Goal: Task Accomplishment & Management: Manage account settings

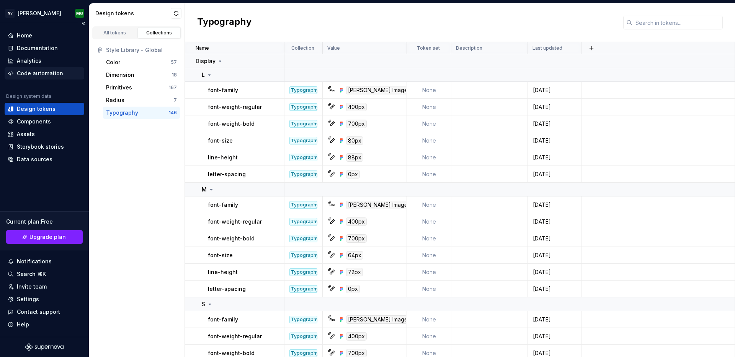
click at [35, 78] on div "Code automation" at bounding box center [45, 73] width 80 height 12
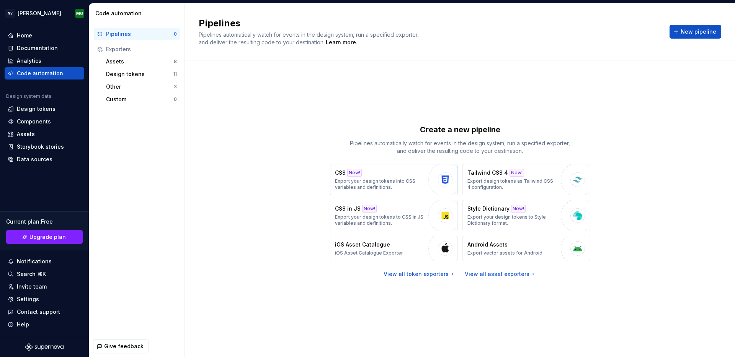
click at [405, 171] on div "CSS New! Export your design tokens into CSS variables and definitions." at bounding box center [380, 179] width 90 height 21
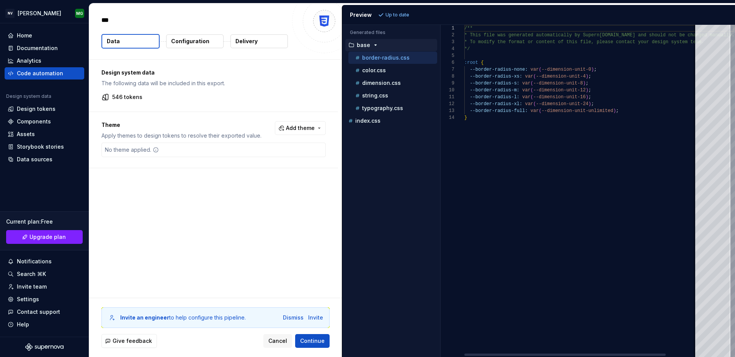
type textarea "*"
click at [309, 130] on span "Add theme" at bounding box center [300, 128] width 29 height 8
drag, startPoint x: 245, startPoint y: 159, endPoint x: 246, endPoint y: 169, distance: 9.6
click at [246, 161] on div "Suggestions" at bounding box center [246, 159] width 6 height 6
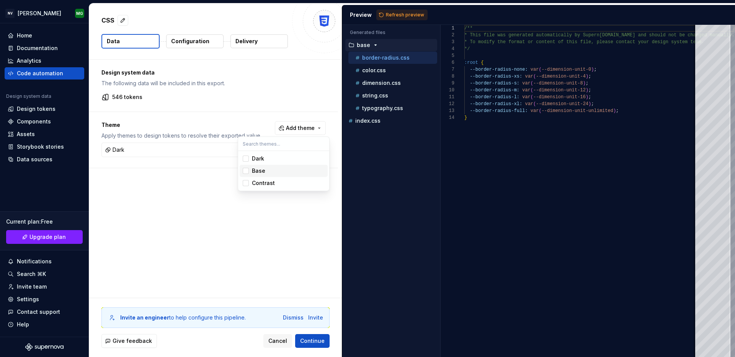
drag, startPoint x: 246, startPoint y: 171, endPoint x: 248, endPoint y: 175, distance: 5.0
click at [246, 171] on div "Suggestions" at bounding box center [246, 171] width 6 height 6
drag, startPoint x: 248, startPoint y: 185, endPoint x: 249, endPoint y: 211, distance: 26.0
click at [248, 185] on div "Suggestions" at bounding box center [246, 183] width 6 height 6
click at [174, 35] on html "NV [PERSON_NAME] Home Documentation Analytics Code automation Design system dat…" at bounding box center [367, 178] width 735 height 357
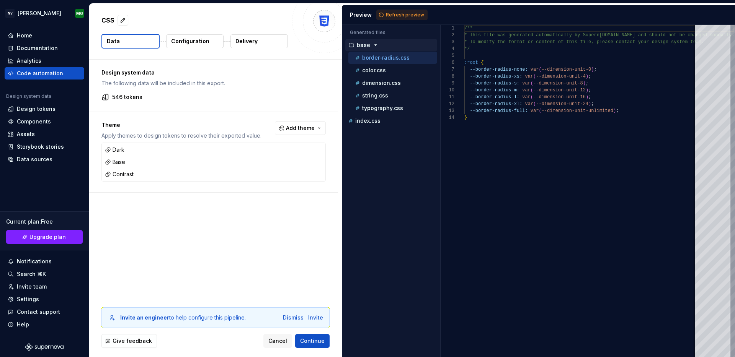
click at [192, 37] on p "Configuration" at bounding box center [190, 41] width 38 height 8
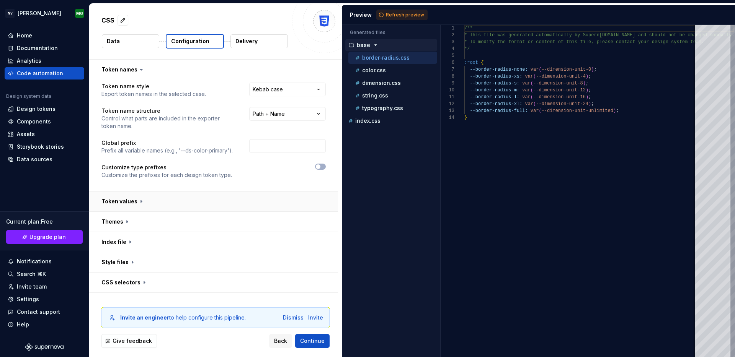
click at [126, 212] on button "button" at bounding box center [213, 222] width 249 height 20
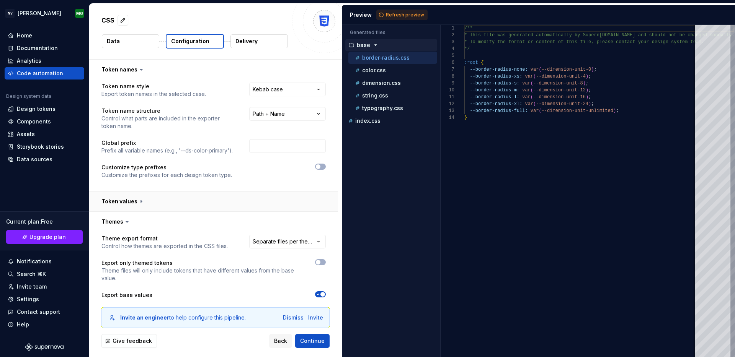
click at [126, 200] on button "button" at bounding box center [213, 202] width 249 height 20
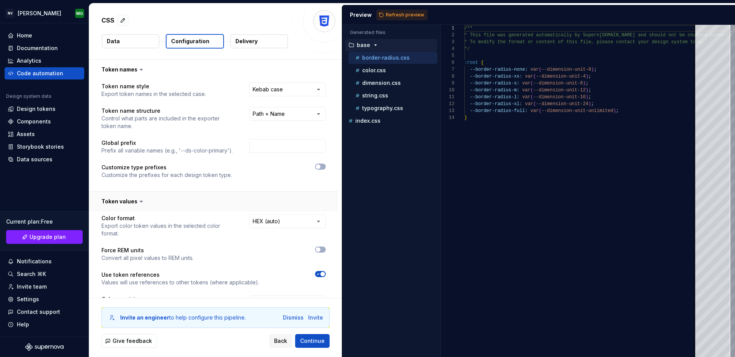
click at [126, 200] on button "button" at bounding box center [213, 202] width 249 height 20
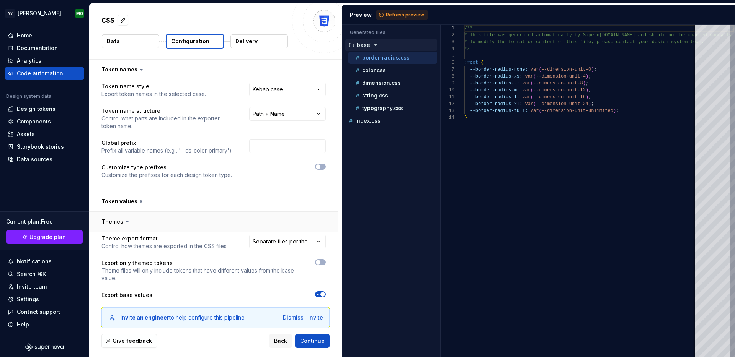
scroll to position [123, 0]
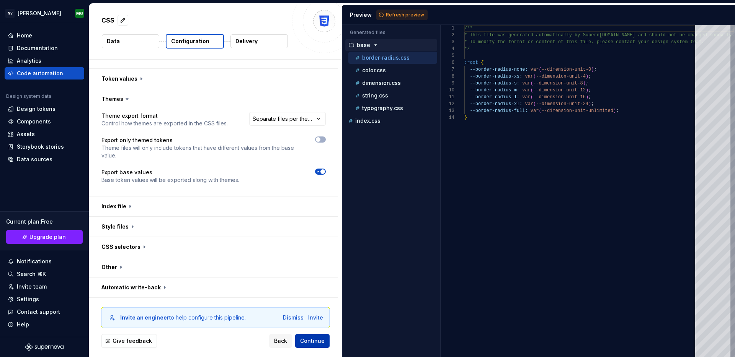
click at [322, 343] on span "Continue" at bounding box center [312, 341] width 24 height 8
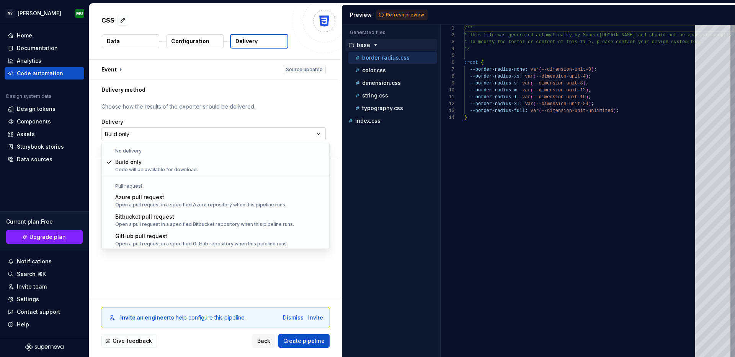
click at [137, 135] on html "**********" at bounding box center [367, 178] width 735 height 357
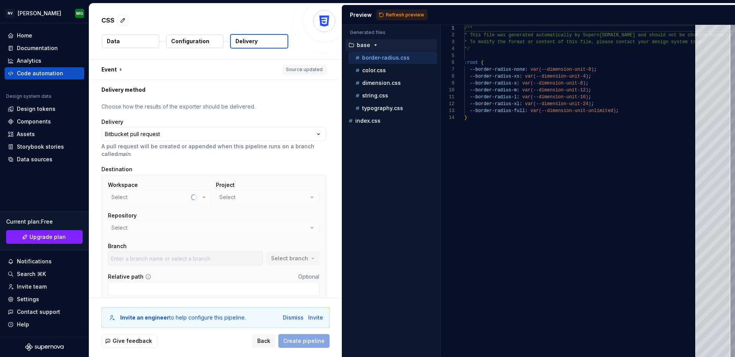
click at [171, 197] on div "Workspace Select" at bounding box center [159, 192] width 103 height 23
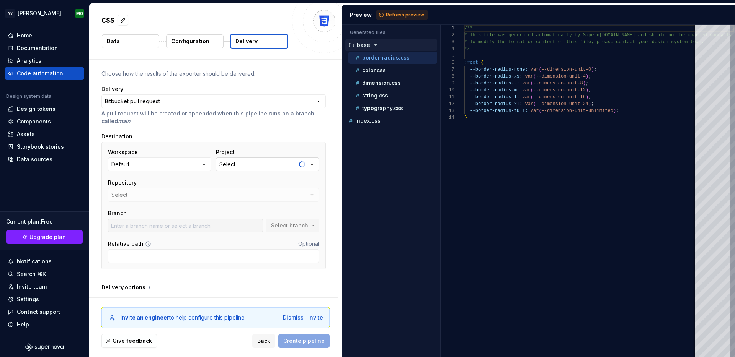
click at [221, 167] on div "Select" at bounding box center [227, 165] width 16 height 8
click at [244, 176] on input "text" at bounding box center [258, 180] width 81 height 14
click at [197, 162] on button "Default" at bounding box center [159, 165] width 103 height 14
click at [152, 222] on div "Add a personal access token" at bounding box center [169, 224] width 78 height 8
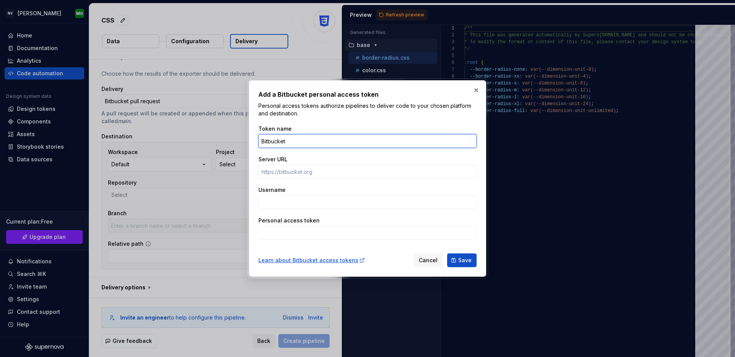
type input "Bitbucket"
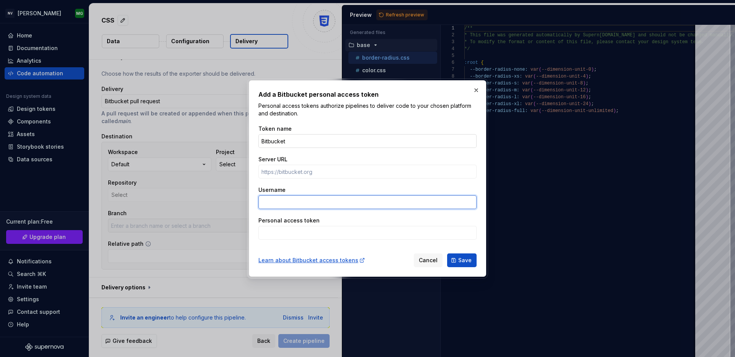
paste input "BBDC-ODU1ODMzMzQzMDQ3OklTYnUzva+vce/2zMGtSLMy3Pnk"
type input "BBDC-ODU1ODMzMzQzMDQ3OklTYnUzva+vce/2zMGtSLMy3Pnk"
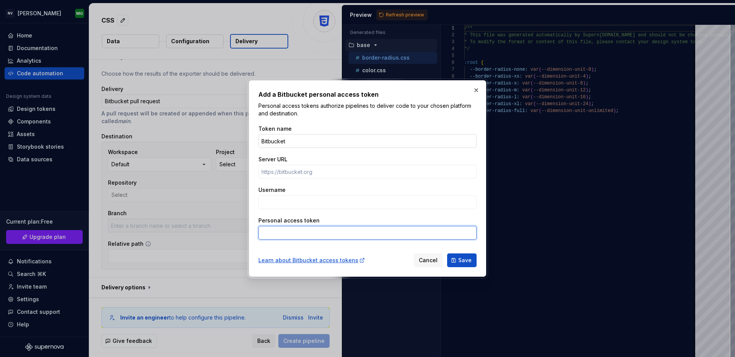
paste input "BBDC-ODU1ODMzMzQzMDQ3OklTYnUzva+vce/2zMGtSLMy3Pnk"
type input "BBDC-ODU1ODMzMzQzMDQ3OklTYnUzva+vce/2zMGtSLMy3Pnk"
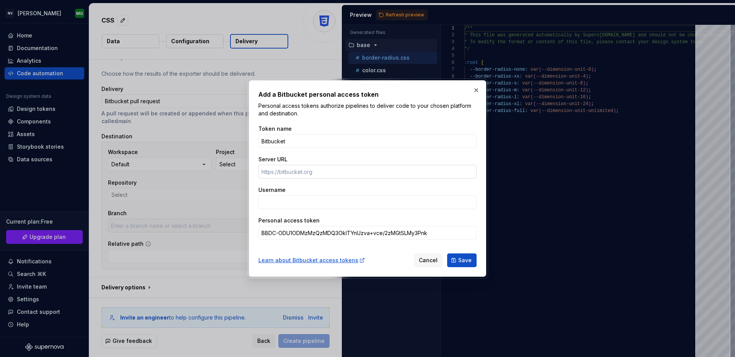
click at [277, 174] on input "Server URL" at bounding box center [367, 172] width 218 height 14
paste input "[PERSON_NAME][EMAIL_ADDRESS][PERSON_NAME][DOMAIN_NAME]"
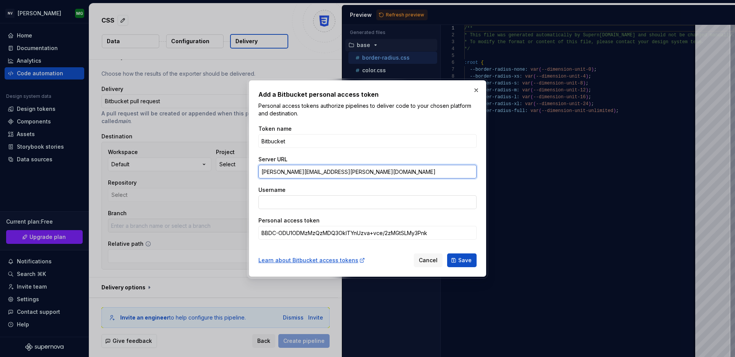
type input "[PERSON_NAME][EMAIL_ADDRESS][PERSON_NAME][DOMAIN_NAME]"
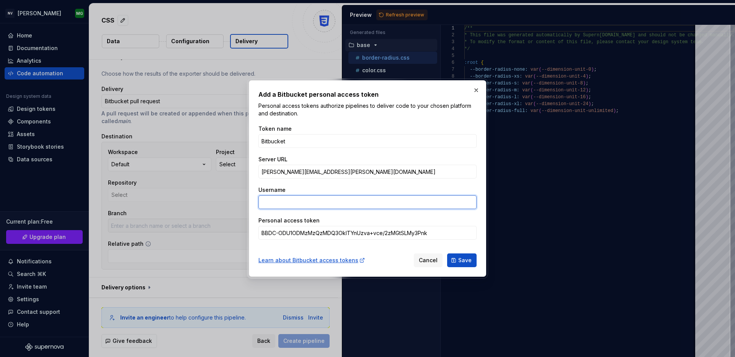
click at [298, 204] on input "Username" at bounding box center [367, 202] width 218 height 14
paste input "[PERSON_NAME][EMAIL_ADDRESS][PERSON_NAME][DOMAIN_NAME]"
type input "[PERSON_NAME][EMAIL_ADDRESS][PERSON_NAME][DOMAIN_NAME]"
click at [359, 171] on input "[PERSON_NAME][EMAIL_ADDRESS][PERSON_NAME][DOMAIN_NAME]" at bounding box center [367, 172] width 218 height 14
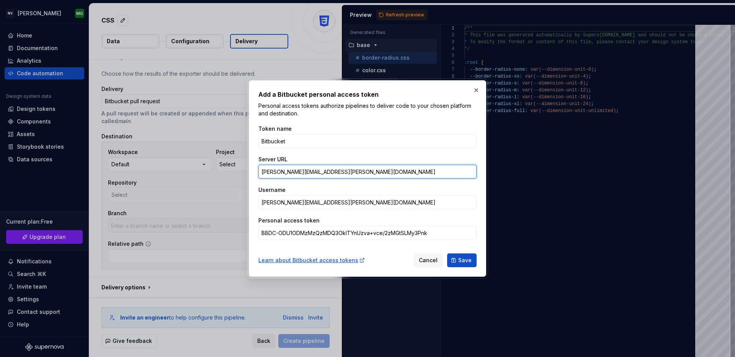
click at [359, 171] on input "[PERSON_NAME][EMAIL_ADDRESS][PERSON_NAME][DOMAIN_NAME]" at bounding box center [367, 172] width 218 height 14
click at [278, 174] on input "Server URL" at bounding box center [367, 172] width 218 height 14
paste input "[URL][DOMAIN_NAME][PERSON_NAME]"
type input "[URL][DOMAIN_NAME][PERSON_NAME]"
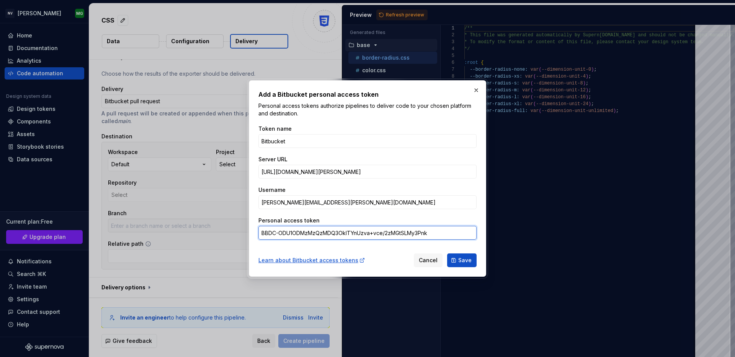
click at [443, 235] on input "BBDC-ODU1ODMzMzQzMDQ3OklTYnUzva+vce/2zMGtSLMy3Pnk" at bounding box center [367, 233] width 218 height 14
drag, startPoint x: 422, startPoint y: 245, endPoint x: 428, endPoint y: 245, distance: 6.1
click at [422, 245] on form "Token name Bitbucket Server URL [URL][DOMAIN_NAME][PERSON_NAME] Username [PERSO…" at bounding box center [367, 194] width 218 height 147
click at [467, 261] on span "Save" at bounding box center [464, 261] width 13 height 8
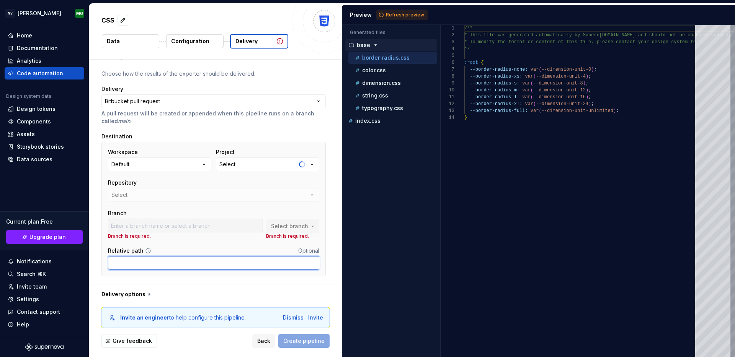
click at [187, 264] on input "Relative path" at bounding box center [213, 263] width 211 height 14
paste input "[URL][DOMAIN_NAME][PERSON_NAME]"
type input "[URL][DOMAIN_NAME][PERSON_NAME]"
click at [256, 264] on input "[URL][DOMAIN_NAME][PERSON_NAME]" at bounding box center [213, 263] width 211 height 14
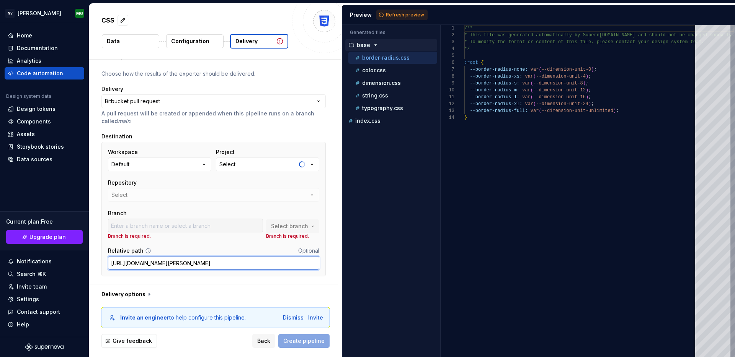
click at [256, 264] on input "[URL][DOMAIN_NAME][PERSON_NAME]" at bounding box center [213, 263] width 211 height 14
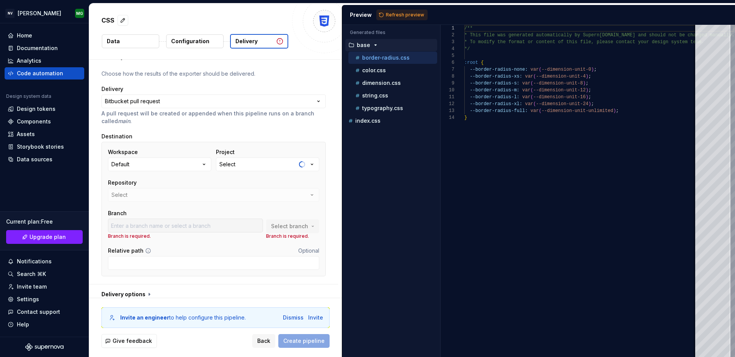
click at [270, 133] on div "Destination" at bounding box center [213, 137] width 224 height 8
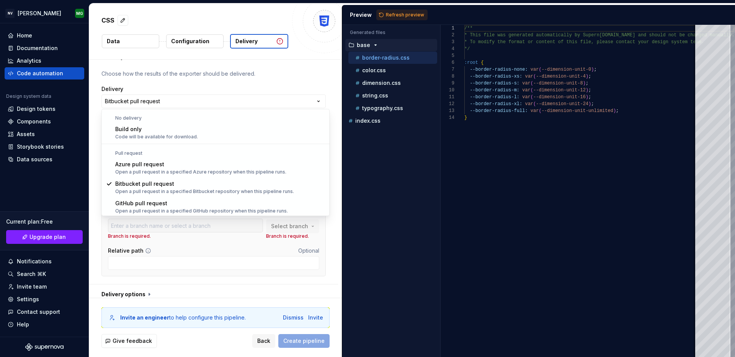
click at [219, 104] on html "**********" at bounding box center [367, 178] width 735 height 357
click at [167, 74] on html "**********" at bounding box center [367, 178] width 735 height 357
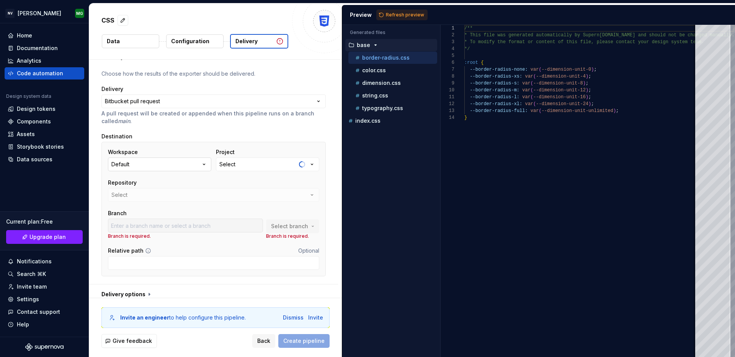
click at [127, 166] on div "Default" at bounding box center [120, 165] width 18 height 8
drag, startPoint x: 256, startPoint y: 167, endPoint x: 267, endPoint y: 166, distance: 10.7
click at [256, 167] on button "Select" at bounding box center [267, 165] width 103 height 14
click at [272, 128] on div "**********" at bounding box center [213, 175] width 224 height 211
click at [134, 200] on div "Repository Select" at bounding box center [213, 190] width 211 height 23
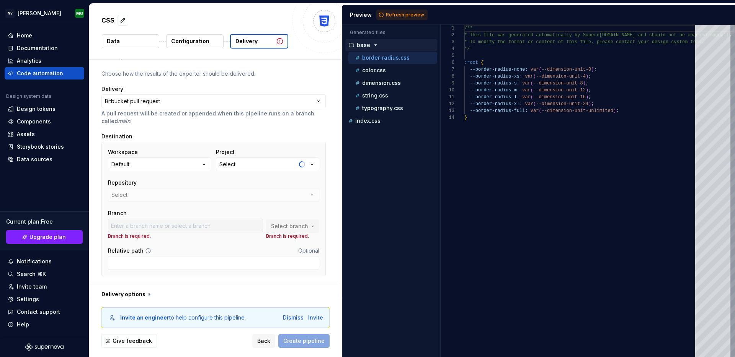
click at [209, 145] on div "Workspace Default Project Select Repository Select Branch Branch is required. S…" at bounding box center [213, 209] width 224 height 135
click at [250, 167] on button "Select" at bounding box center [267, 165] width 103 height 14
type textarea "**********"
click at [539, 182] on div "/** * This file was generated automatically by Supern [DOMAIN_NAME] and should …" at bounding box center [599, 191] width 270 height 332
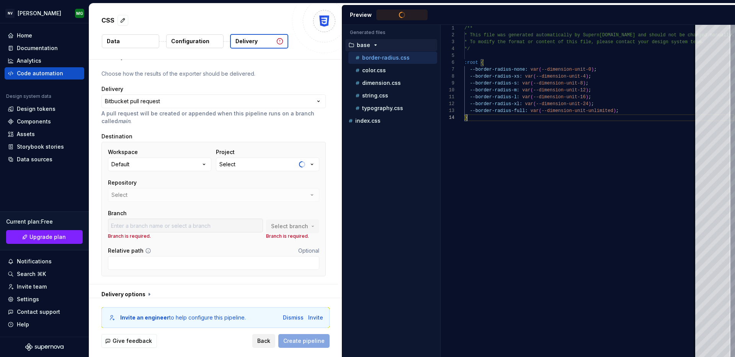
click at [267, 342] on span "Back" at bounding box center [263, 341] width 13 height 8
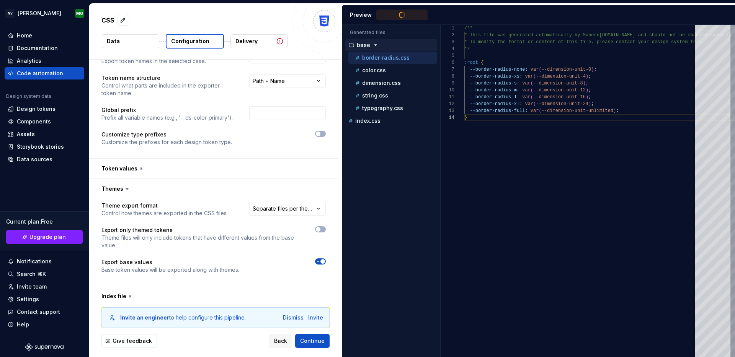
click at [258, 48] on div "Delivery" at bounding box center [259, 41] width 58 height 15
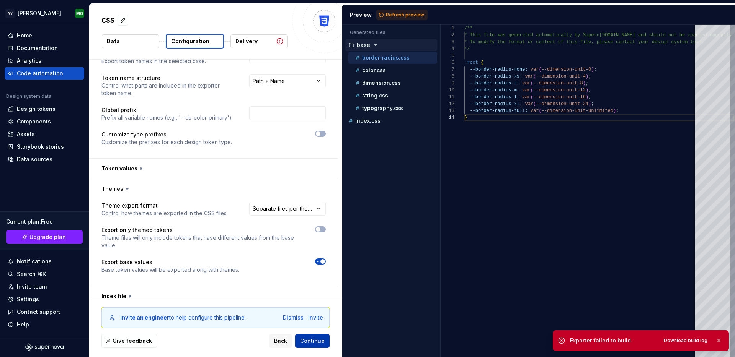
click at [311, 339] on span "Continue" at bounding box center [312, 341] width 24 height 8
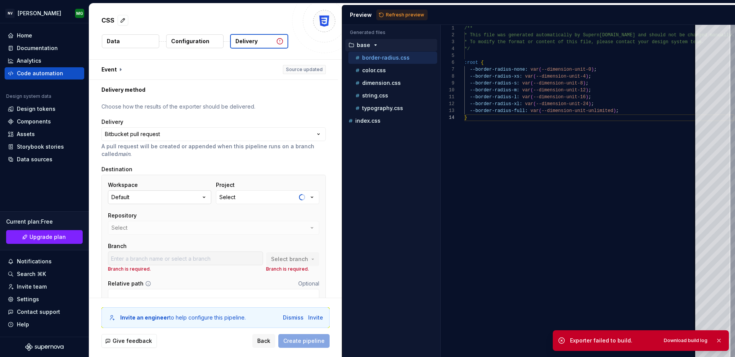
click at [178, 200] on button "Default" at bounding box center [159, 198] width 103 height 14
click at [253, 197] on button "Select" at bounding box center [267, 198] width 103 height 14
click at [249, 225] on div "Loading projects..." at bounding box center [279, 227] width 122 height 15
click at [444, 229] on div "1 2 3 4 5 6 7 8 9 10 11 12 13 14" at bounding box center [452, 191] width 24 height 332
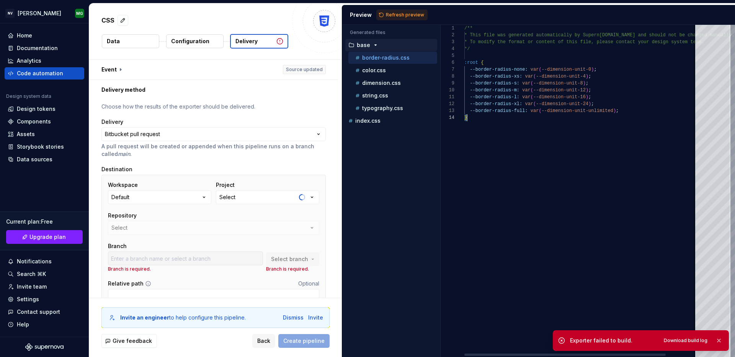
click at [440, 231] on div "Generated files Accessibility guide for tree . Navigate the tree with the arrow…" at bounding box center [538, 191] width 393 height 332
drag, startPoint x: 546, startPoint y: 270, endPoint x: 561, endPoint y: 266, distance: 16.0
click at [547, 270] on div "/** * This file was generated automatically by Supern [DOMAIN_NAME] and should …" at bounding box center [599, 191] width 270 height 332
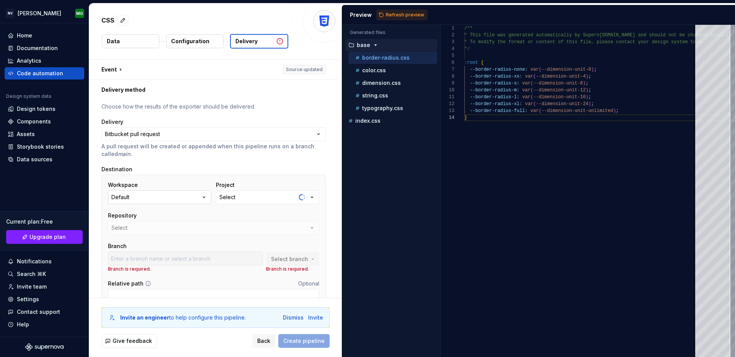
click at [171, 199] on button "Default" at bounding box center [159, 198] width 103 height 14
drag, startPoint x: 277, startPoint y: 221, endPoint x: 320, endPoint y: 262, distance: 59.5
click at [279, 222] on div "Repository Select" at bounding box center [213, 223] width 211 height 23
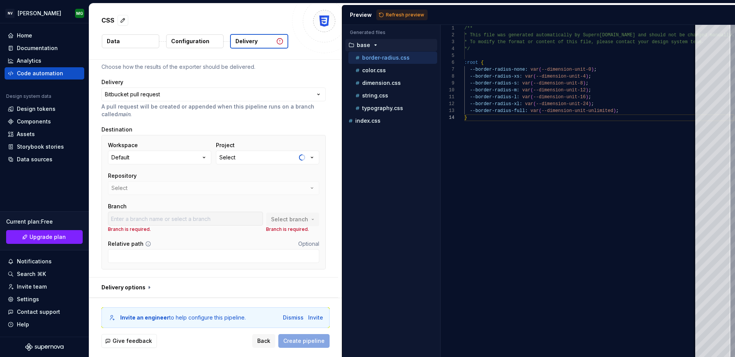
scroll to position [0, 0]
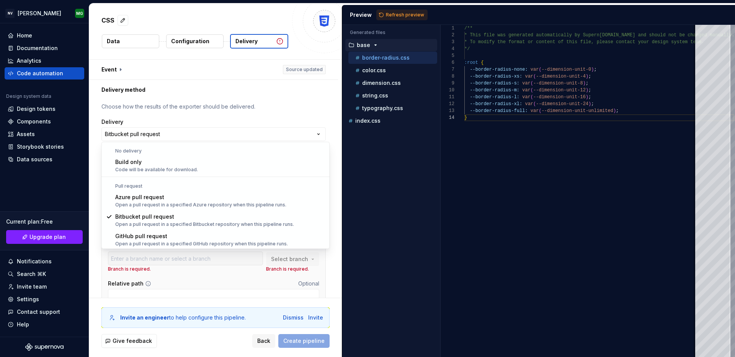
click at [230, 130] on html "**********" at bounding box center [367, 178] width 735 height 357
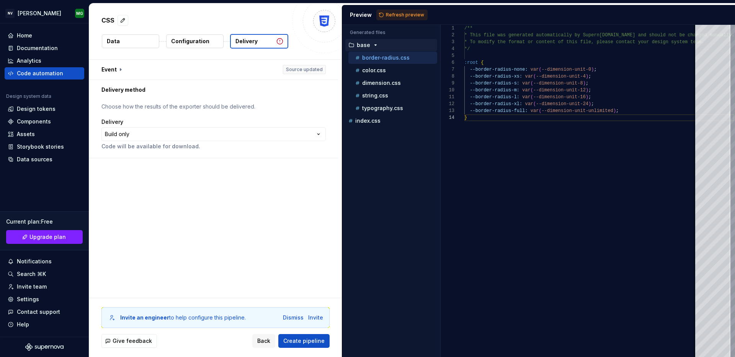
click at [166, 131] on html "**********" at bounding box center [367, 178] width 735 height 357
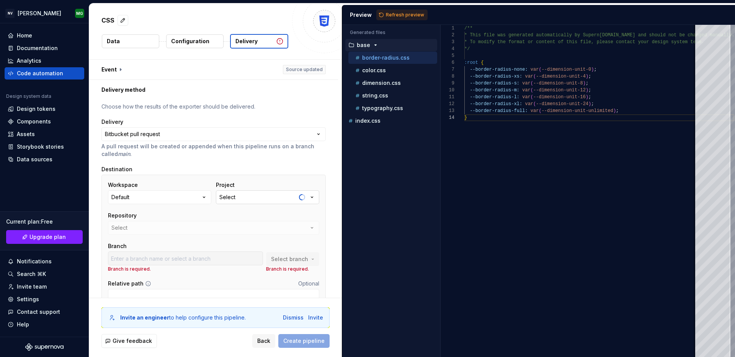
click at [268, 197] on button "Select" at bounding box center [267, 198] width 103 height 14
click at [198, 197] on button "Default" at bounding box center [159, 198] width 103 height 14
click at [179, 244] on div "Connect Bitbucket account" at bounding box center [166, 244] width 73 height 8
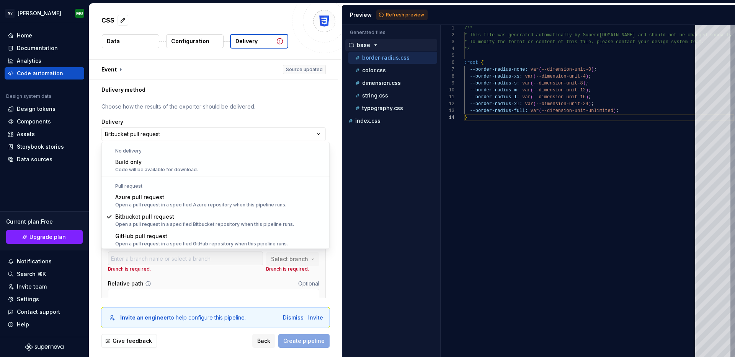
click at [154, 134] on html "**********" at bounding box center [367, 178] width 735 height 357
click at [173, 103] on html "**********" at bounding box center [367, 178] width 735 height 357
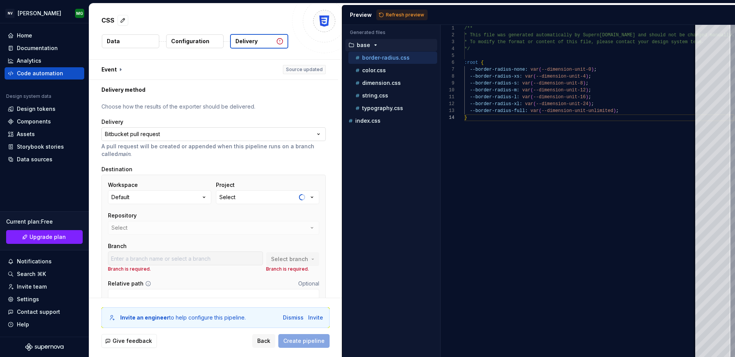
scroll to position [40, 0]
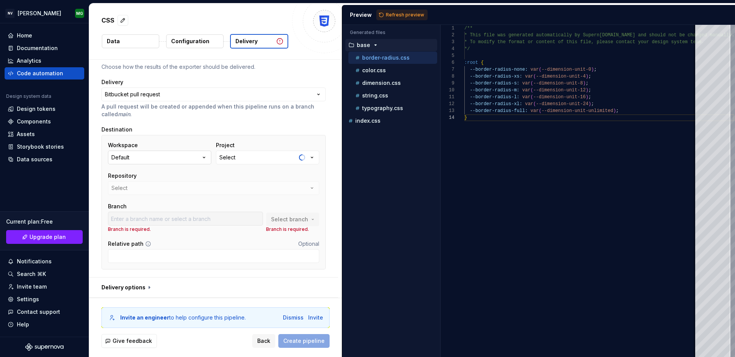
drag, startPoint x: 168, startPoint y: 153, endPoint x: 166, endPoint y: 159, distance: 6.0
click at [168, 153] on button "Default" at bounding box center [159, 158] width 103 height 14
click at [161, 221] on span "Add a personal access token" at bounding box center [160, 216] width 101 height 12
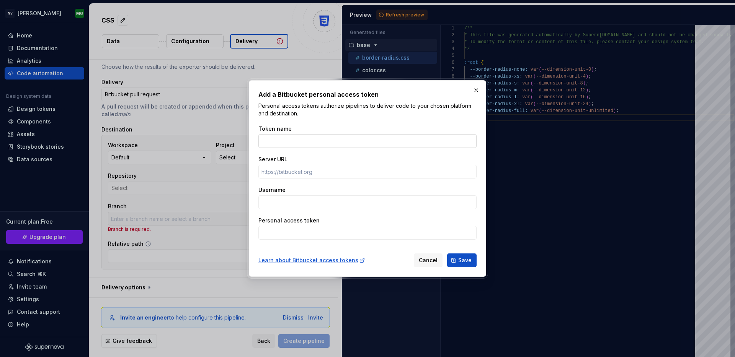
click at [293, 138] on input "Token name" at bounding box center [367, 141] width 218 height 14
click at [321, 174] on input "Server URL" at bounding box center [367, 172] width 218 height 14
paste input "ssh:[EMAIL_ADDRESS][DOMAIN_NAME][PERSON_NAME]:7999/uxui/design-tokens.git"
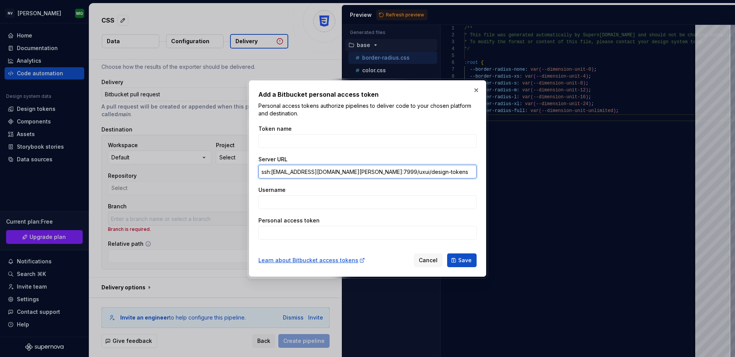
paste input "[URL][DOMAIN_NAME][PERSON_NAME]"
type input "[URL][DOMAIN_NAME][PERSON_NAME]"
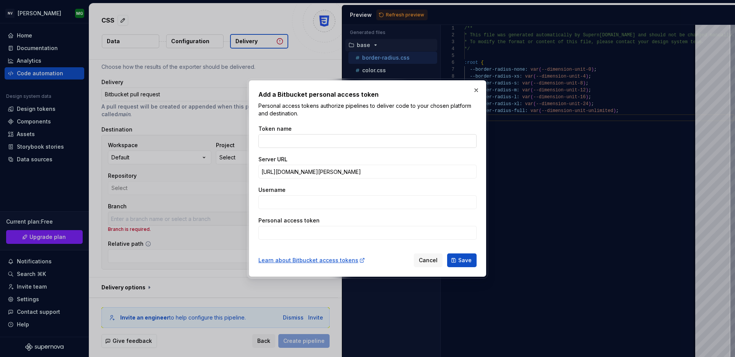
click at [326, 143] on input "Token name" at bounding box center [367, 141] width 218 height 14
type input "Bitbucket nuer"
type input "Bitbucket"
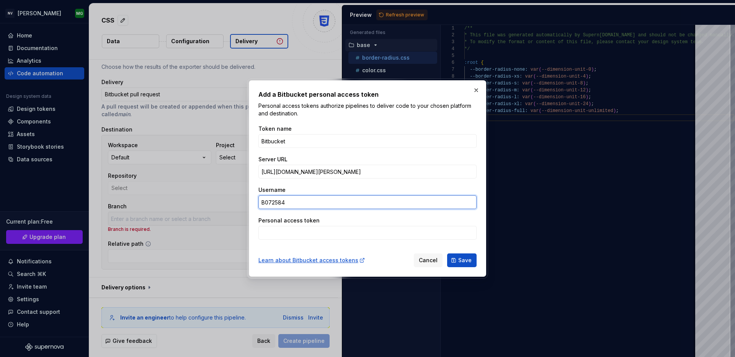
type input "B072584"
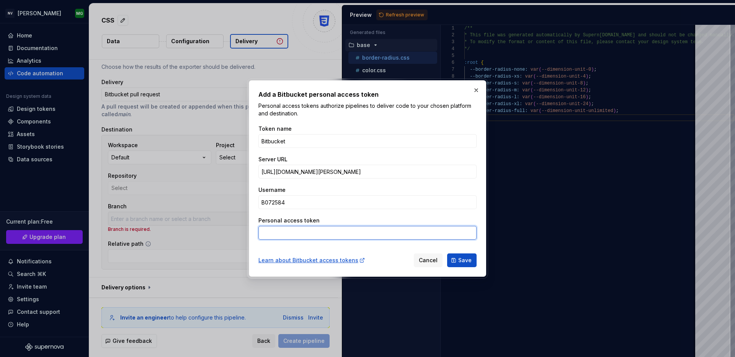
paste input "BBDC-NjMwNzQ1OTgxMDgyOnxilig5qw5gWBgQb563j6BkQjM/"
type input "BBDC-NjMwNzQ1OTgxMDgyOnxilig5qw5gWBgQb563j6BkQjM/"
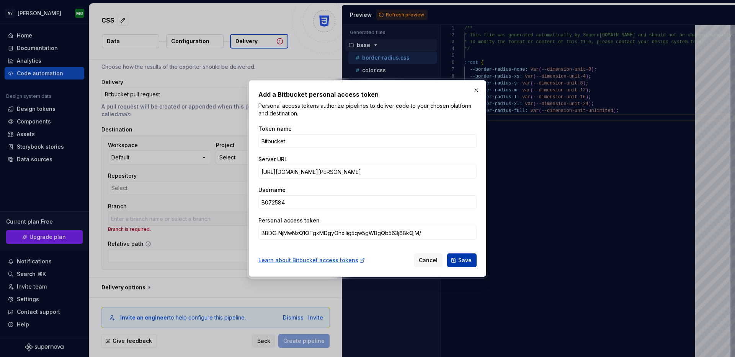
click at [463, 261] on span "Save" at bounding box center [464, 261] width 13 height 8
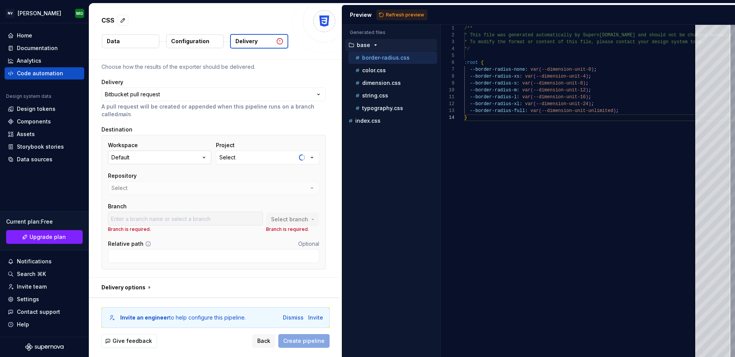
click at [192, 158] on button "Default" at bounding box center [159, 158] width 103 height 14
click at [159, 215] on div "Add a personal access token" at bounding box center [169, 217] width 78 height 8
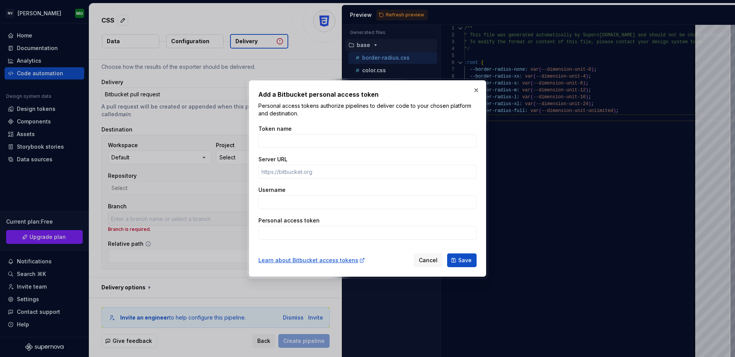
click at [472, 91] on button "button" at bounding box center [476, 90] width 11 height 11
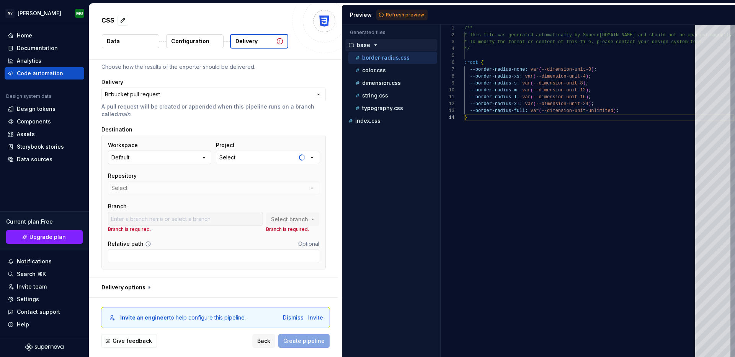
click at [155, 152] on button "Default" at bounding box center [159, 158] width 103 height 14
click at [147, 218] on div "Add a personal access token" at bounding box center [169, 217] width 78 height 8
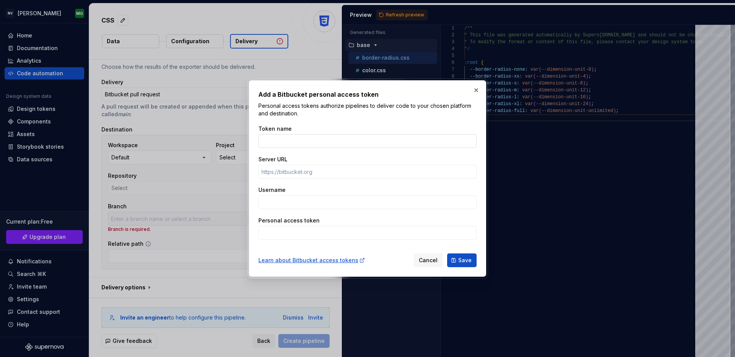
click at [298, 141] on input "Token name" at bounding box center [367, 141] width 218 height 14
type input "Bitbucket"
paste input "BBDC-NjMwNzQ1OTgxMDgyOnxilig5qw5gWBgQb563j6BkQjM/"
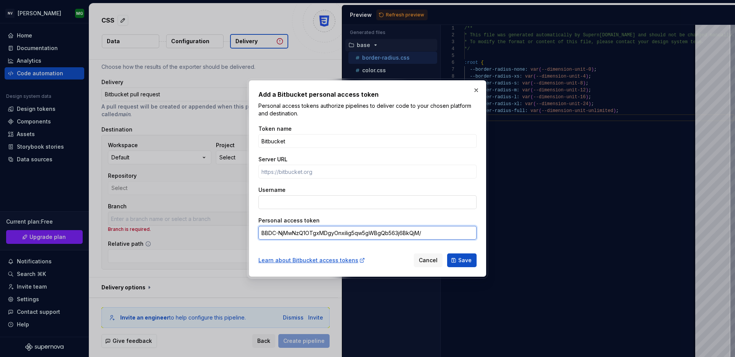
type input "BBDC-NjMwNzQ1OTgxMDgyOnxilig5qw5gWBgQb563j6BkQjM/"
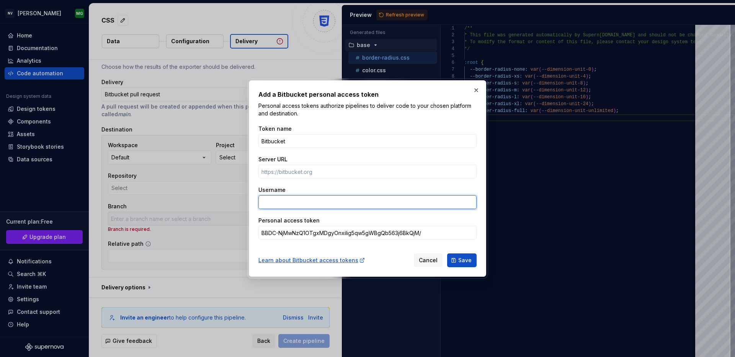
click at [283, 202] on input "Username" at bounding box center [367, 202] width 218 height 14
type input "B072584"
click at [283, 179] on div "Token name Bitbucket Server URL Username B072584 Personal [AUTH_TOKEN]" at bounding box center [367, 183] width 218 height 124
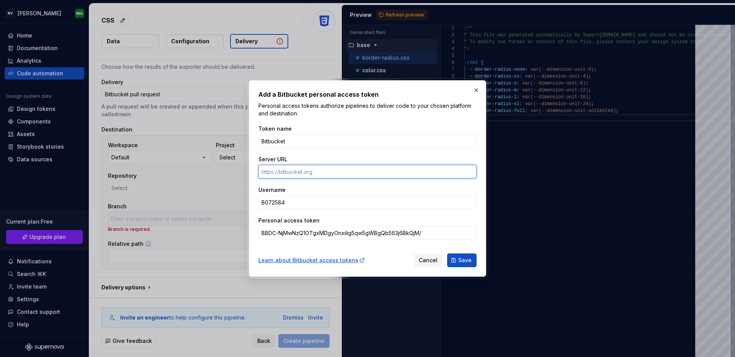
click at [283, 172] on input "Server URL" at bounding box center [367, 172] width 218 height 14
paste input "[URL][DOMAIN_NAME][PERSON_NAME]"
type input "[URL][DOMAIN_NAME][PERSON_NAME]"
click at [365, 190] on div "Username" at bounding box center [367, 190] width 218 height 8
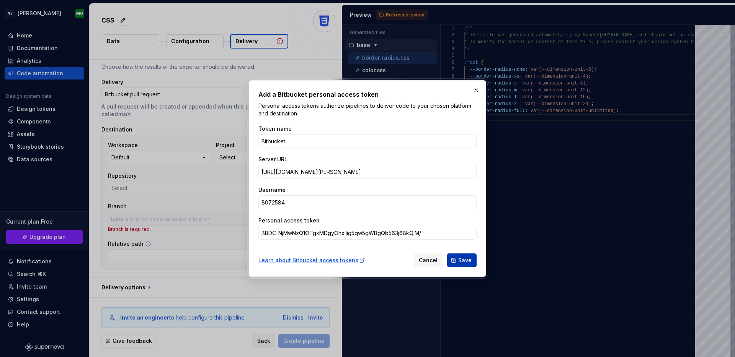
click at [468, 261] on span "Save" at bounding box center [464, 261] width 13 height 8
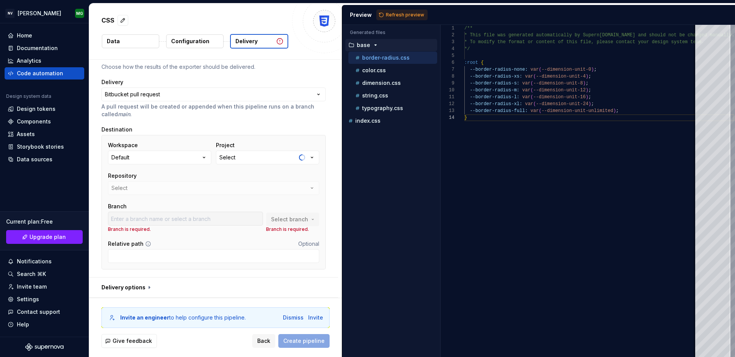
click at [318, 218] on div "Select branch Branch is required." at bounding box center [292, 223] width 53 height 20
click at [313, 186] on div "Repository Select" at bounding box center [213, 183] width 211 height 23
click at [259, 190] on div "Repository Select" at bounding box center [213, 183] width 211 height 23
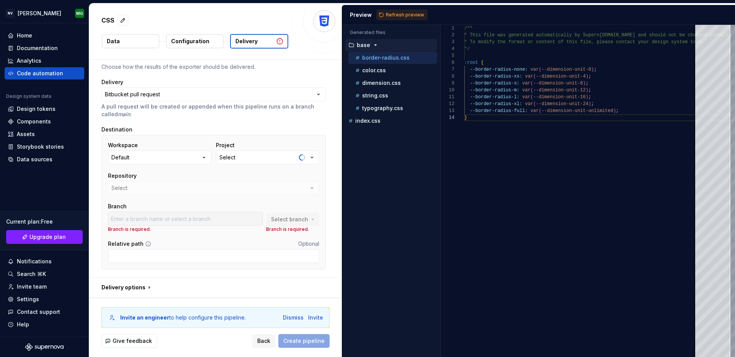
drag, startPoint x: 262, startPoint y: 189, endPoint x: 268, endPoint y: 175, distance: 14.8
click at [262, 189] on div "Repository Select" at bounding box center [213, 183] width 211 height 23
click at [275, 150] on div "Project Select" at bounding box center [267, 153] width 103 height 23
click at [267, 156] on button "Select" at bounding box center [267, 158] width 103 height 14
click at [179, 155] on button "Default" at bounding box center [159, 158] width 103 height 14
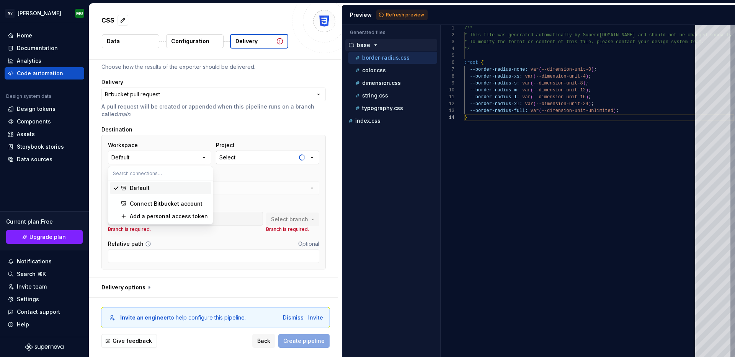
drag, startPoint x: 263, startPoint y: 182, endPoint x: 264, endPoint y: 160, distance: 22.6
click at [263, 182] on div "Repository Select" at bounding box center [213, 183] width 211 height 23
click at [264, 158] on button "Select" at bounding box center [267, 158] width 103 height 14
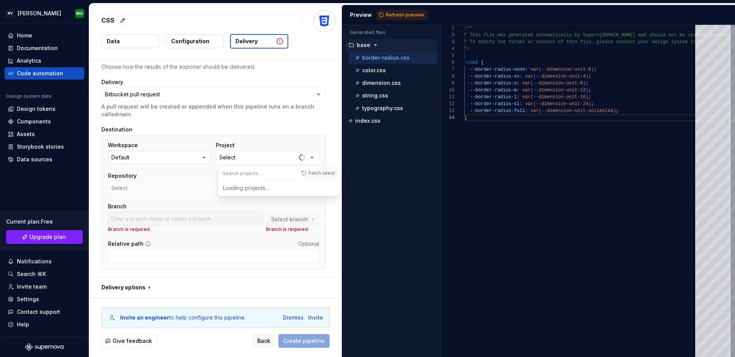
click at [130, 158] on button "Default" at bounding box center [159, 158] width 103 height 14
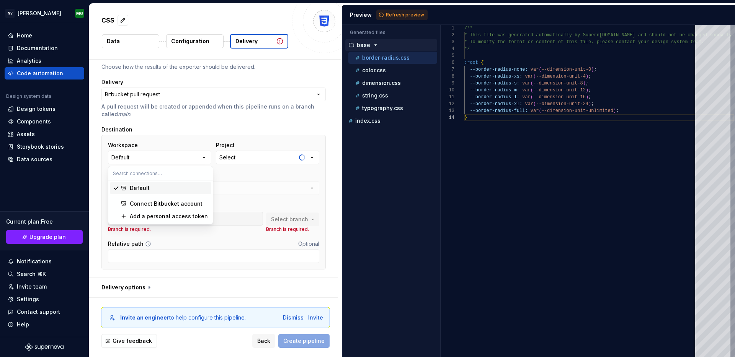
drag, startPoint x: 233, startPoint y: 185, endPoint x: 283, endPoint y: 192, distance: 50.5
click at [239, 185] on div "Repository Select" at bounding box center [213, 183] width 211 height 23
drag, startPoint x: 307, startPoint y: 245, endPoint x: 320, endPoint y: 228, distance: 21.3
click at [307, 245] on span "Optional" at bounding box center [308, 244] width 21 height 7
click at [337, 177] on div "**********" at bounding box center [213, 168] width 249 height 217
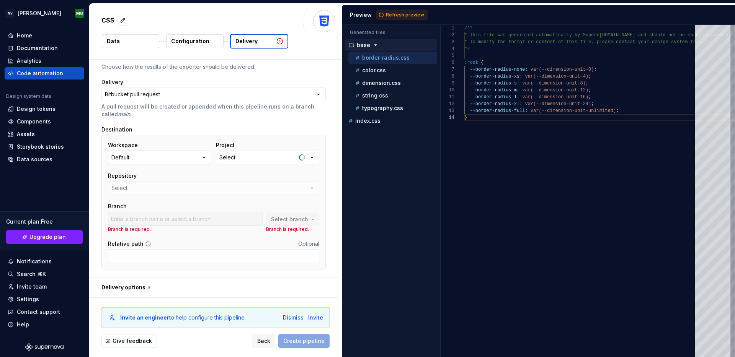
click at [177, 158] on button "Default" at bounding box center [159, 158] width 103 height 14
click at [181, 217] on div "Add a personal access token" at bounding box center [169, 217] width 78 height 8
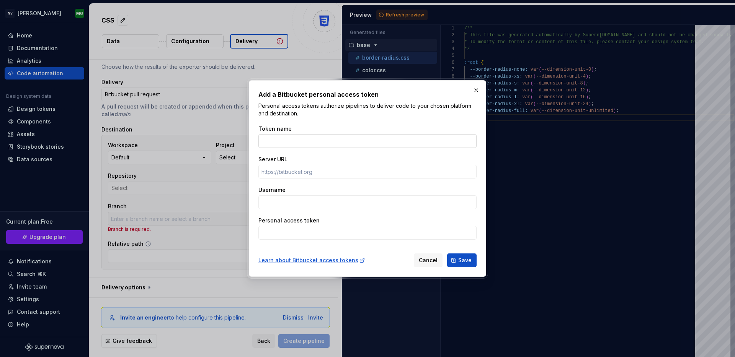
click at [314, 133] on div "Token name" at bounding box center [367, 136] width 218 height 23
click at [314, 135] on input "Token name" at bounding box center [367, 141] width 218 height 14
type input "Bitbucket"
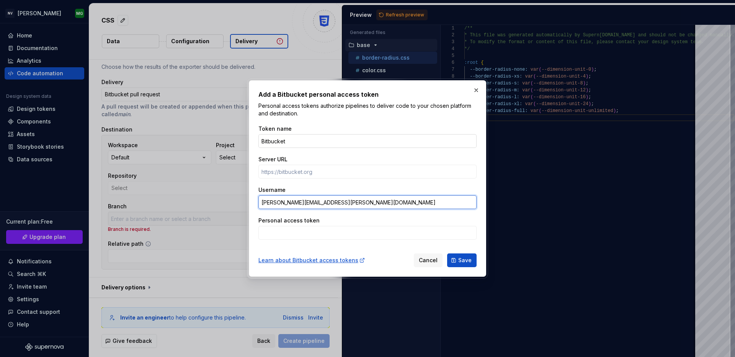
type input "[PERSON_NAME][EMAIL_ADDRESS][PERSON_NAME][DOMAIN_NAME]"
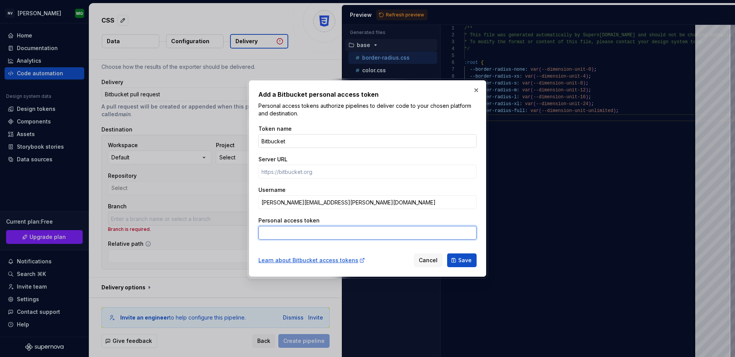
paste input "BBDC-NjMwNzQ1OTgxMDgyOnxilig5qw5gWBgQb563j6BkQjM/"
type input "BBDC-NjMwNzQ1OTgxMDgyOnxilig5qw5gWBgQb563j6BkQjM/"
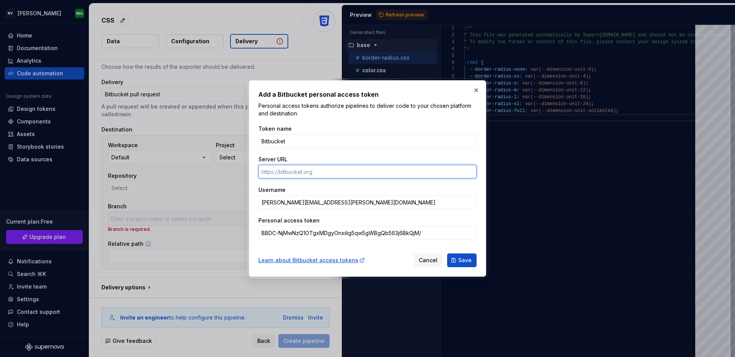
drag, startPoint x: 299, startPoint y: 172, endPoint x: 338, endPoint y: 111, distance: 72.8
click at [299, 172] on input "Server URL" at bounding box center [367, 172] width 218 height 14
type input "t"
type input "[URL][DOMAIN_NAME][PERSON_NAME]"
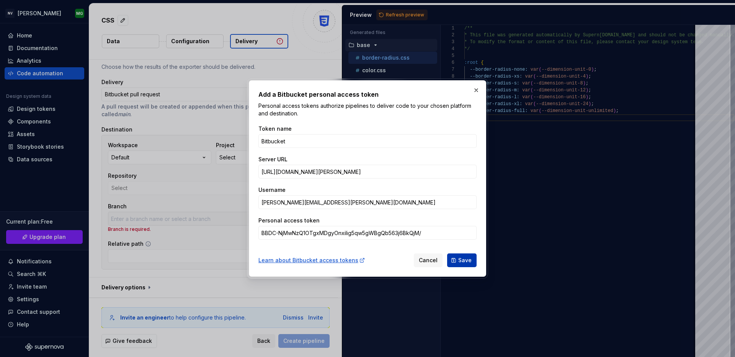
click at [469, 256] on button "Save" at bounding box center [461, 261] width 29 height 14
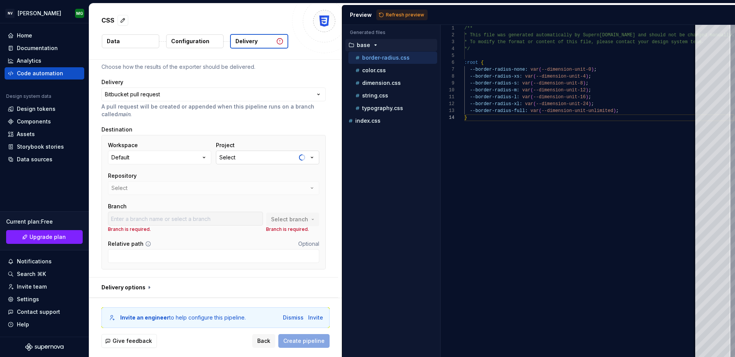
click at [259, 162] on button "Select" at bounding box center [267, 158] width 103 height 14
drag, startPoint x: 177, startPoint y: 150, endPoint x: 193, endPoint y: 134, distance: 23.0
click at [178, 148] on div "Workspace Default" at bounding box center [159, 153] width 103 height 23
click at [214, 120] on div "**********" at bounding box center [213, 168] width 224 height 211
click at [195, 158] on button "Default" at bounding box center [159, 158] width 103 height 14
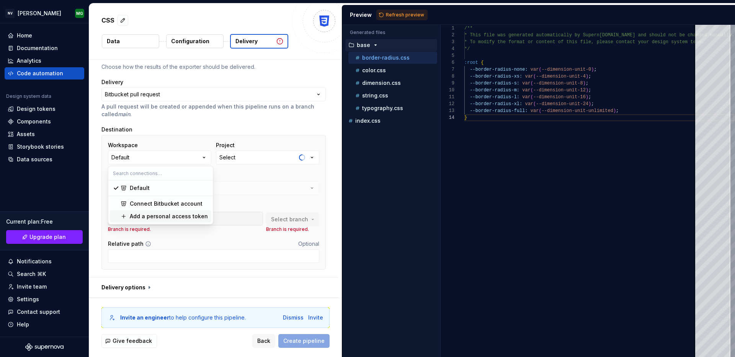
click at [175, 217] on div "Add a personal access token" at bounding box center [169, 217] width 78 height 8
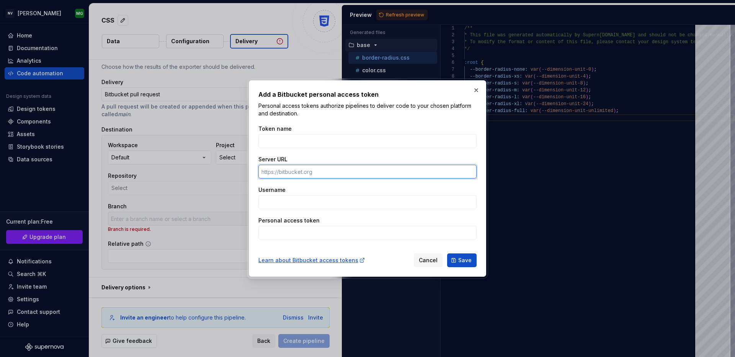
click at [303, 171] on input "Server URL" at bounding box center [367, 172] width 218 height 14
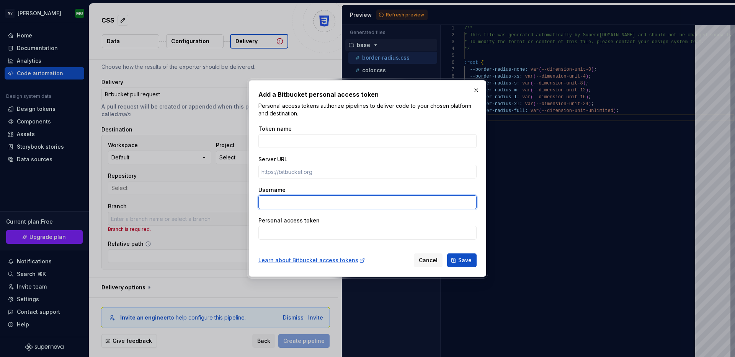
click at [293, 204] on input "Username" at bounding box center [367, 202] width 218 height 14
type input "[PERSON_NAME][EMAIL_ADDRESS][DOMAIN_NAME]"
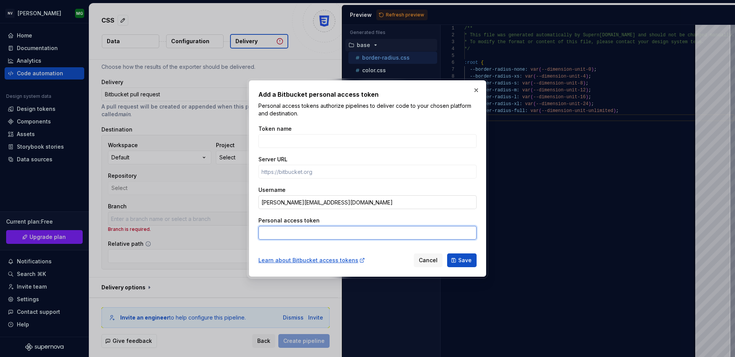
paste input "ATCTT3xFfGN0BDVQcTZMelM87s60Athjnj-Fd8QQYRbrQtEg7JqGCm1ykPXZZm0Udv1IHapIHqe0qWr…"
type input "ATCTT3xFfGN0BDVQcTZMelM87s60Athjnj-Fd8QQYRbrQtEg7JqGCm1ykPXZZm0Udv1IHapIHqe0qWr…"
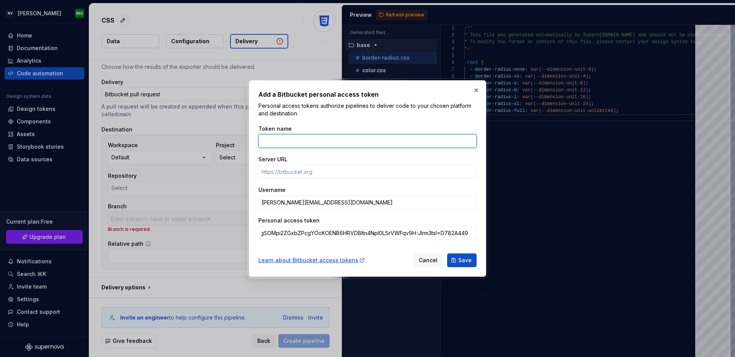
click at [298, 143] on input "Token name" at bounding box center [367, 141] width 218 height 14
type input "Bitbucket Test"
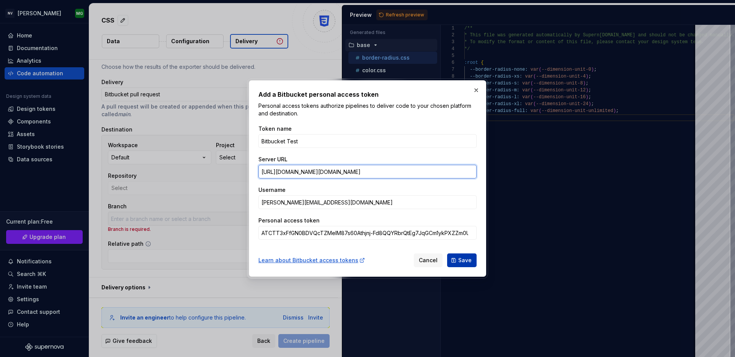
type input "[URL][DOMAIN_NAME][DOMAIN_NAME]"
click at [465, 261] on span "Save" at bounding box center [464, 261] width 13 height 8
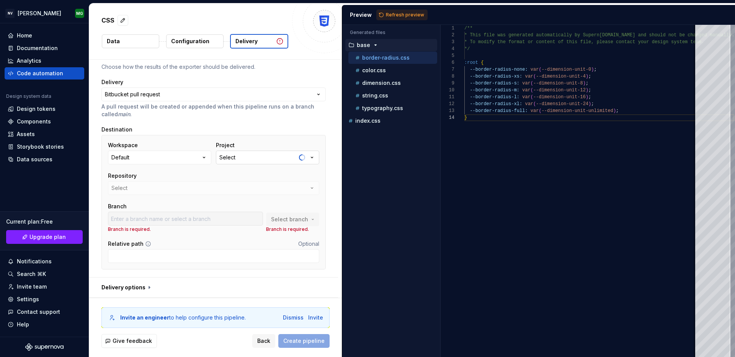
click at [280, 156] on button "Select" at bounding box center [267, 158] width 103 height 14
click at [187, 158] on button "Default" at bounding box center [159, 158] width 103 height 14
click at [222, 158] on div "Select" at bounding box center [227, 158] width 16 height 8
drag, startPoint x: 265, startPoint y: 243, endPoint x: 197, endPoint y: 215, distance: 73.3
click at [264, 243] on div "Relative path Optional" at bounding box center [213, 244] width 211 height 8
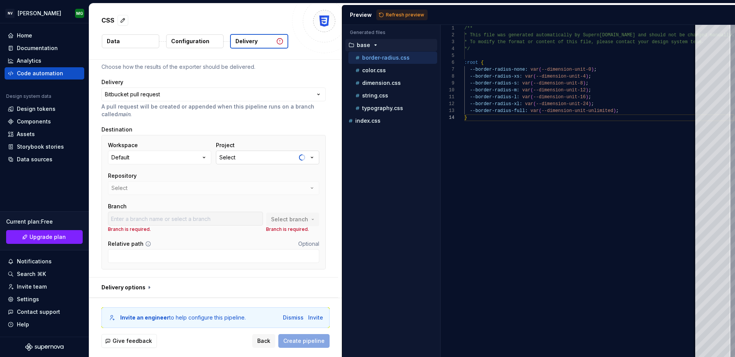
drag, startPoint x: 258, startPoint y: 157, endPoint x: 246, endPoint y: 158, distance: 11.9
click at [258, 157] on button "Select" at bounding box center [267, 158] width 103 height 14
click at [178, 157] on button "Default" at bounding box center [159, 158] width 103 height 14
click at [174, 209] on span "Connect Bitbucket account" at bounding box center [160, 204] width 101 height 12
drag, startPoint x: 192, startPoint y: 157, endPoint x: 193, endPoint y: 164, distance: 7.3
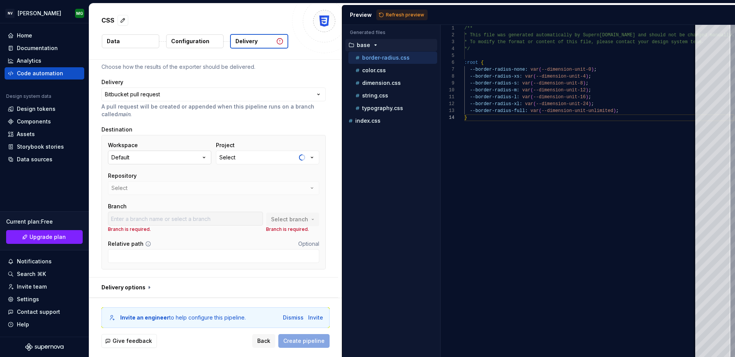
click at [192, 157] on button "Default" at bounding box center [159, 158] width 103 height 14
click at [181, 215] on div "Add a personal access token" at bounding box center [169, 217] width 78 height 8
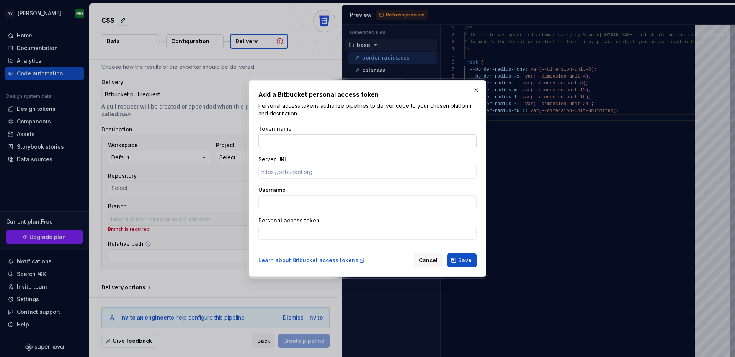
click at [282, 139] on input "Token name" at bounding box center [367, 141] width 218 height 14
type input "test"
click at [295, 170] on input "Server URL" at bounding box center [367, 172] width 218 height 14
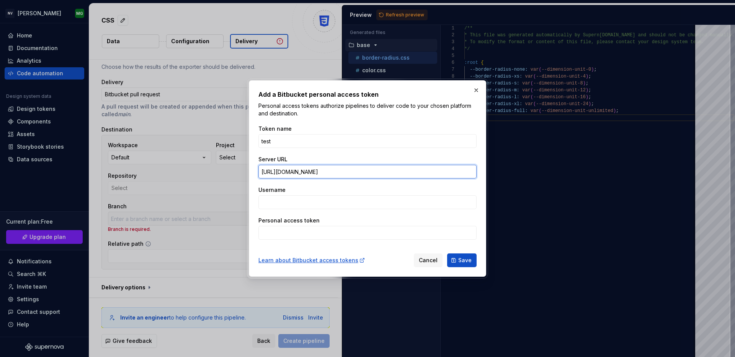
type input "[URL][DOMAIN_NAME]"
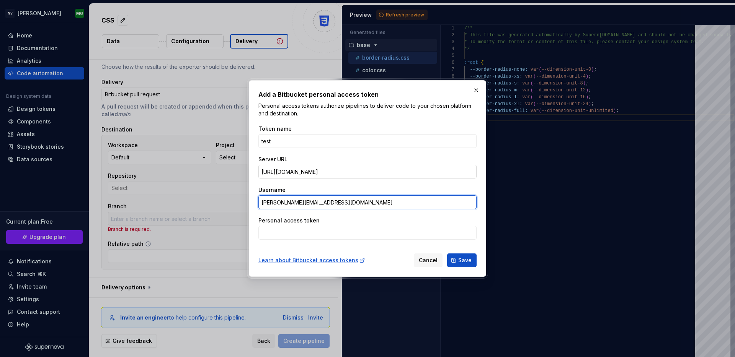
type input "[PERSON_NAME][EMAIL_ADDRESS][DOMAIN_NAME]"
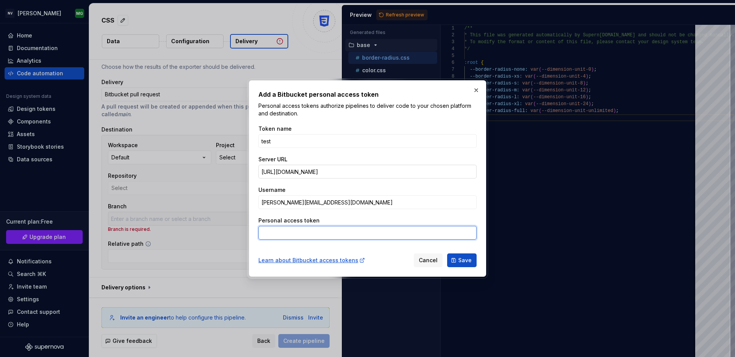
paste input "ATCTT3xFfGN0BDVQcTZMelM87s60Athjnj-Fd8QQYRbrQtEg7JqGCm1ykPXZZm0Udv1IHapIHqe0qWr…"
type input "ATCTT3xFfGN0BDVQcTZMelM87s60Athjnj-Fd8QQYRbrQtEg7JqGCm1ykPXZZm0Udv1IHapIHqe0qWr…"
click at [450, 263] on button "Save" at bounding box center [461, 261] width 29 height 14
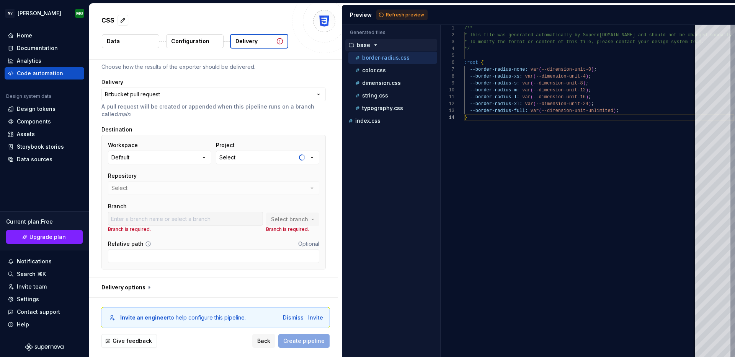
click at [262, 37] on button "Delivery" at bounding box center [259, 41] width 58 height 15
click at [474, 252] on div "/** * This file was generated automatically by Supern [DOMAIN_NAME] and should …" at bounding box center [599, 191] width 270 height 332
drag, startPoint x: 331, startPoint y: 162, endPoint x: 337, endPoint y: 298, distance: 135.9
click at [331, 162] on div "**********" at bounding box center [213, 168] width 249 height 217
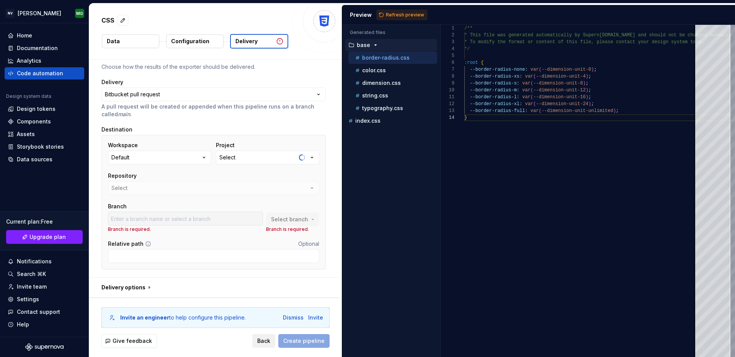
click at [268, 340] on span "Back" at bounding box center [263, 341] width 13 height 8
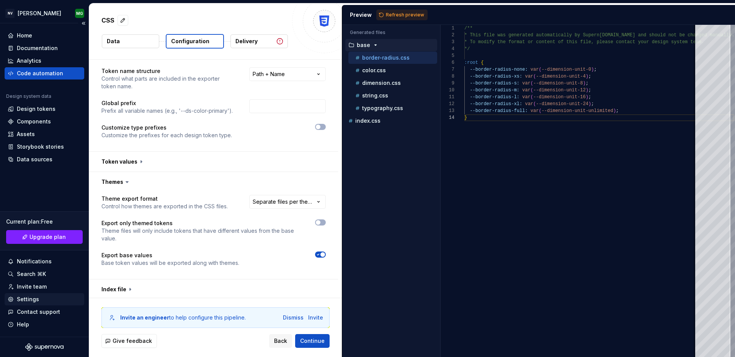
click at [27, 300] on div "Settings" at bounding box center [28, 300] width 22 height 8
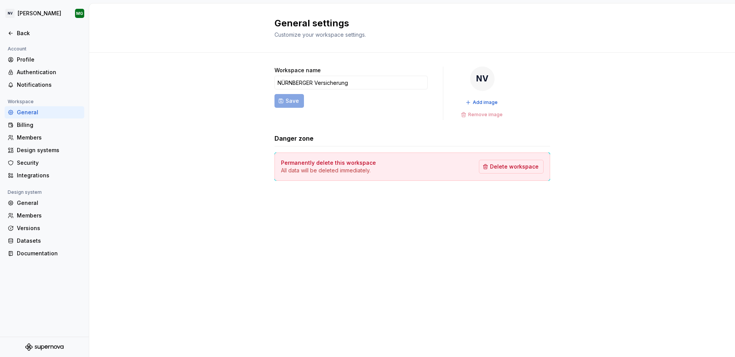
click at [349, 224] on div "General settings Customize your workspace settings. Workspace name NÜRNBERGER V…" at bounding box center [411, 180] width 645 height 354
click at [32, 164] on div "Security" at bounding box center [49, 163] width 64 height 8
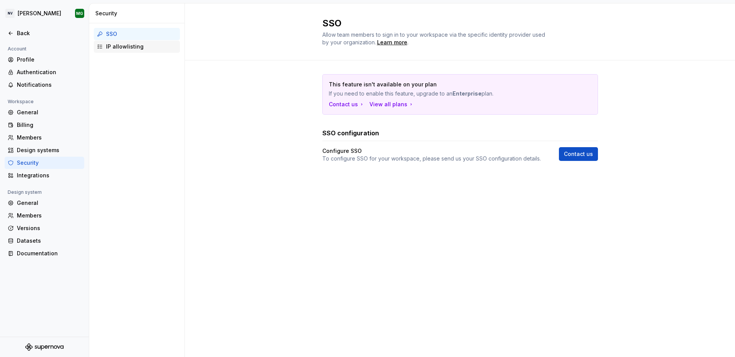
click at [121, 45] on div "IP allowlisting" at bounding box center [141, 47] width 71 height 8
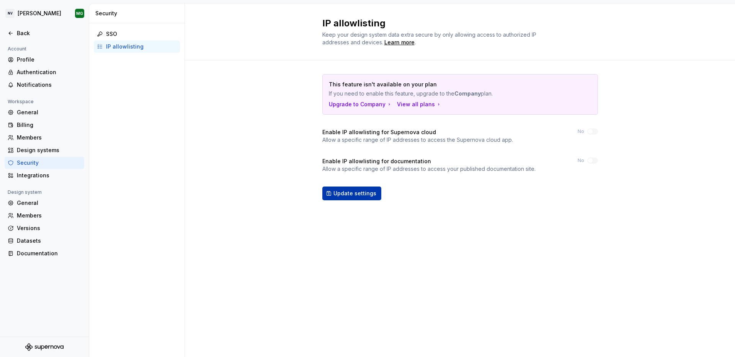
click at [361, 195] on span "Update settings" at bounding box center [354, 194] width 43 height 8
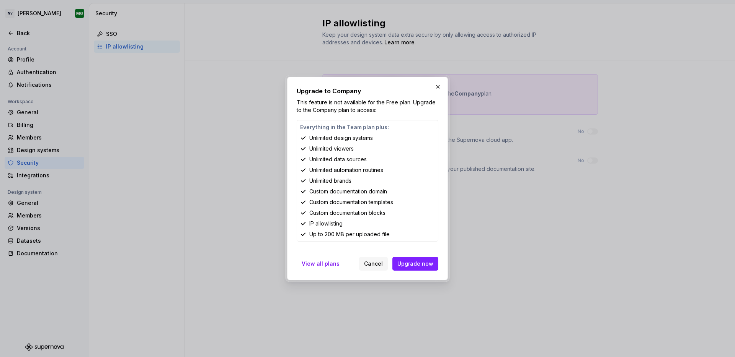
click at [439, 86] on button "button" at bounding box center [437, 86] width 11 height 11
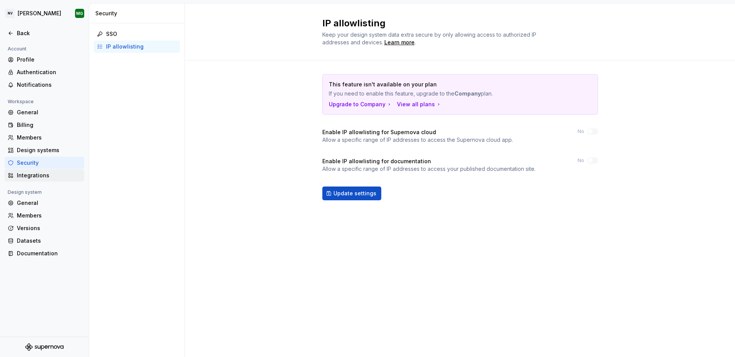
click at [22, 176] on div "Integrations" at bounding box center [49, 176] width 64 height 8
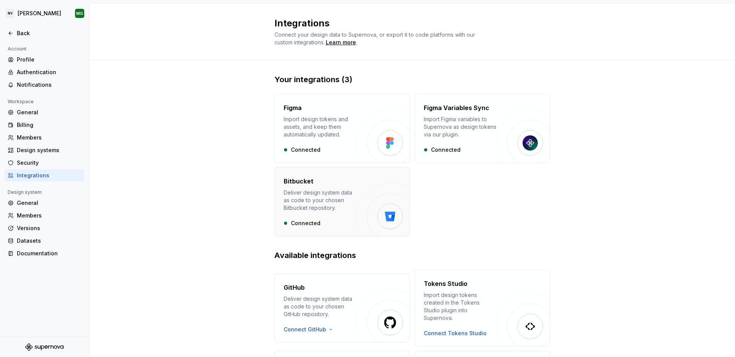
click at [404, 201] on img "button" at bounding box center [383, 210] width 54 height 54
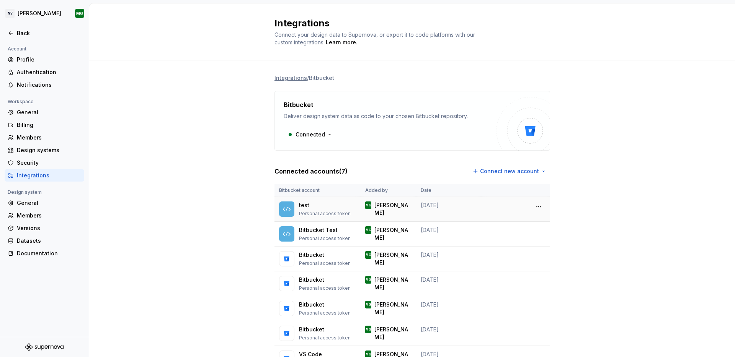
scroll to position [42, 0]
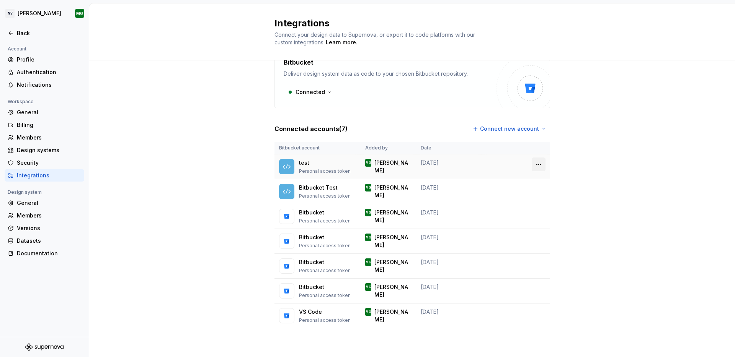
click at [540, 160] on html "NV [PERSON_NAME] Back Account Profile Authentication Notifications Workspace Ge…" at bounding box center [367, 178] width 735 height 357
click at [557, 179] on div "Remove connection" at bounding box center [572, 181] width 53 height 8
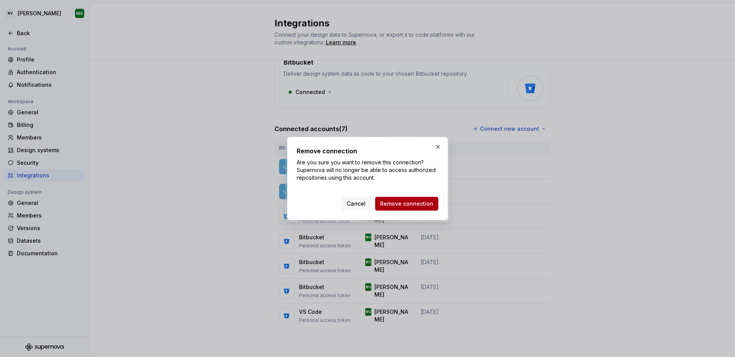
drag, startPoint x: 417, startPoint y: 203, endPoint x: 435, endPoint y: 205, distance: 17.3
click at [417, 203] on span "Remove connection" at bounding box center [406, 204] width 53 height 8
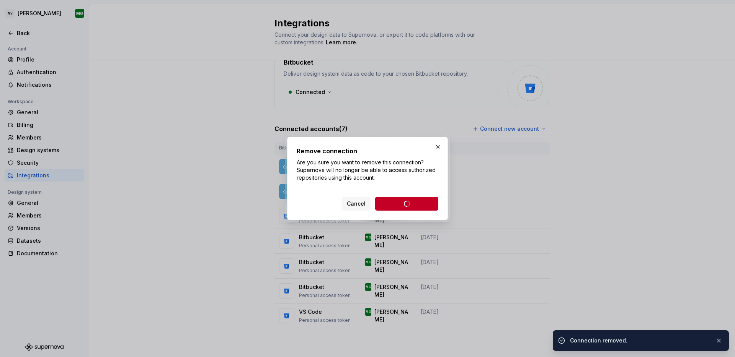
scroll to position [18, 0]
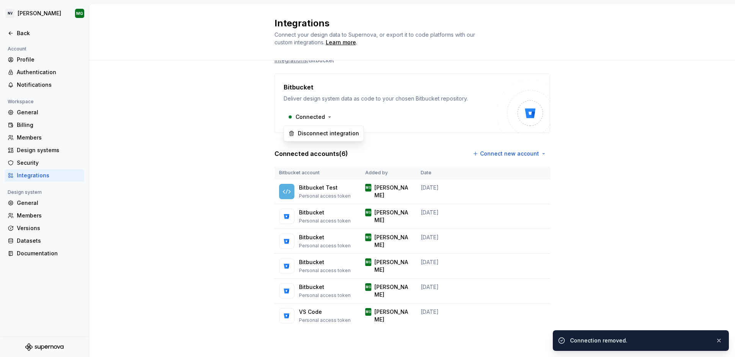
click at [321, 111] on html "NV [PERSON_NAME] Back Account Profile Authentication Notifications Workspace Ge…" at bounding box center [367, 178] width 735 height 357
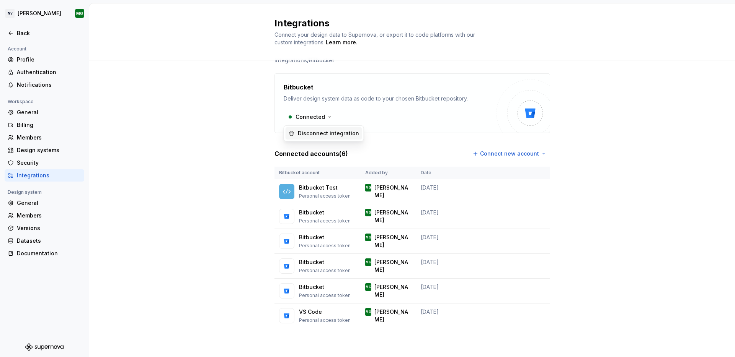
click at [321, 135] on div "Disconnect integration" at bounding box center [328, 134] width 61 height 8
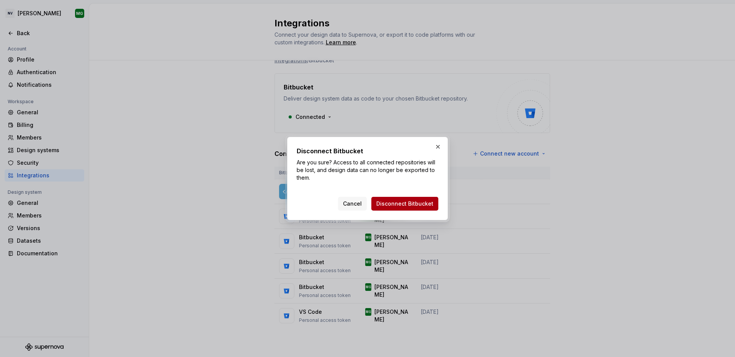
click at [429, 205] on span "Disconnect Bitbucket" at bounding box center [404, 204] width 57 height 8
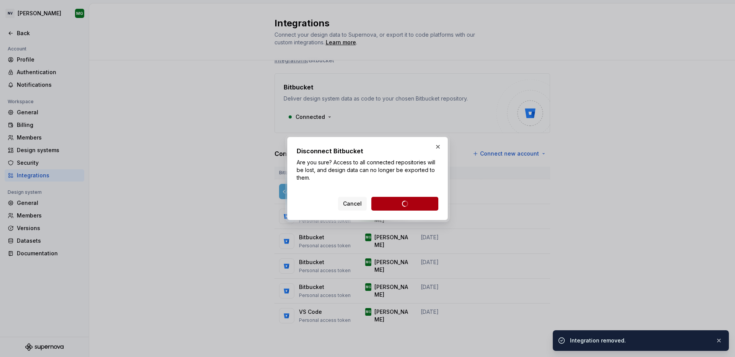
scroll to position [0, 0]
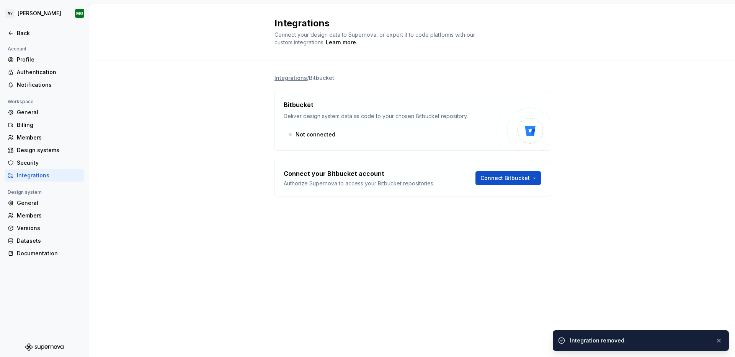
click at [486, 204] on div "Integrations / Bitbucket Bitbucket Deliver design system data as code to your c…" at bounding box center [411, 142] width 275 height 165
drag, startPoint x: 568, startPoint y: 195, endPoint x: 557, endPoint y: 193, distance: 11.7
click at [568, 195] on div "Integrations / Bitbucket Bitbucket Deliver design system data as code to your c…" at bounding box center [411, 142] width 645 height 165
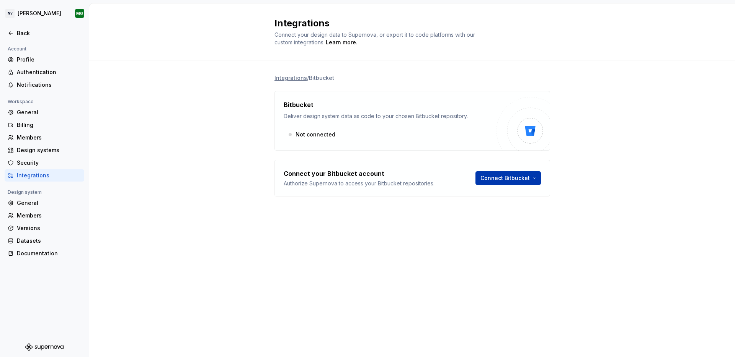
click at [513, 181] on html "NV [PERSON_NAME] Back Account Profile Authentication Notifications Workspace Ge…" at bounding box center [367, 178] width 735 height 357
click at [509, 197] on div "Sign in with OAuth" at bounding box center [521, 195] width 78 height 8
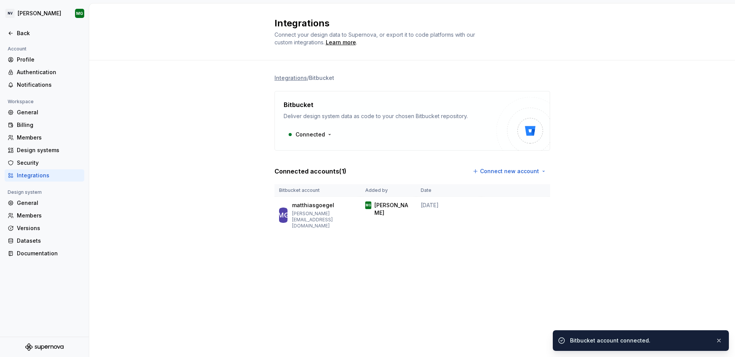
click at [624, 195] on div "Integrations / Bitbucket Bitbucket Deliver design system data as code to your c…" at bounding box center [411, 161] width 645 height 202
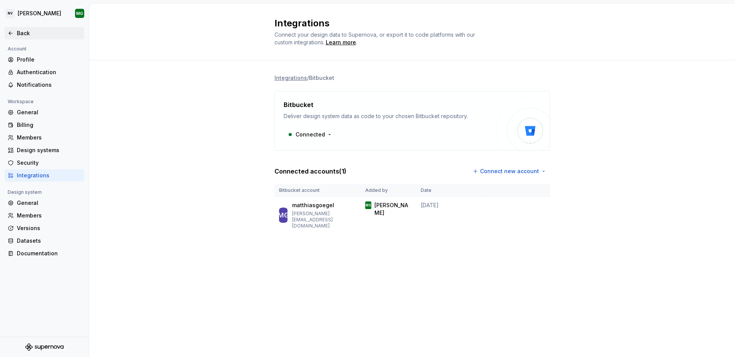
click at [19, 34] on div "Back" at bounding box center [49, 33] width 64 height 8
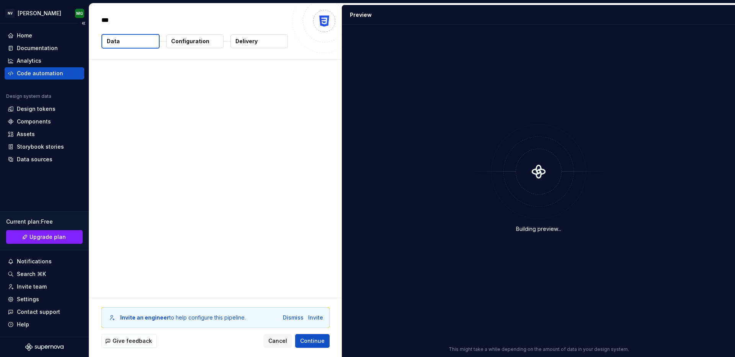
type textarea "*"
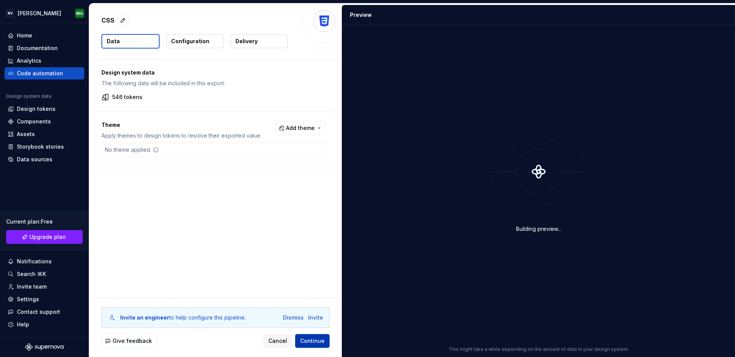
click at [317, 341] on span "Continue" at bounding box center [312, 341] width 24 height 8
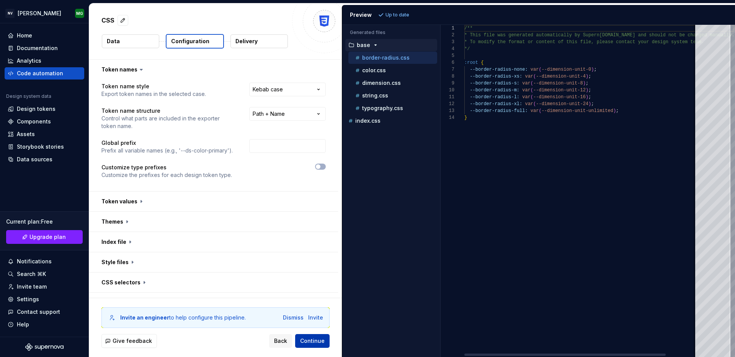
click at [317, 341] on span "Continue" at bounding box center [312, 341] width 24 height 8
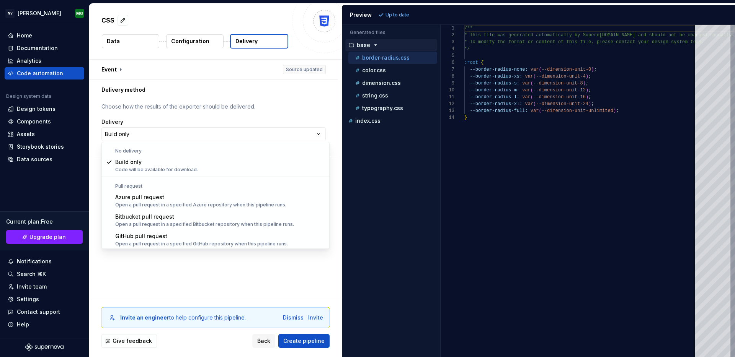
click at [215, 135] on html "**********" at bounding box center [367, 178] width 735 height 357
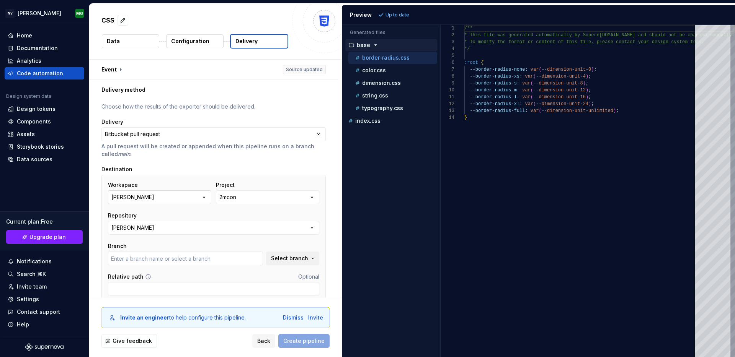
type input "develop"
click at [204, 198] on icon "button" at bounding box center [204, 198] width 8 height 8
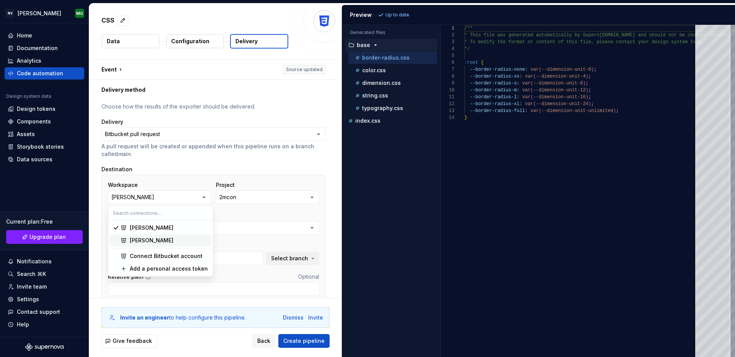
click at [161, 241] on div "[PERSON_NAME]" at bounding box center [152, 241] width 44 height 8
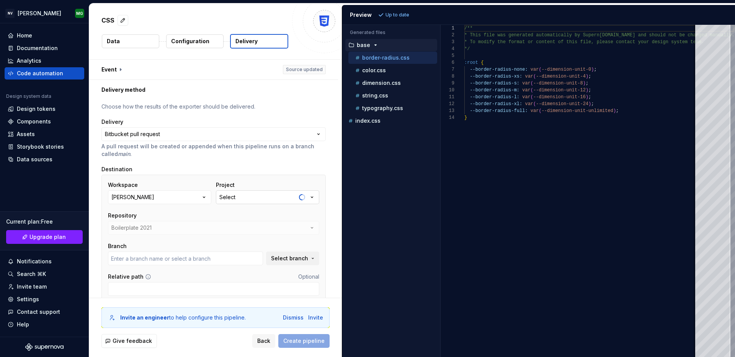
click at [280, 202] on button "Select" at bounding box center [267, 198] width 103 height 14
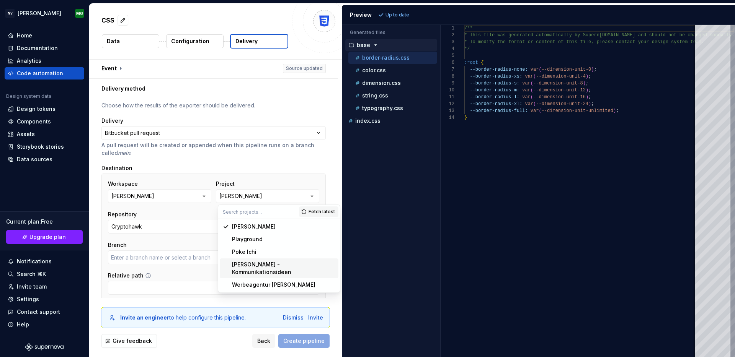
type input "master"
click at [194, 160] on div "**********" at bounding box center [213, 204] width 224 height 204
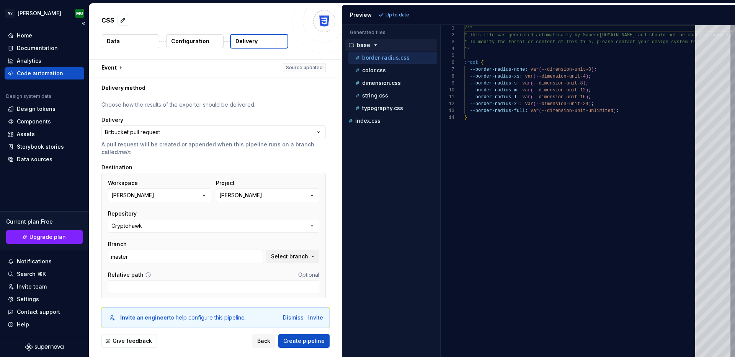
scroll to position [3, 0]
click at [31, 300] on div "Settings" at bounding box center [28, 300] width 22 height 8
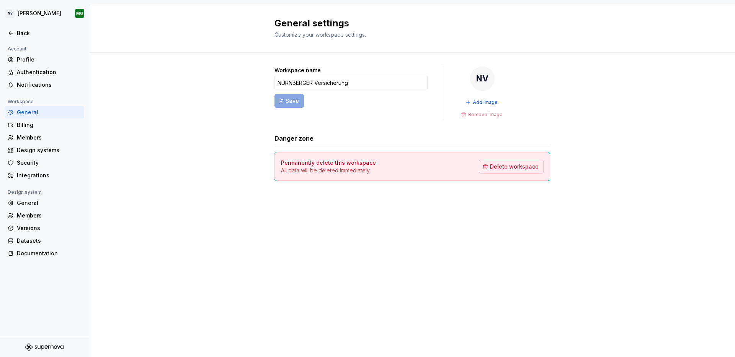
drag, startPoint x: 596, startPoint y: 187, endPoint x: 590, endPoint y: 181, distance: 7.8
click at [595, 186] on div "Workspace name NÜRNBERGER Versicherung Save NV Add image Remove image Danger zo…" at bounding box center [411, 131] width 645 height 157
click at [21, 172] on div "Integrations" at bounding box center [49, 176] width 64 height 8
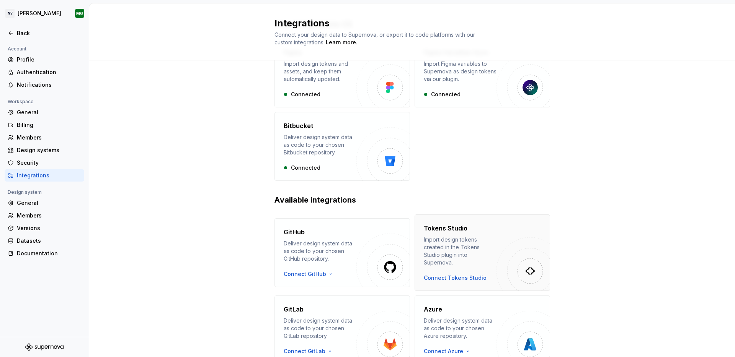
scroll to position [84, 0]
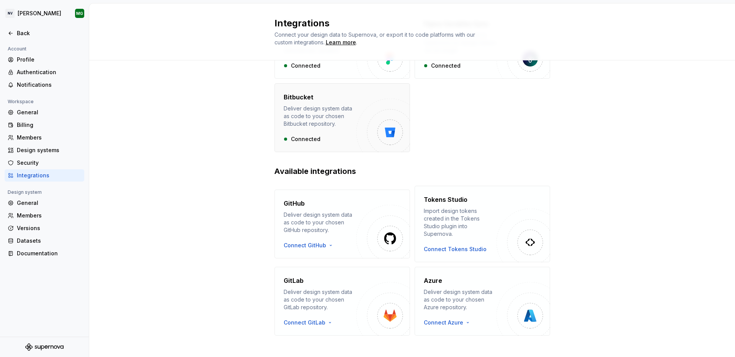
click at [363, 134] on img "button" at bounding box center [383, 126] width 54 height 54
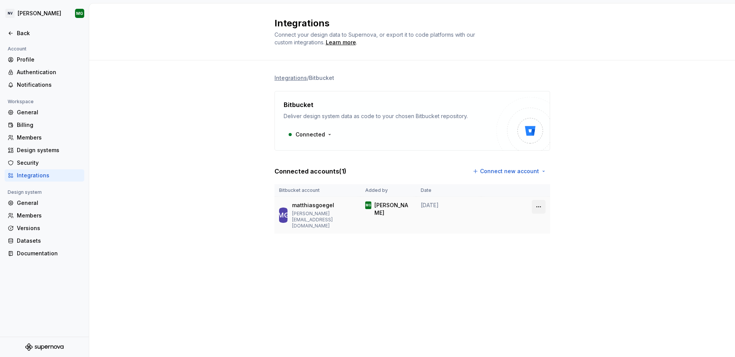
click at [536, 205] on html "NV [PERSON_NAME] Back Account Profile Authentication Notifications Workspace Ge…" at bounding box center [367, 178] width 735 height 357
click at [557, 224] on div "Remove connection" at bounding box center [572, 224] width 53 height 8
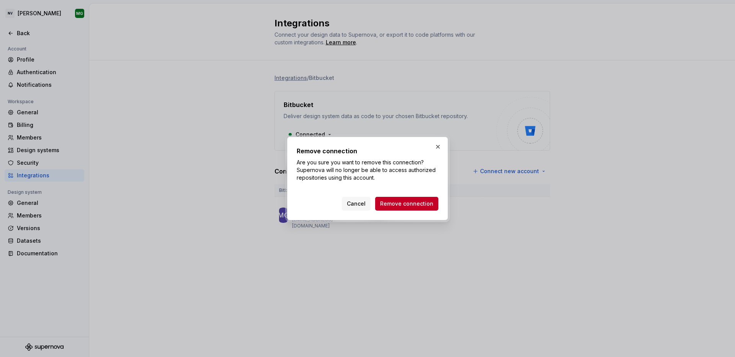
click at [394, 192] on div "Remove connection Are you sure you want to remove this connection? Supernova wi…" at bounding box center [367, 179] width 142 height 64
click at [402, 201] on span "Remove connection" at bounding box center [406, 204] width 53 height 8
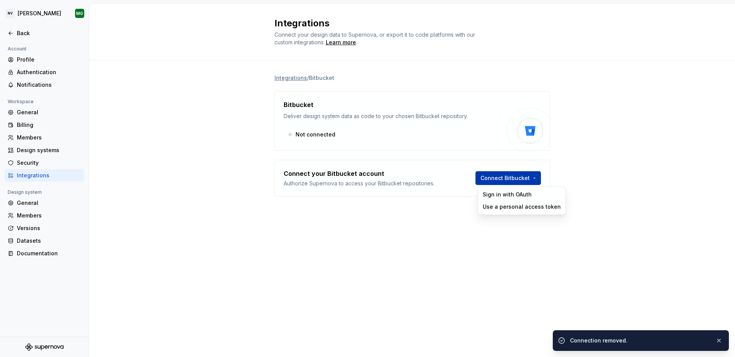
click at [528, 179] on html "NV [PERSON_NAME] Back Account Profile Authentication Notifications Workspace Ge…" at bounding box center [367, 178] width 735 height 357
click at [521, 209] on div "Use a personal access token" at bounding box center [521, 207] width 78 height 8
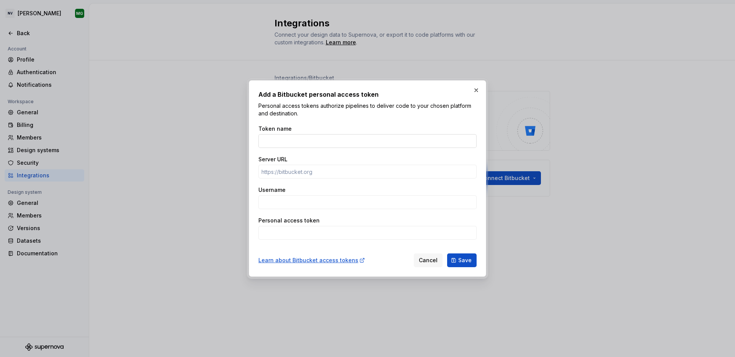
click at [280, 136] on input "Token name" at bounding box center [367, 141] width 218 height 14
click at [324, 141] on input "Token name" at bounding box center [367, 141] width 218 height 14
type input "test"
drag, startPoint x: 283, startPoint y: 195, endPoint x: 280, endPoint y: 199, distance: 4.1
click at [282, 196] on input "Username" at bounding box center [367, 202] width 218 height 14
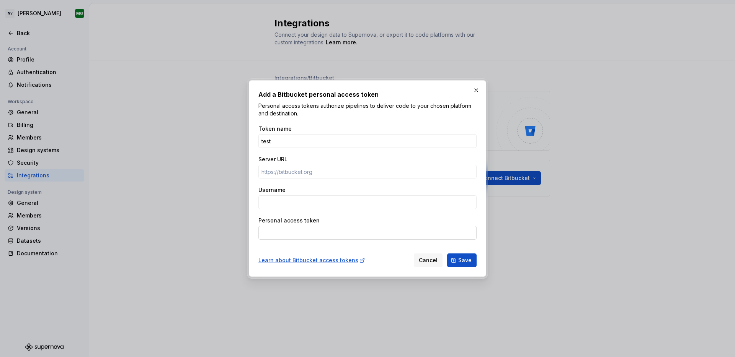
click at [280, 237] on input "Personal access token" at bounding box center [367, 233] width 218 height 14
paste input "BBDC-NjAyMjIzMDI0NjU1OsdMm4vO+sZFuFMihkwTOnjlUPlb"
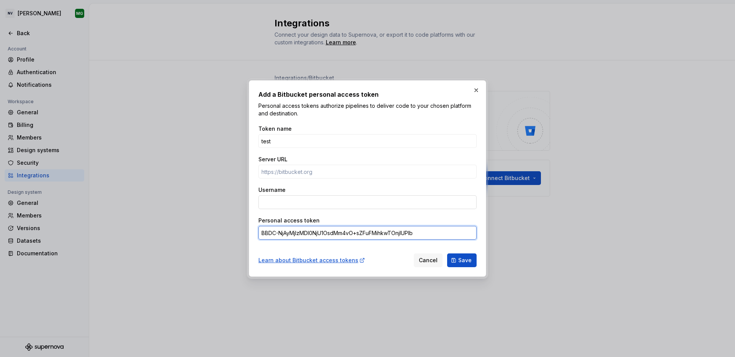
type input "BBDC-NjAyMjIzMDI0NjU1OsdMm4vO+sZFuFMihkwTOnjlUPlb"
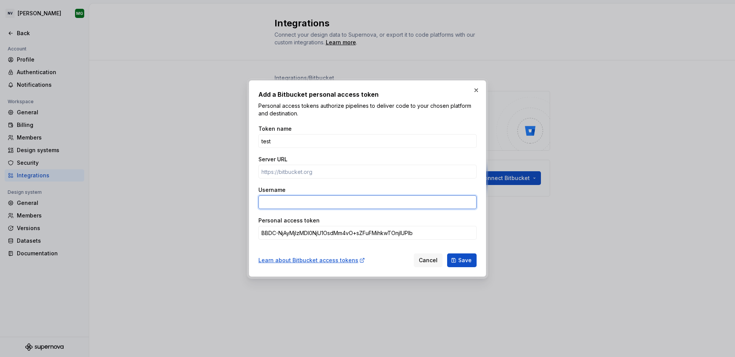
click at [280, 202] on input "Username" at bounding box center [367, 202] width 218 height 14
type input "[PERSON_NAME][EMAIL_ADDRESS][PERSON_NAME][DOMAIN_NAME]"
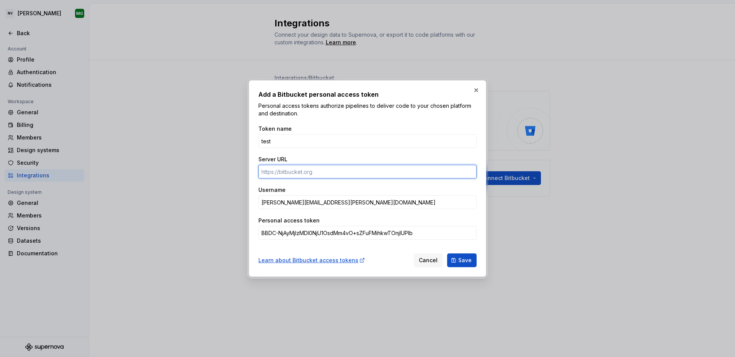
click at [300, 173] on input "Server URL" at bounding box center [367, 172] width 218 height 14
paste input "[URL][DOMAIN_NAME][PERSON_NAME]"
type input "[URL][DOMAIN_NAME][PERSON_NAME]"
click at [471, 266] on button "Save" at bounding box center [461, 261] width 29 height 14
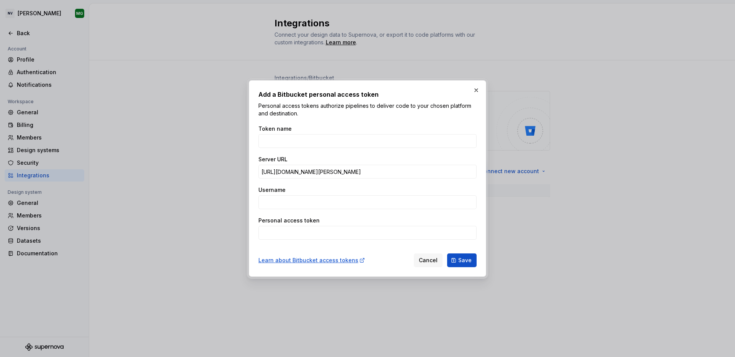
click at [474, 92] on button "button" at bounding box center [476, 90] width 11 height 11
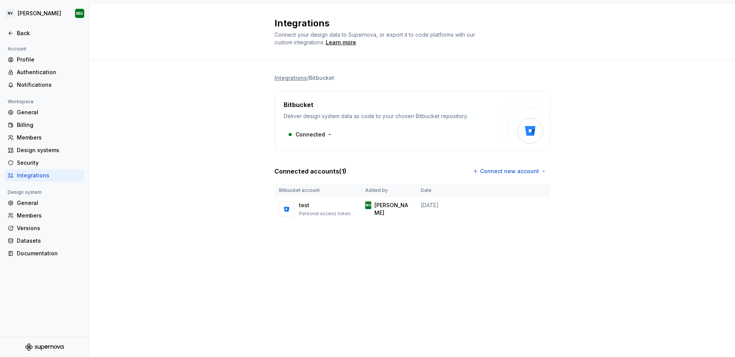
drag, startPoint x: 492, startPoint y: 261, endPoint x: 422, endPoint y: 244, distance: 71.5
click at [492, 261] on div "Integrations Connect your design data to Supernova, or export it to code platfo…" at bounding box center [411, 180] width 645 height 354
drag, startPoint x: 447, startPoint y: 253, endPoint x: 429, endPoint y: 244, distance: 20.7
click at [437, 248] on div "Integrations Connect your design data to Supernova, or export it to code platfo…" at bounding box center [411, 180] width 645 height 354
click at [22, 35] on div "Back" at bounding box center [49, 33] width 64 height 8
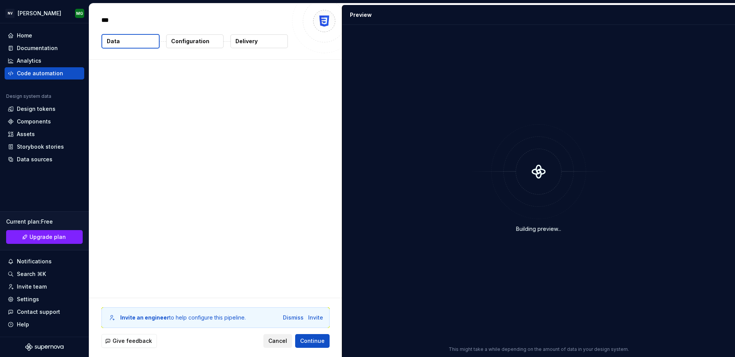
type textarea "*"
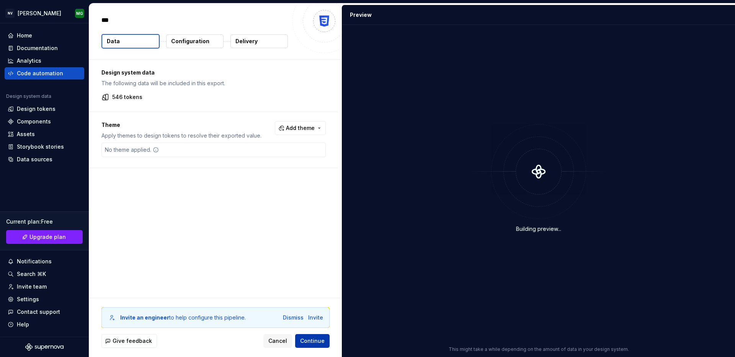
click at [320, 345] on button "Continue" at bounding box center [312, 341] width 34 height 14
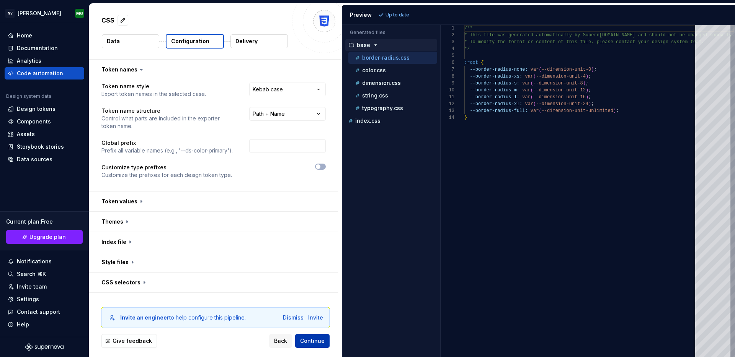
click at [320, 345] on button "Continue" at bounding box center [312, 341] width 34 height 14
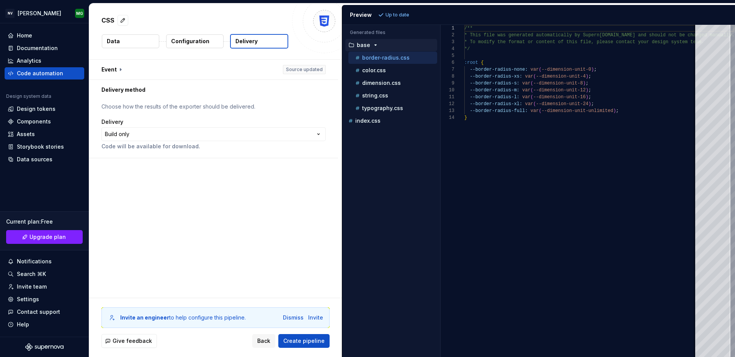
click at [203, 131] on html "**********" at bounding box center [367, 178] width 735 height 357
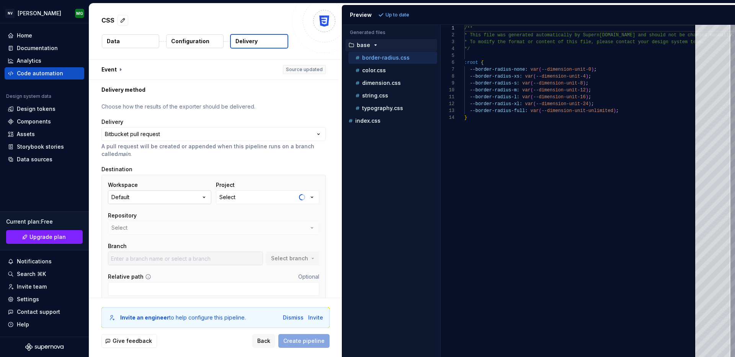
click at [185, 198] on button "Default" at bounding box center [159, 198] width 103 height 14
click at [224, 156] on p "A pull request will be created or appended when this pipeline runs on a branch …" at bounding box center [213, 150] width 224 height 15
click at [184, 197] on button "Default" at bounding box center [159, 198] width 103 height 14
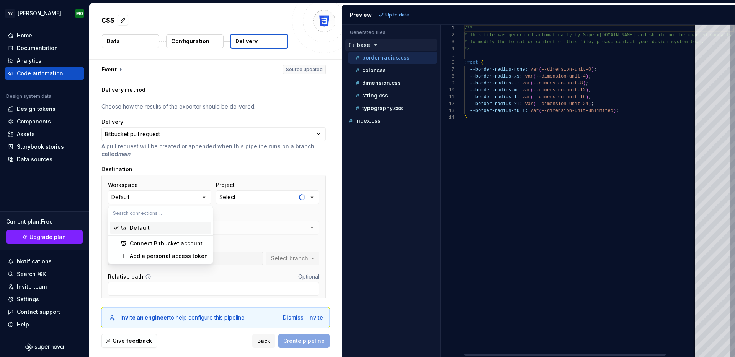
type textarea "**********"
click at [521, 321] on div "/** * This file was generated automatically by Supern [DOMAIN_NAME] and should …" at bounding box center [599, 191] width 270 height 332
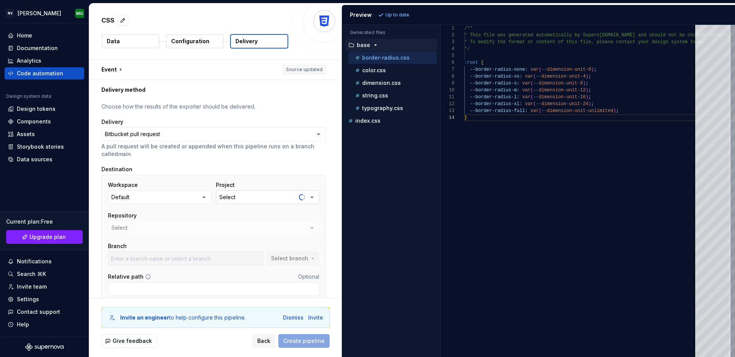
click at [262, 197] on button "Select" at bounding box center [267, 198] width 103 height 14
click at [256, 240] on div "Workspace Default Project Select Repository Select Branch Select branch" at bounding box center [213, 223] width 211 height 84
click at [148, 189] on div "Workspace Default" at bounding box center [159, 192] width 103 height 23
click at [145, 198] on button "Default" at bounding box center [159, 198] width 103 height 14
click at [168, 284] on input "Relative path" at bounding box center [213, 289] width 211 height 14
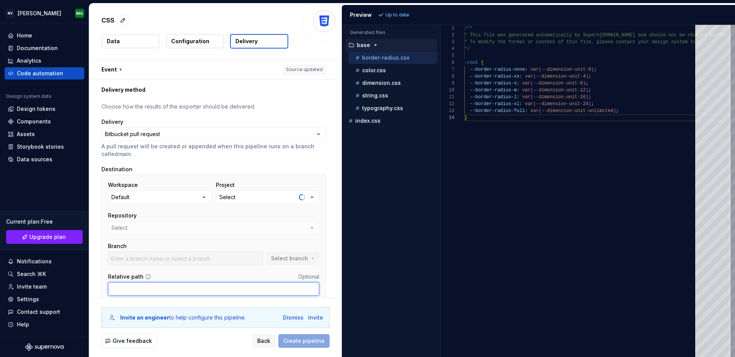
scroll to position [19, 0]
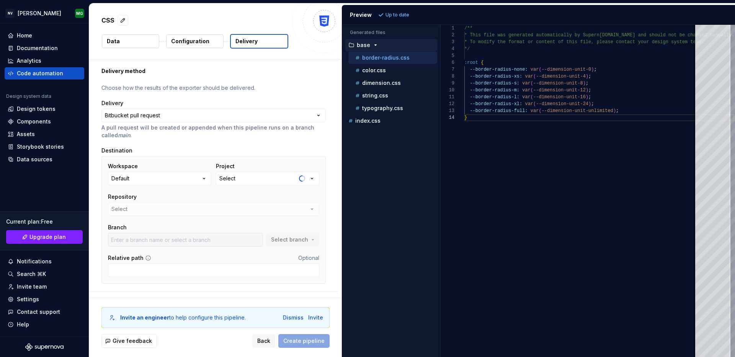
click at [151, 208] on div "Repository Select" at bounding box center [213, 204] width 211 height 23
drag, startPoint x: 203, startPoint y: 209, endPoint x: 228, endPoint y: 209, distance: 24.9
click at [204, 208] on div "Repository Select" at bounding box center [213, 204] width 211 height 23
click at [306, 205] on div "Repository Select" at bounding box center [213, 204] width 211 height 23
drag, startPoint x: 291, startPoint y: 182, endPoint x: 286, endPoint y: 181, distance: 5.1
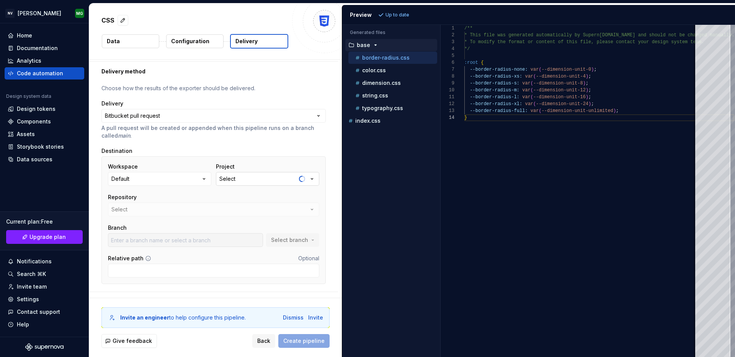
click at [291, 182] on button "Select" at bounding box center [267, 179] width 103 height 14
click at [174, 181] on button "Default" at bounding box center [159, 178] width 103 height 14
drag, startPoint x: 425, startPoint y: 243, endPoint x: 94, endPoint y: 204, distance: 332.8
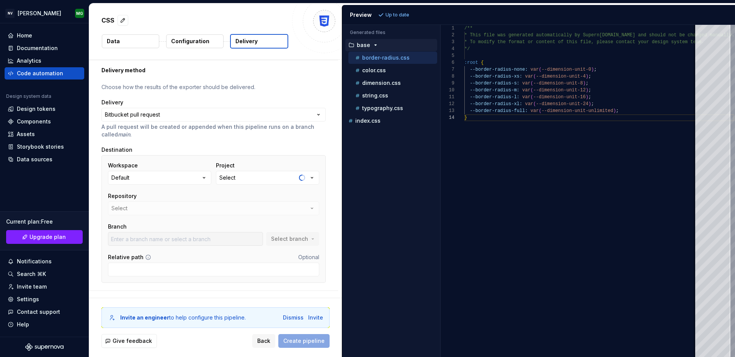
click at [419, 242] on div "Accessibility guide for tree . Navigate the tree with the arrow keys. Common tr…" at bounding box center [391, 197] width 98 height 320
drag, startPoint x: 360, startPoint y: 221, endPoint x: 339, endPoint y: 219, distance: 20.3
click at [349, 220] on div "Accessibility guide for tree . Navigate the tree with the arrow keys. Common tr…" at bounding box center [391, 197] width 98 height 320
click at [26, 302] on div "Settings" at bounding box center [28, 300] width 22 height 8
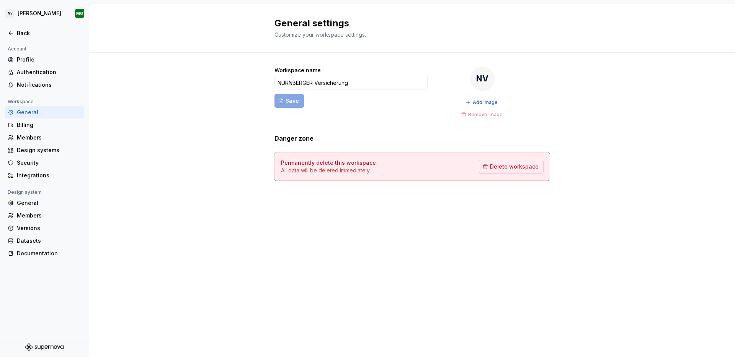
click at [558, 263] on div "General settings Customize your workspace settings. Workspace name NÜRNBERGER V…" at bounding box center [411, 180] width 645 height 354
click at [30, 160] on div "Security" at bounding box center [49, 163] width 64 height 8
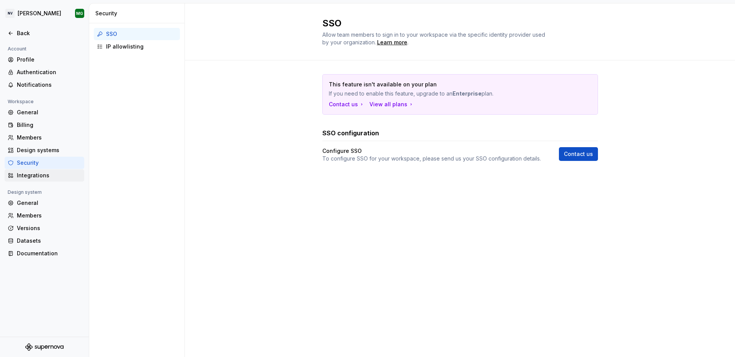
click at [41, 178] on div "Integrations" at bounding box center [49, 176] width 64 height 8
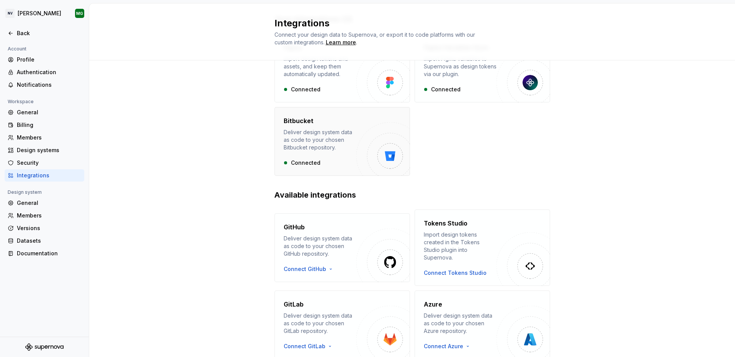
click at [323, 162] on div "Connected" at bounding box center [319, 163] width 73 height 8
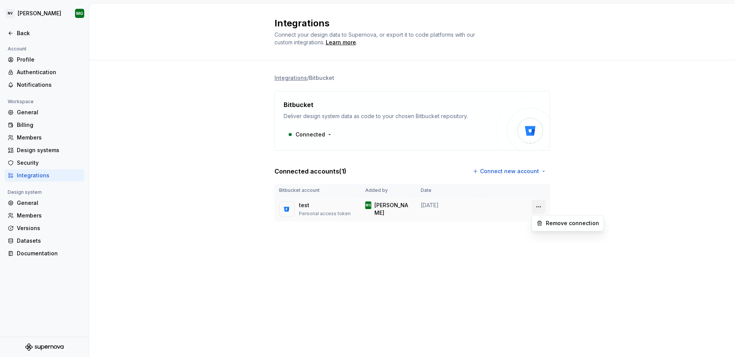
click at [539, 207] on html "NV [PERSON_NAME] Back Account Profile Authentication Notifications Workspace Ge…" at bounding box center [367, 178] width 735 height 357
click at [610, 197] on html "NV [PERSON_NAME] Back Account Profile Authentication Notifications Workspace Ge…" at bounding box center [367, 178] width 735 height 357
click at [588, 173] on div "Integrations / Bitbucket Bitbucket Deliver design system data as code to your c…" at bounding box center [411, 155] width 645 height 190
click at [423, 268] on div "Integrations Connect your design data to Supernova, or export it to code platfo…" at bounding box center [411, 180] width 645 height 354
click at [326, 135] on html "NV [PERSON_NAME] Back Account Profile Authentication Notifications Workspace Ge…" at bounding box center [367, 178] width 735 height 357
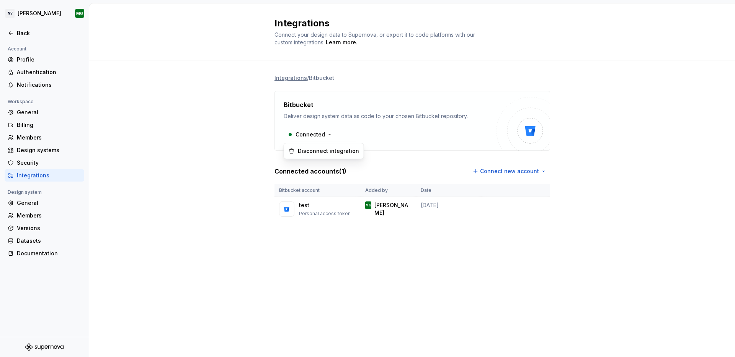
click at [417, 137] on html "NV [PERSON_NAME] Back Account Profile Authentication Notifications Workspace Ge…" at bounding box center [367, 178] width 735 height 357
drag, startPoint x: 557, startPoint y: 261, endPoint x: 496, endPoint y: 230, distance: 67.9
click at [555, 260] on div "Integrations Connect your design data to Supernova, or export it to code platfo…" at bounding box center [411, 180] width 645 height 354
click at [614, 241] on div "Integrations / Bitbucket Bitbucket Deliver design system data as code to your c…" at bounding box center [411, 155] width 645 height 190
click at [546, 171] on html "NV [PERSON_NAME] Back Account Profile Authentication Notifications Workspace Ge…" at bounding box center [367, 178] width 735 height 357
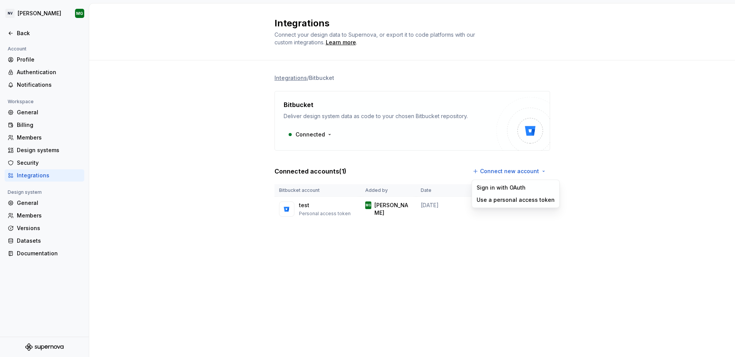
click at [590, 173] on html "NV [PERSON_NAME] Back Account Profile Authentication Notifications Workspace Ge…" at bounding box center [367, 178] width 735 height 357
click at [589, 173] on div "Integrations / Bitbucket Bitbucket Deliver design system data as code to your c…" at bounding box center [411, 155] width 645 height 190
click at [526, 166] on html "NV [PERSON_NAME] Back Account Profile Authentication Notifications Workspace Ge…" at bounding box center [367, 178] width 735 height 357
click at [508, 199] on div "Use a personal access token" at bounding box center [515, 200] width 78 height 8
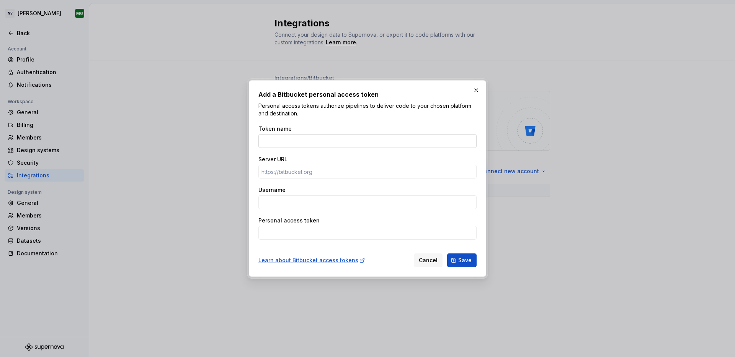
click at [306, 134] on div "Token name" at bounding box center [367, 136] width 218 height 23
click at [305, 138] on input "Token name" at bounding box center [367, 141] width 218 height 14
click at [290, 234] on input "Personal access token" at bounding box center [367, 233] width 218 height 14
paste input "[URL][DOMAIN_NAME][PERSON_NAME]"
type input "[URL][DOMAIN_NAME][PERSON_NAME]"
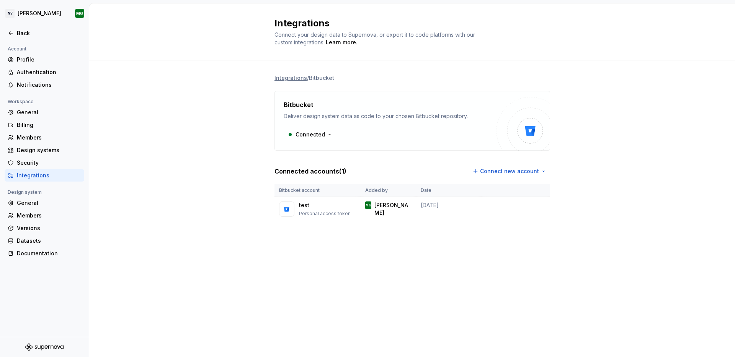
drag, startPoint x: 326, startPoint y: 310, endPoint x: 508, endPoint y: 182, distance: 222.2
click at [335, 304] on div "Integrations Connect your design data to Supernova, or export it to code platfo…" at bounding box center [411, 180] width 645 height 354
click at [516, 173] on html "NV [PERSON_NAME] Back Account Profile Authentication Notifications Workspace Ge…" at bounding box center [367, 178] width 735 height 357
click at [506, 202] on div "Use a personal access token" at bounding box center [515, 200] width 78 height 8
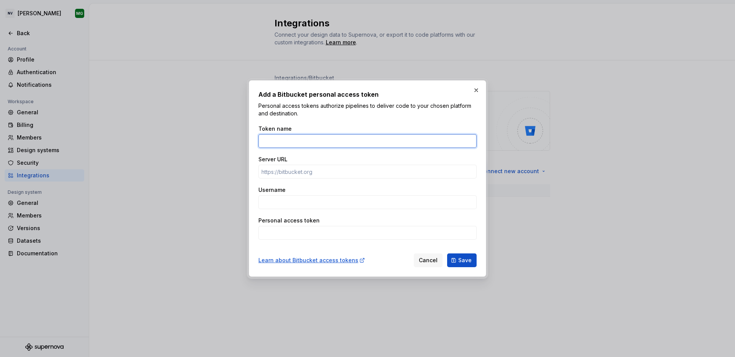
click at [304, 141] on input "Token name" at bounding box center [367, 141] width 218 height 14
type input "Test"
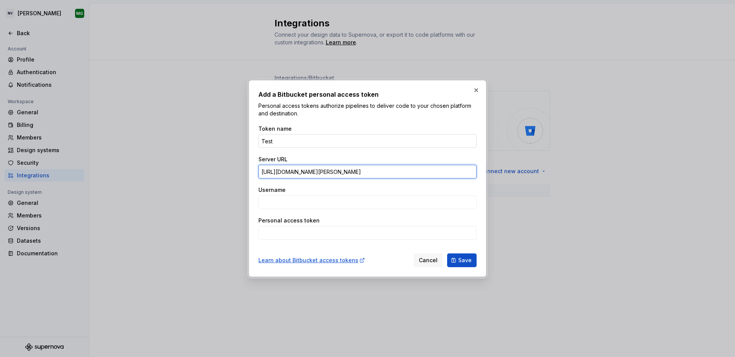
type input "[URL][DOMAIN_NAME][PERSON_NAME]"
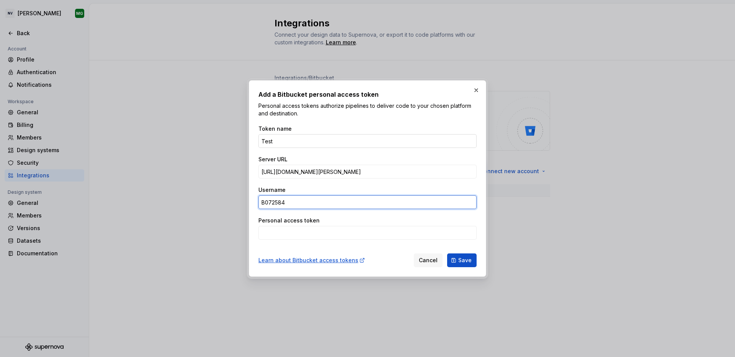
type input "B072584"
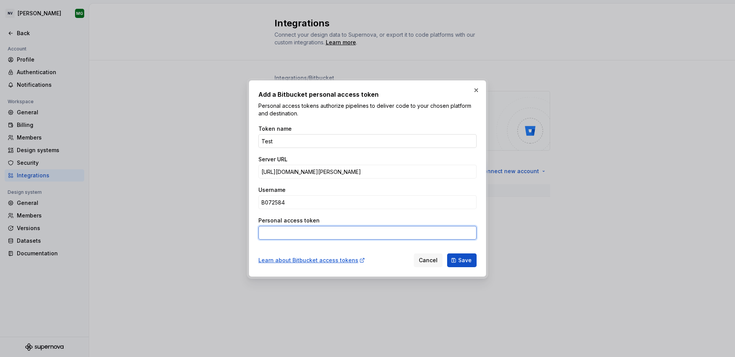
paste input "BBDC-NjQxODMyMzQ4OTQ5Opmj30wXSLfwJo39ysiHV//XuTew"
drag, startPoint x: 258, startPoint y: 231, endPoint x: 353, endPoint y: 233, distance: 95.3
click at [283, 231] on input "BBDC-NjQxODMyMzQ4OTQ5Opmj30wXSLfwJo39ysiHV//XuTew" at bounding box center [367, 233] width 218 height 14
type input "BBDC-NjQxODMyMzQ4OTQ5Opmj30wXSLfwJo39ysiHV//XuTew"
click at [469, 268] on div "Add a Bitbucket personal access token Personal access tokens authorize pipeline…" at bounding box center [367, 178] width 237 height 197
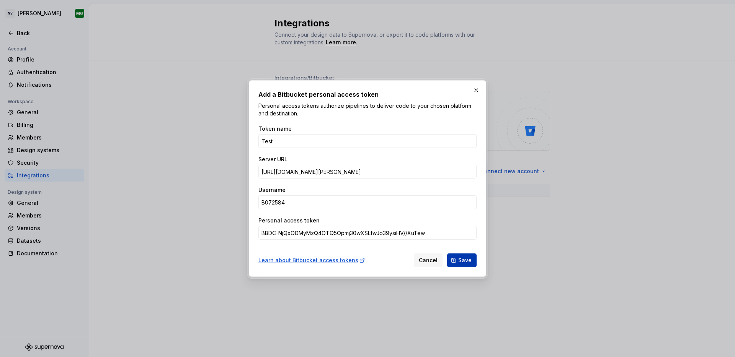
click at [471, 262] on span "Save" at bounding box center [464, 261] width 13 height 8
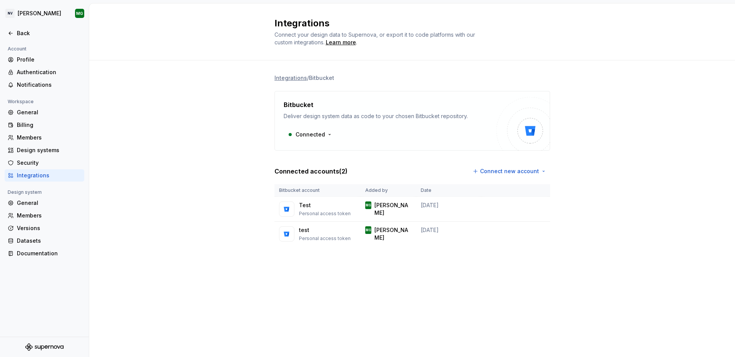
click at [539, 280] on div "Integrations Connect your design data to Supernova, or export it to code platfo…" at bounding box center [411, 180] width 645 height 354
click at [28, 29] on div "Back" at bounding box center [45, 33] width 80 height 12
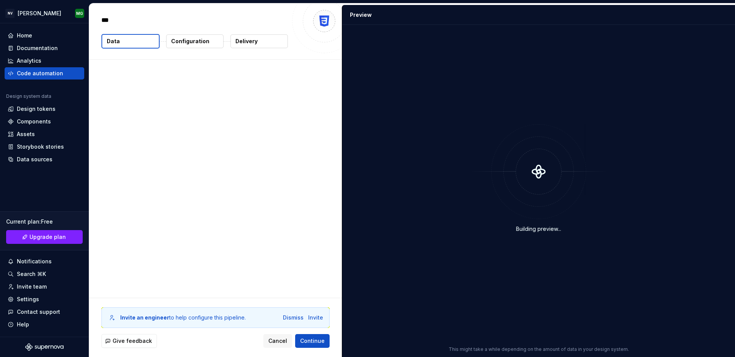
type textarea "*"
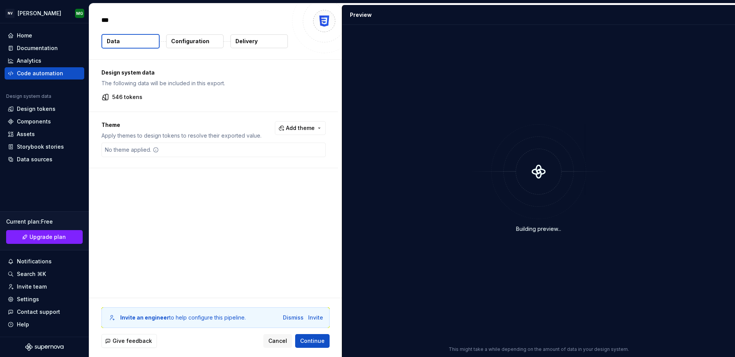
click at [197, 44] on p "Configuration" at bounding box center [190, 41] width 38 height 8
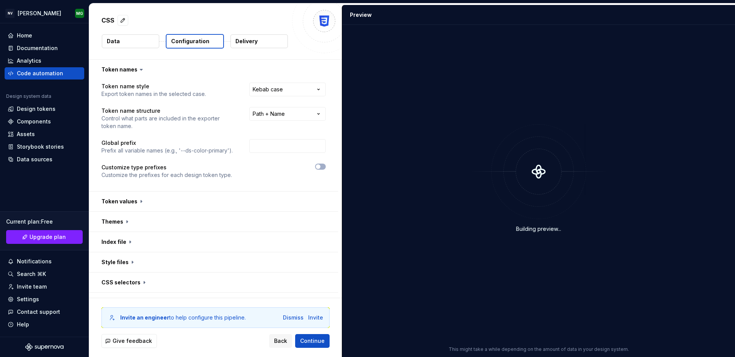
click at [246, 41] on p "Delivery" at bounding box center [246, 41] width 22 height 8
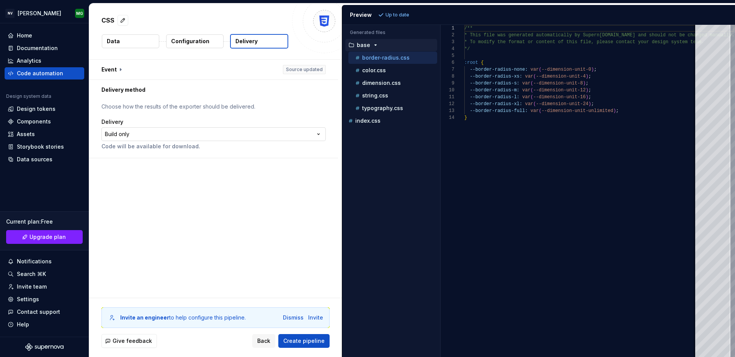
click at [119, 134] on html "**********" at bounding box center [367, 178] width 735 height 357
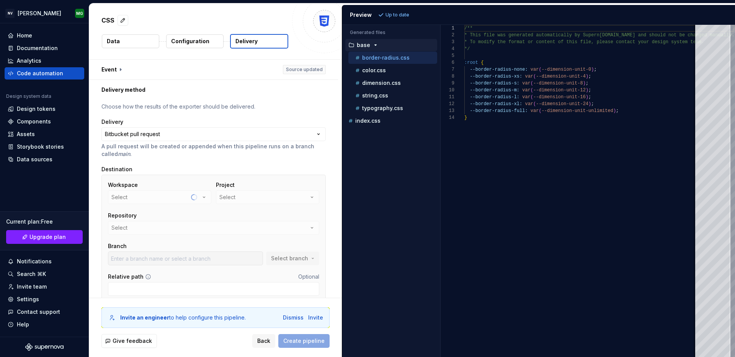
click at [192, 199] on div "Workspace Select" at bounding box center [159, 192] width 103 height 23
click at [250, 199] on div "Project Select" at bounding box center [267, 192] width 103 height 23
click at [172, 194] on button "Default" at bounding box center [159, 198] width 103 height 14
drag, startPoint x: 198, startPoint y: 179, endPoint x: 241, endPoint y: 189, distance: 44.0
click at [199, 180] on div "Workspace Default Project Select Repository Select Branch Select branch Relativ…" at bounding box center [213, 239] width 224 height 128
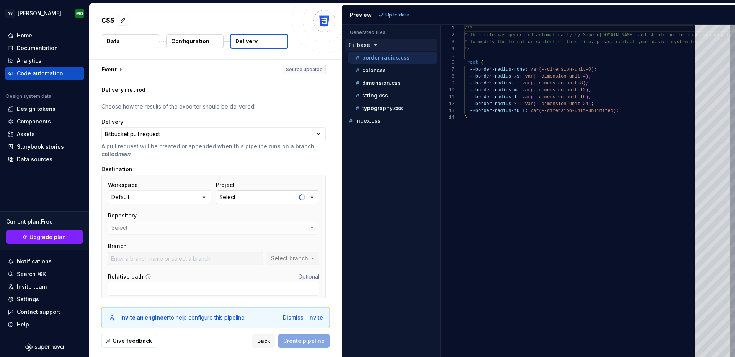
click at [251, 193] on button "Select" at bounding box center [267, 198] width 103 height 14
click at [146, 191] on button "Default" at bounding box center [159, 198] width 103 height 14
click at [144, 255] on div "Add a personal access token" at bounding box center [169, 256] width 78 height 8
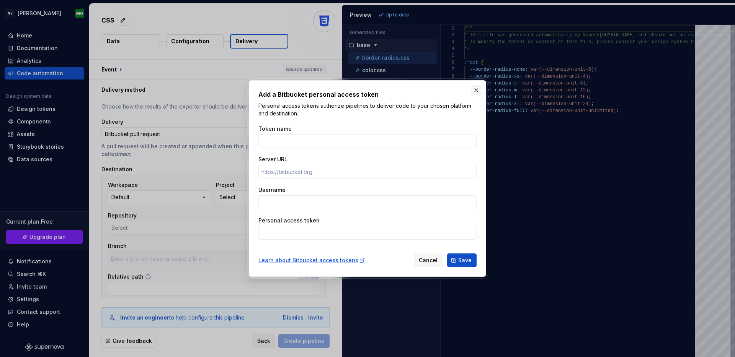
click at [474, 88] on button "button" at bounding box center [476, 90] width 11 height 11
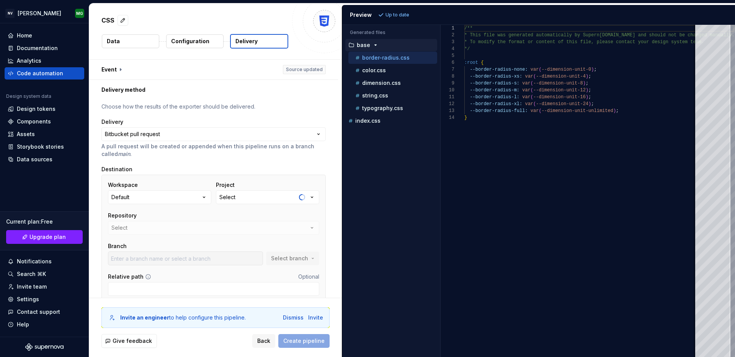
click at [137, 224] on div "Repository Select" at bounding box center [213, 223] width 211 height 23
drag, startPoint x: 214, startPoint y: 149, endPoint x: 218, endPoint y: 148, distance: 4.3
click at [213, 149] on p "A pull request will be created or appended when this pipeline runs on a branch …" at bounding box center [213, 150] width 224 height 15
click at [179, 135] on html "**********" at bounding box center [367, 178] width 735 height 357
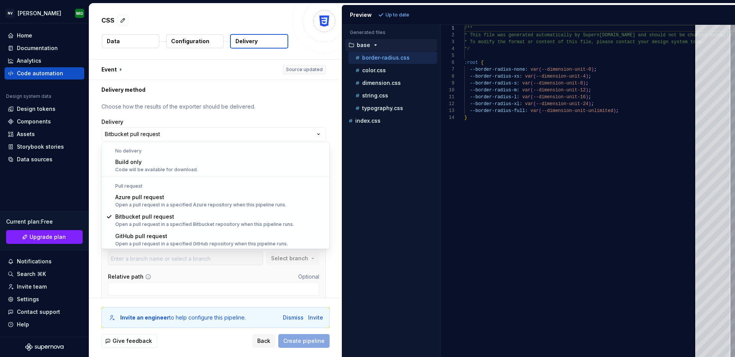
click at [188, 114] on html "**********" at bounding box center [367, 178] width 735 height 357
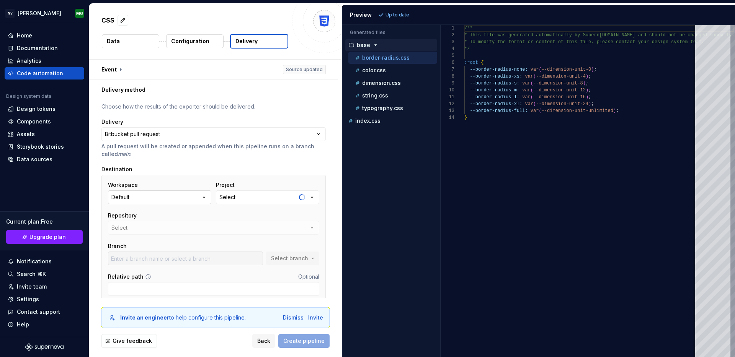
click at [142, 192] on button "Default" at bounding box center [159, 198] width 103 height 14
click at [163, 171] on div "Destination" at bounding box center [213, 170] width 224 height 8
drag, startPoint x: 161, startPoint y: 171, endPoint x: 131, endPoint y: 171, distance: 29.5
click at [161, 171] on div "Destination" at bounding box center [213, 170] width 224 height 8
drag, startPoint x: 98, startPoint y: 164, endPoint x: 124, endPoint y: 170, distance: 26.9
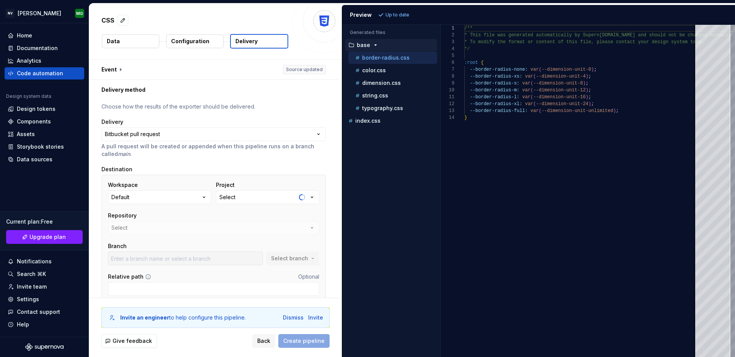
click at [98, 164] on div "**********" at bounding box center [213, 205] width 249 height 210
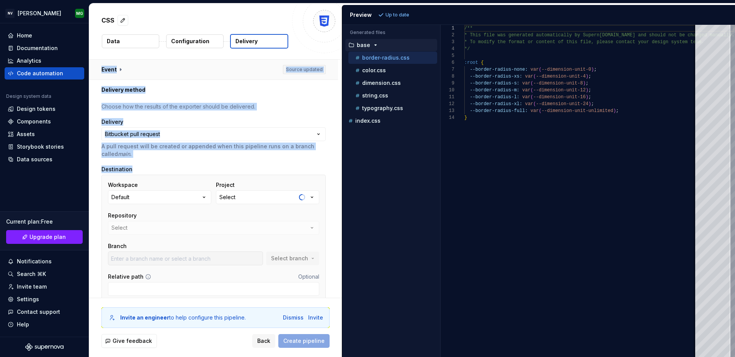
drag, startPoint x: 139, startPoint y: 168, endPoint x: 103, endPoint y: 79, distance: 96.3
click at [103, 79] on div "**********" at bounding box center [213, 195] width 224 height 271
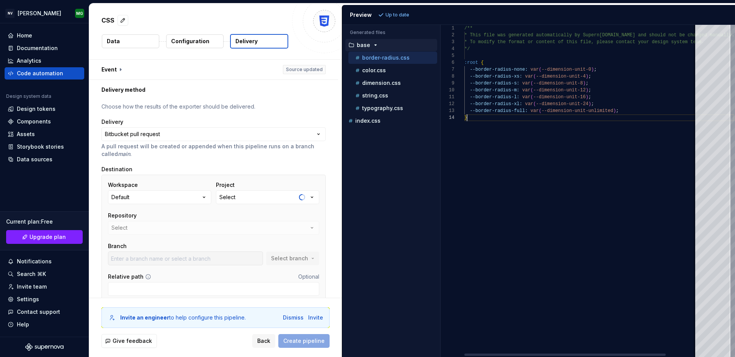
scroll to position [21, 3]
drag, startPoint x: 565, startPoint y: 214, endPoint x: 538, endPoint y: 200, distance: 30.6
click at [565, 214] on div "/** * This file was generated automatically by Supern [DOMAIN_NAME] and should …" at bounding box center [599, 191] width 270 height 332
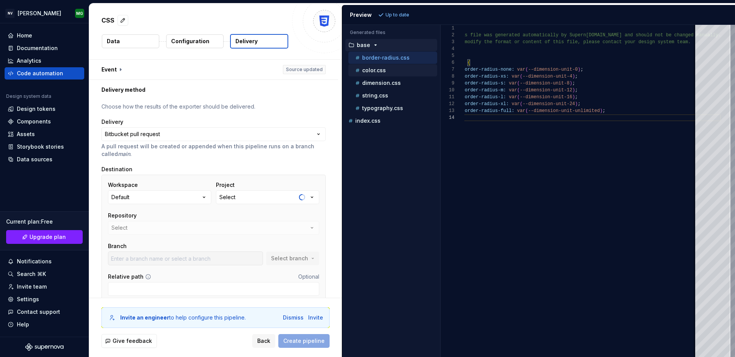
drag, startPoint x: 364, startPoint y: 66, endPoint x: 369, endPoint y: 73, distance: 9.0
click at [365, 67] on button "color.css" at bounding box center [392, 70] width 89 height 8
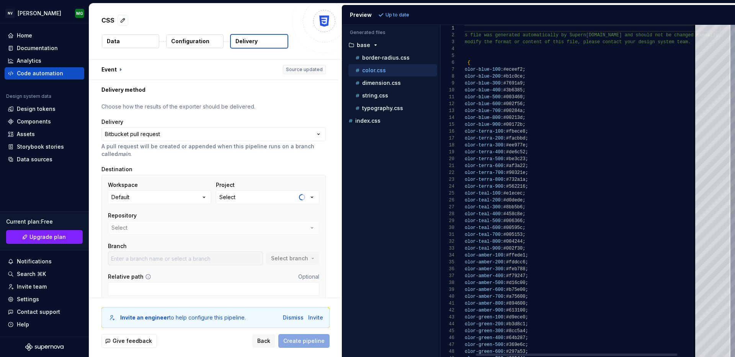
click at [371, 77] on ul "border-radius.css color.css dimension.css string.css typography.css" at bounding box center [391, 83] width 92 height 63
click at [371, 83] on p "dimension.css" at bounding box center [381, 83] width 39 height 6
type textarea "**********"
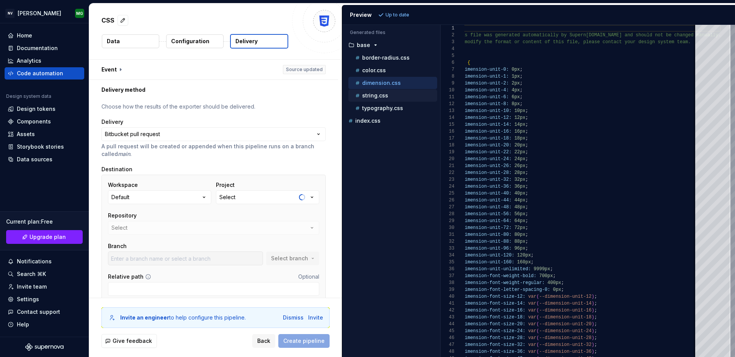
click at [367, 101] on div "string.css" at bounding box center [392, 96] width 89 height 12
click at [366, 112] on div "typography.css" at bounding box center [392, 108] width 89 height 12
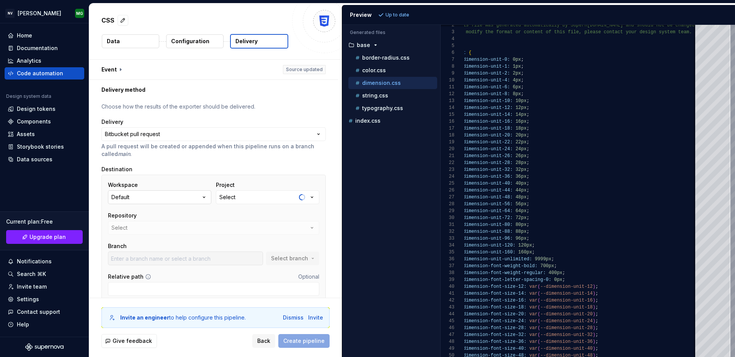
click at [195, 194] on button "Default" at bounding box center [159, 198] width 103 height 14
drag, startPoint x: 254, startPoint y: 215, endPoint x: 252, endPoint y: 209, distance: 6.3
click at [254, 215] on div "Repository" at bounding box center [213, 216] width 211 height 8
click at [251, 198] on button "Select" at bounding box center [267, 198] width 103 height 14
click at [235, 230] on div "Loading projects..." at bounding box center [279, 227] width 122 height 15
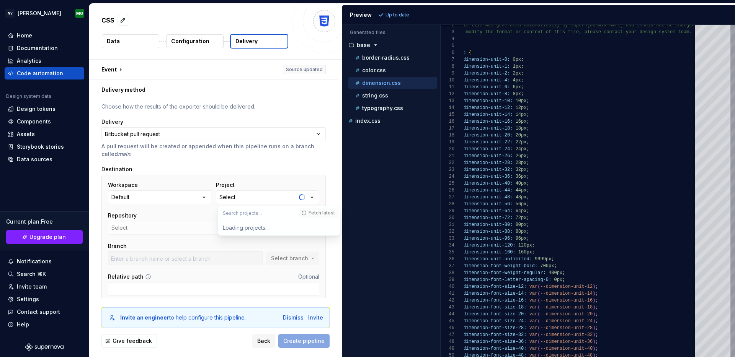
click at [307, 213] on div "Fetch latest" at bounding box center [319, 213] width 41 height 14
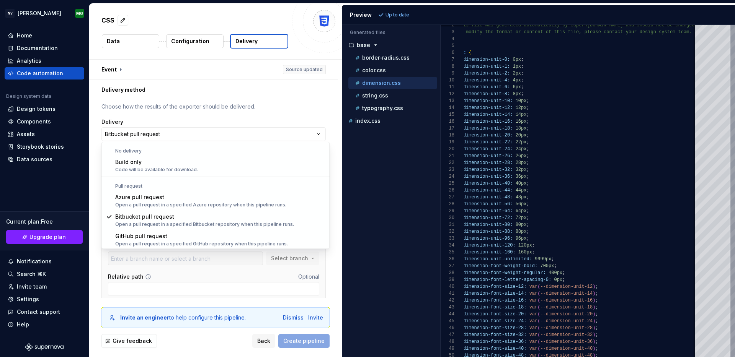
click at [239, 140] on html "**********" at bounding box center [367, 178] width 735 height 357
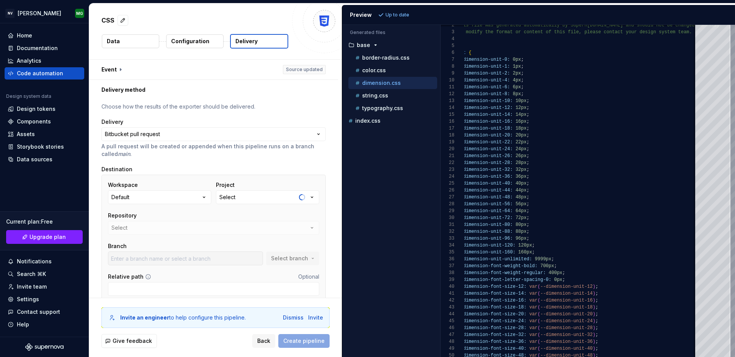
click at [172, 115] on html "**********" at bounding box center [367, 178] width 735 height 357
drag, startPoint x: 141, startPoint y: 188, endPoint x: 151, endPoint y: 186, distance: 10.4
click at [142, 187] on div "Workspace" at bounding box center [159, 185] width 103 height 8
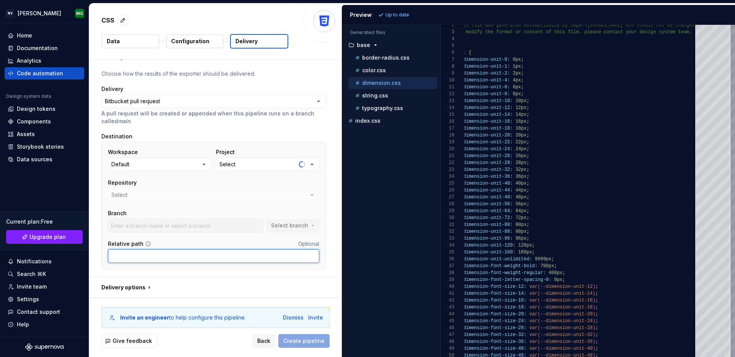
click at [138, 256] on input "Relative path" at bounding box center [213, 256] width 211 height 14
click at [158, 258] on input "Relative path" at bounding box center [213, 256] width 211 height 14
paste input "[URL][DOMAIN_NAME][PERSON_NAME]"
type input "[URL][DOMAIN_NAME][PERSON_NAME]"
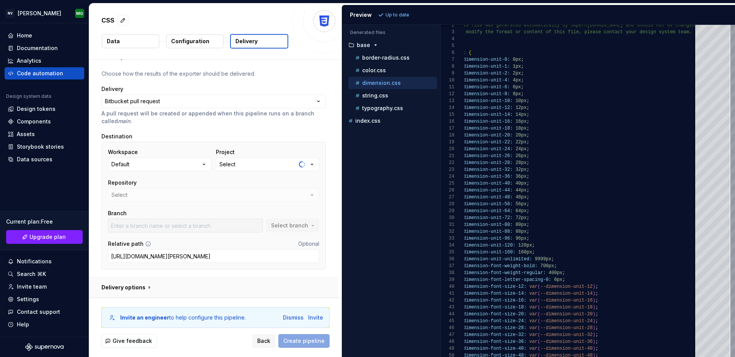
drag, startPoint x: 261, startPoint y: 283, endPoint x: 269, endPoint y: 286, distance: 7.9
click at [262, 283] on button "button" at bounding box center [213, 288] width 249 height 20
type textarea "*"
drag, startPoint x: 315, startPoint y: 295, endPoint x: 316, endPoint y: 320, distance: 25.3
click at [315, 295] on button "button" at bounding box center [213, 288] width 249 height 20
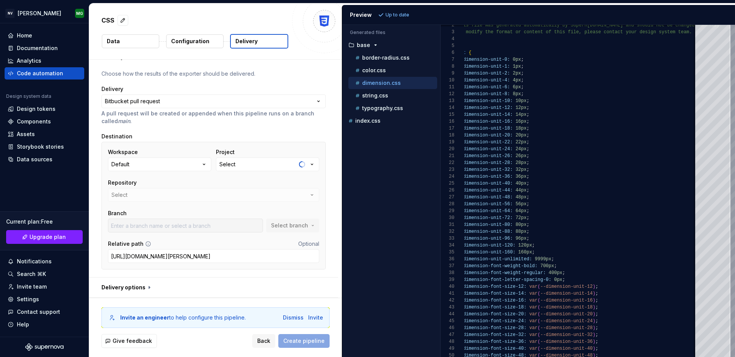
click at [306, 337] on div "Back Create pipeline" at bounding box center [290, 341] width 77 height 14
click at [239, 98] on html "**********" at bounding box center [367, 178] width 735 height 357
click at [251, 77] on html "**********" at bounding box center [367, 178] width 735 height 357
click at [130, 195] on div "Repository Select" at bounding box center [213, 190] width 211 height 23
click at [252, 191] on div "Repository Select" at bounding box center [213, 190] width 211 height 23
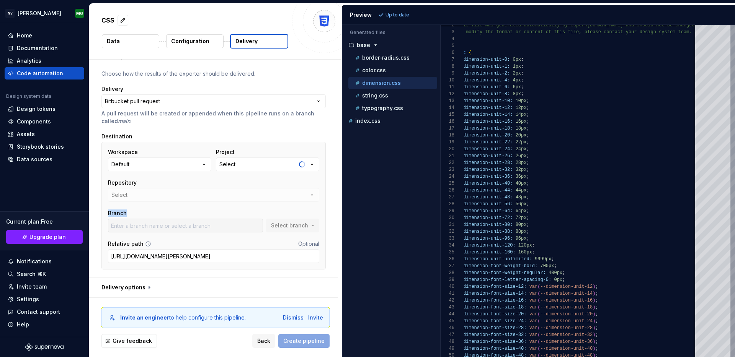
drag, startPoint x: 252, startPoint y: 191, endPoint x: 252, endPoint y: 173, distance: 18.0
click at [252, 191] on div "Repository Select" at bounding box center [213, 190] width 211 height 23
click at [252, 166] on button "Select" at bounding box center [267, 165] width 103 height 14
click at [158, 168] on button "Default" at bounding box center [159, 165] width 103 height 14
drag, startPoint x: 194, startPoint y: 122, endPoint x: 194, endPoint y: 128, distance: 5.7
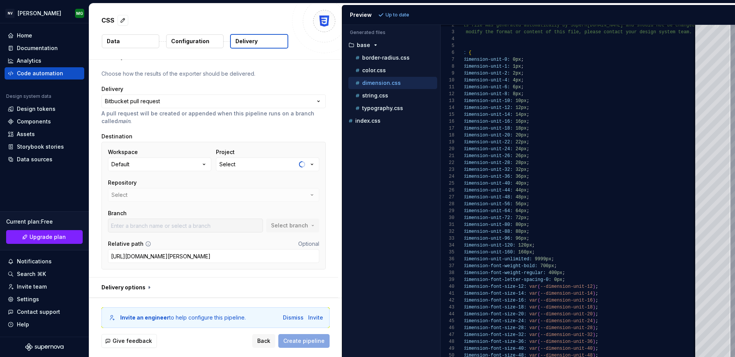
click at [193, 123] on p "A pull request will be created or appended when this pipeline runs on a branch …" at bounding box center [213, 117] width 224 height 15
click at [43, 297] on div "Settings" at bounding box center [44, 300] width 73 height 8
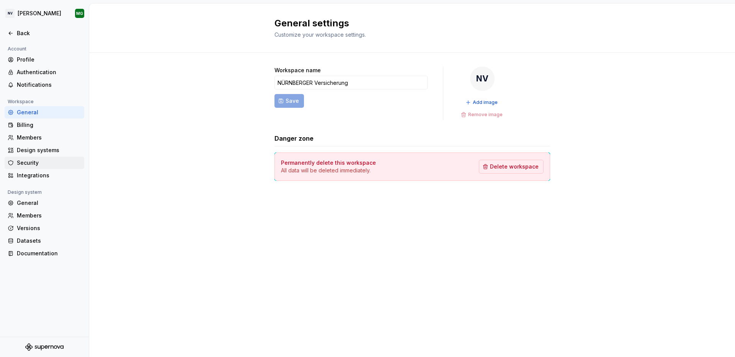
click at [36, 168] on div "Security" at bounding box center [45, 163] width 80 height 12
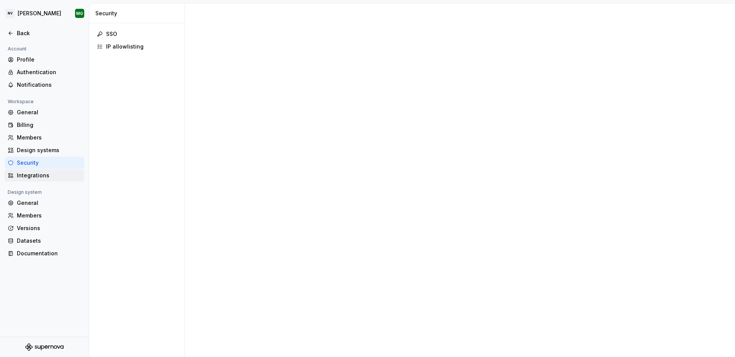
click at [35, 175] on div "Integrations" at bounding box center [49, 176] width 64 height 8
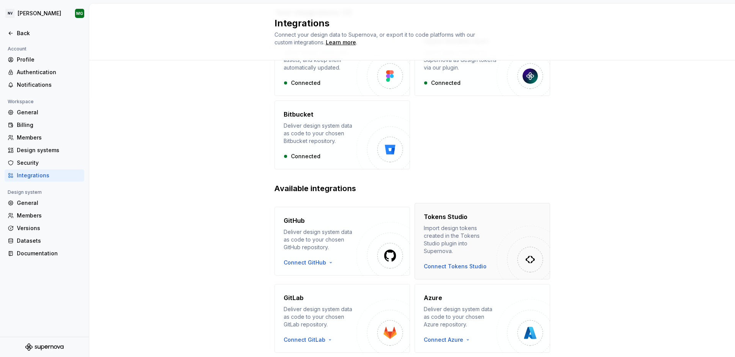
scroll to position [84, 0]
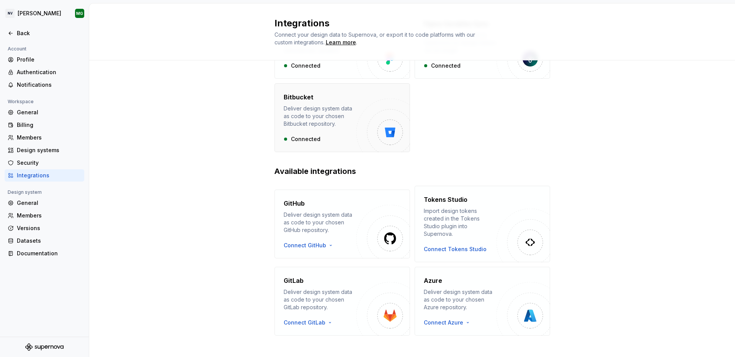
click at [307, 132] on div "Bitbucket Deliver design system data as code to your chosen Bitbucket repositor…" at bounding box center [319, 118] width 73 height 50
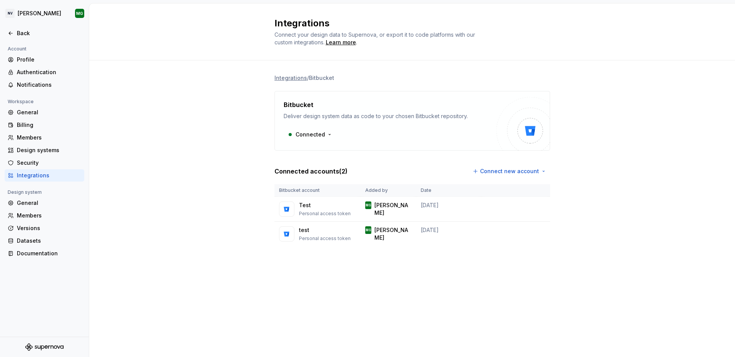
click at [555, 233] on div "Integrations / Bitbucket Bitbucket Deliver design system data as code to your c…" at bounding box center [411, 167] width 645 height 215
click at [543, 231] on html "NV [PERSON_NAME] Back Account Profile Authentication Notifications Workspace Ge…" at bounding box center [367, 178] width 735 height 357
click at [511, 236] on html "NV [PERSON_NAME] Back Account Profile Authentication Notifications Workspace Ge…" at bounding box center [367, 178] width 735 height 357
click at [541, 225] on html "NV [PERSON_NAME] Back Account Profile Authentication Notifications Workspace Ge…" at bounding box center [367, 178] width 735 height 357
click at [546, 249] on div "Remove connection" at bounding box center [572, 248] width 53 height 8
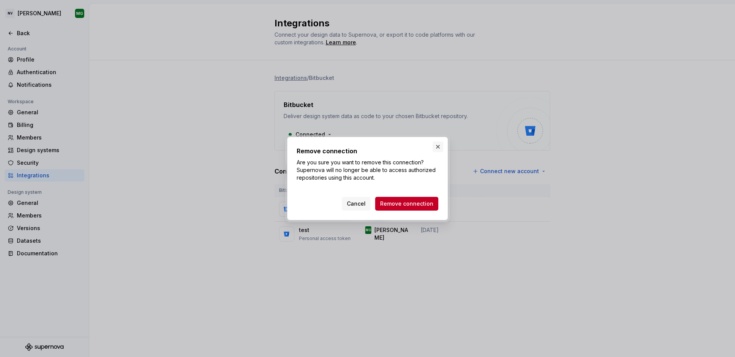
click at [440, 145] on button "button" at bounding box center [437, 147] width 11 height 11
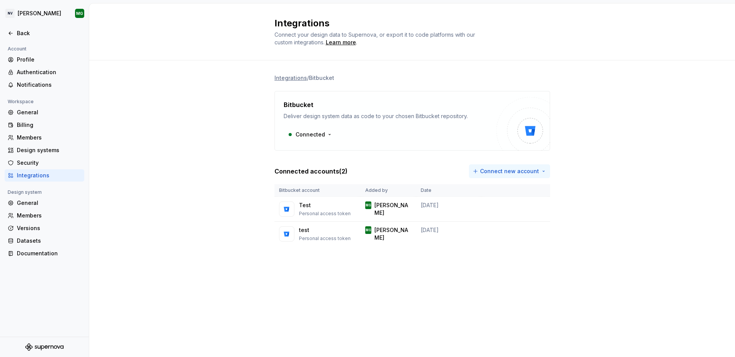
click at [536, 174] on html "NV [PERSON_NAME] Back Account Profile Authentication Notifications Workspace Ge…" at bounding box center [367, 178] width 735 height 357
click at [514, 202] on div "Use a personal access token" at bounding box center [515, 200] width 78 height 8
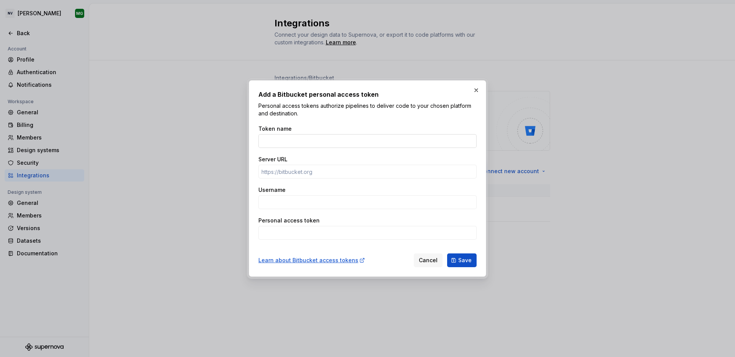
click at [315, 144] on input "Token name" at bounding box center [367, 141] width 218 height 14
click at [299, 197] on input "Username" at bounding box center [367, 202] width 218 height 14
click at [300, 225] on div "Personal access token" at bounding box center [367, 228] width 218 height 23
click at [301, 233] on input "Personal access token" at bounding box center [367, 233] width 218 height 14
paste input "BBDC-NjQxODMyMzQ4OTQ5Opmj30wXSLfwJo39ysiHV//XuTew"
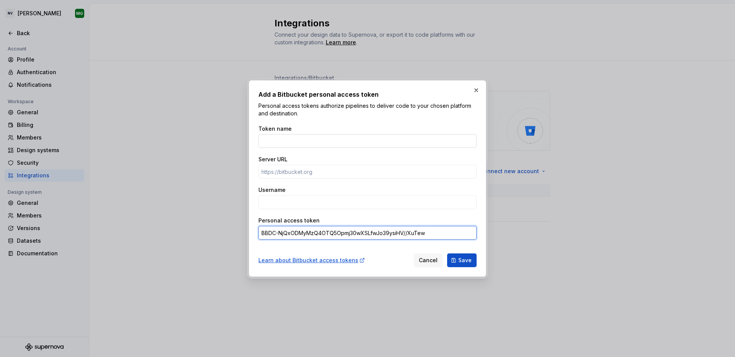
type input "BBDC-NjQxODMyMzQ4OTQ5Opmj30wXSLfwJo39ysiHV//XuTew"
click at [281, 138] on input "Token name" at bounding box center [367, 141] width 218 height 14
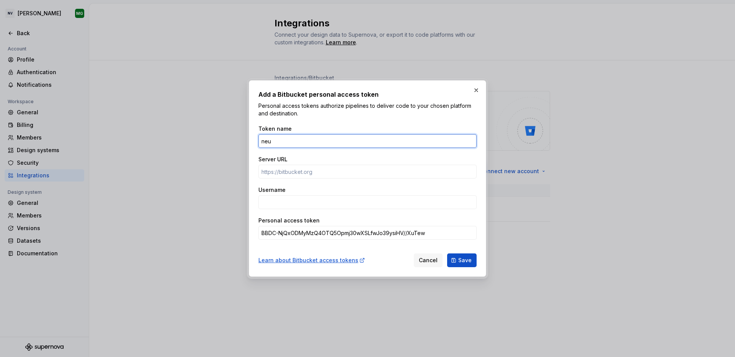
type input "neu"
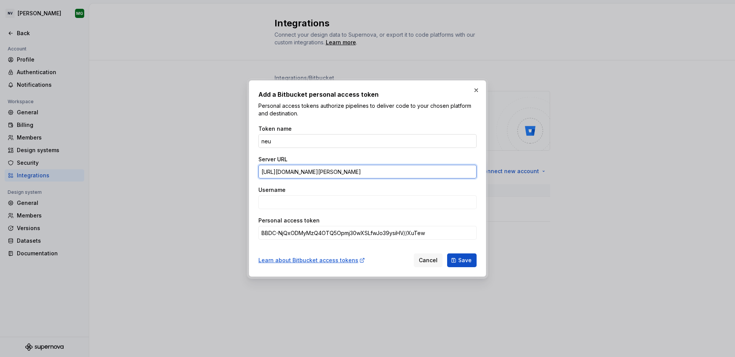
type input "[URL][DOMAIN_NAME][PERSON_NAME]"
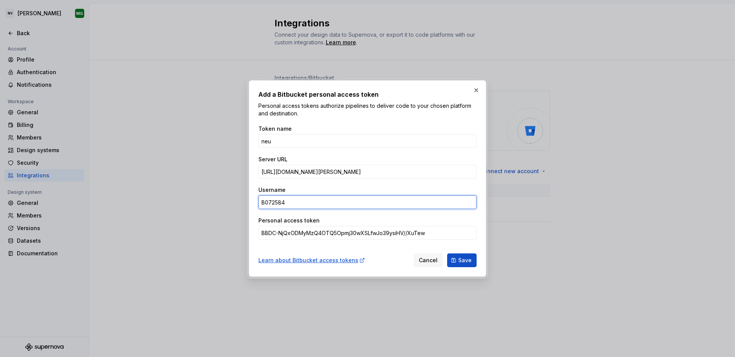
type input "B072584"
drag, startPoint x: 467, startPoint y: 261, endPoint x: 461, endPoint y: 279, distance: 18.3
click at [467, 261] on span "Save" at bounding box center [464, 261] width 13 height 8
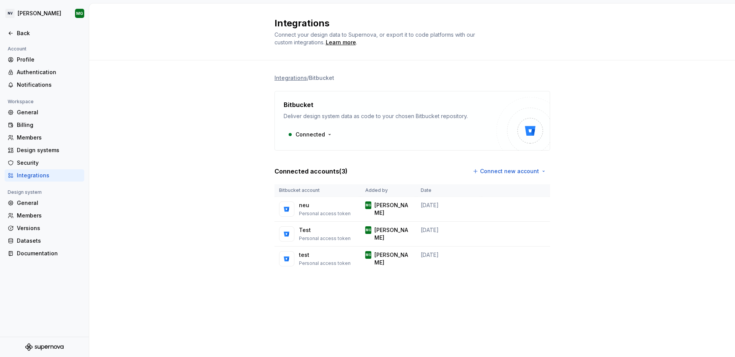
click at [617, 82] on div "Integrations / Bitbucket Bitbucket Deliver design system data as code to your c…" at bounding box center [411, 180] width 645 height 240
click at [665, 248] on div "Integrations / Bitbucket Bitbucket Deliver design system data as code to your c…" at bounding box center [411, 180] width 645 height 240
click at [220, 62] on div "Integrations / Bitbucket Bitbucket Deliver design system data as code to your c…" at bounding box center [411, 180] width 645 height 240
click at [176, 152] on div "Integrations / Bitbucket Bitbucket Deliver design system data as code to your c…" at bounding box center [411, 180] width 645 height 240
click at [502, 247] on td at bounding box center [515, 259] width 69 height 25
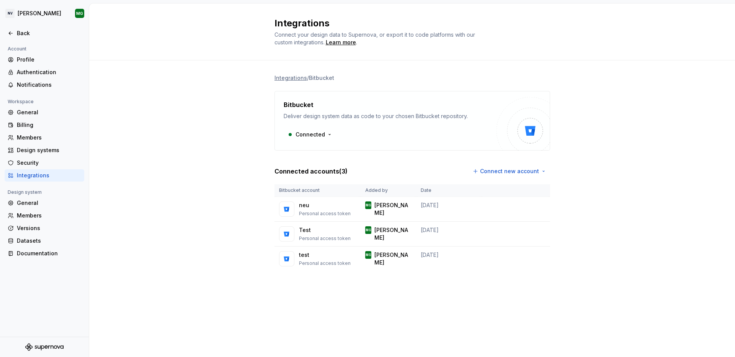
drag, startPoint x: 616, startPoint y: 179, endPoint x: 364, endPoint y: 77, distance: 271.9
click at [615, 178] on div "Integrations / Bitbucket Bitbucket Deliver design system data as code to your c…" at bounding box center [411, 180] width 645 height 240
click at [340, 45] on div "Learn more" at bounding box center [341, 43] width 30 height 8
click at [16, 30] on div "Back" at bounding box center [44, 33] width 73 height 8
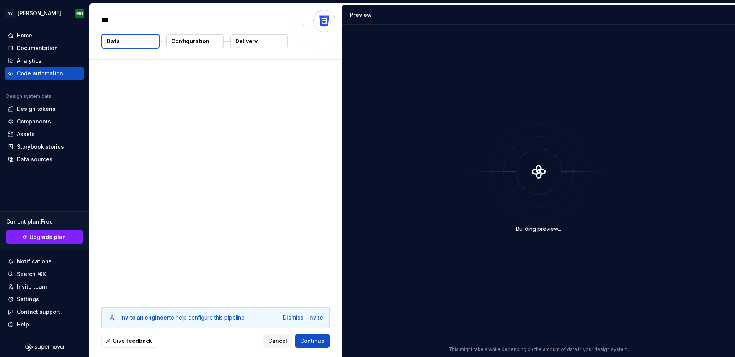
type textarea "*"
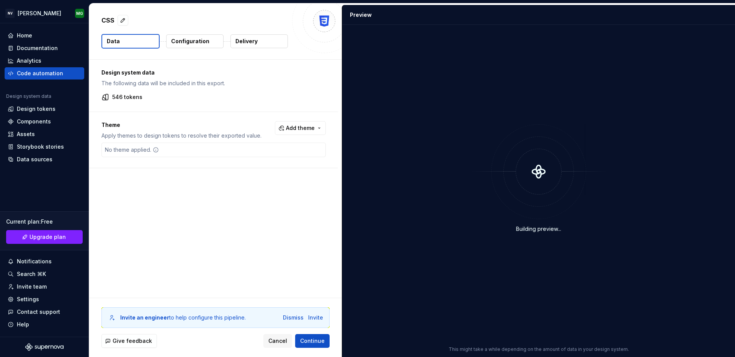
click at [203, 34] on div "CSS Data Configuration Delivery" at bounding box center [215, 31] width 252 height 56
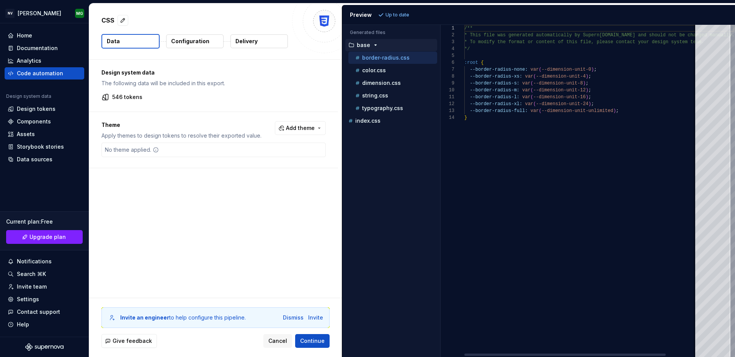
click at [203, 39] on p "Configuration" at bounding box center [190, 41] width 38 height 8
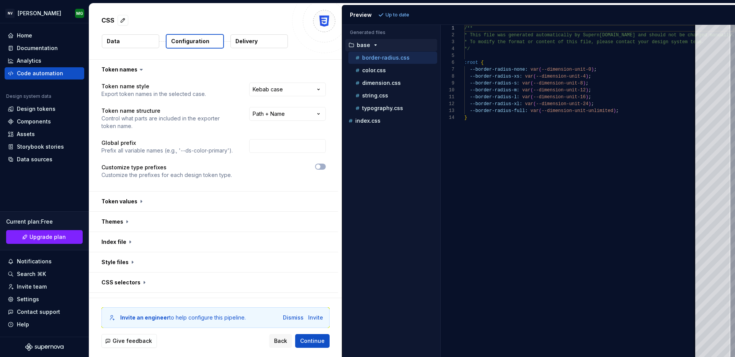
click at [261, 37] on button "Delivery" at bounding box center [258, 41] width 57 height 14
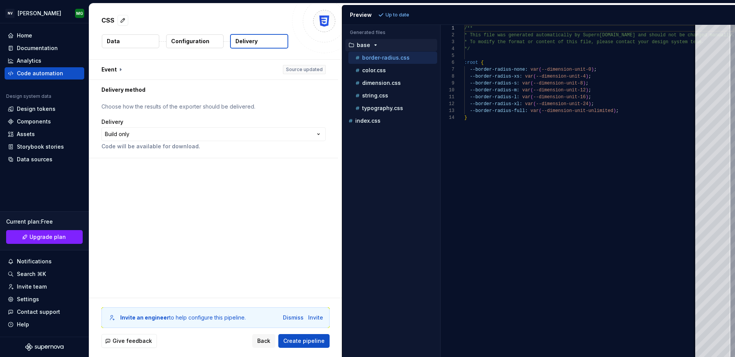
click at [153, 134] on html "**********" at bounding box center [367, 178] width 735 height 357
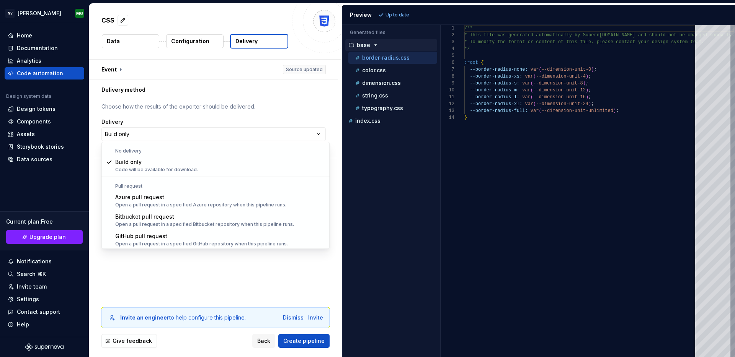
scroll to position [21, 0]
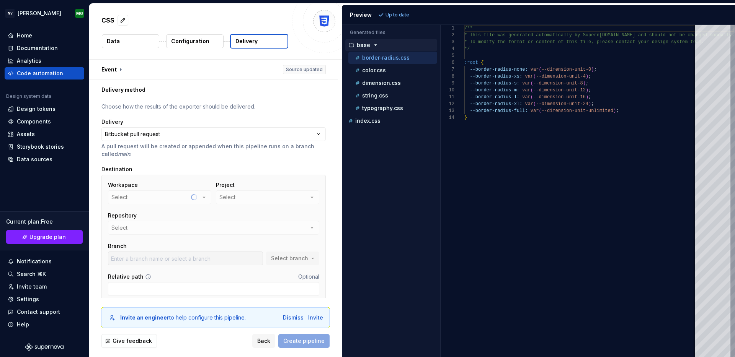
click at [194, 197] on div "Workspace Select" at bounding box center [159, 192] width 103 height 23
click at [204, 196] on div "Workspace Select" at bounding box center [159, 192] width 103 height 23
click at [204, 196] on icon "button" at bounding box center [204, 198] width 8 height 8
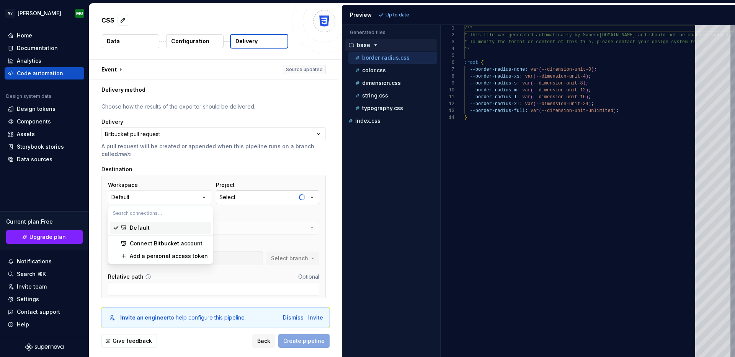
click at [249, 195] on button "Select" at bounding box center [267, 198] width 103 height 14
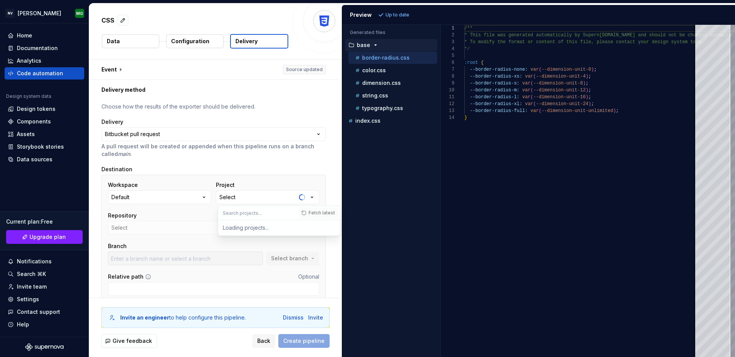
drag, startPoint x: 254, startPoint y: 228, endPoint x: 255, endPoint y: 217, distance: 10.8
click at [254, 228] on div "Loading projects..." at bounding box center [279, 227] width 122 height 15
click at [256, 215] on input "text" at bounding box center [258, 213] width 81 height 14
type input "design-tokens"
drag, startPoint x: 335, startPoint y: 219, endPoint x: 328, endPoint y: 212, distance: 9.5
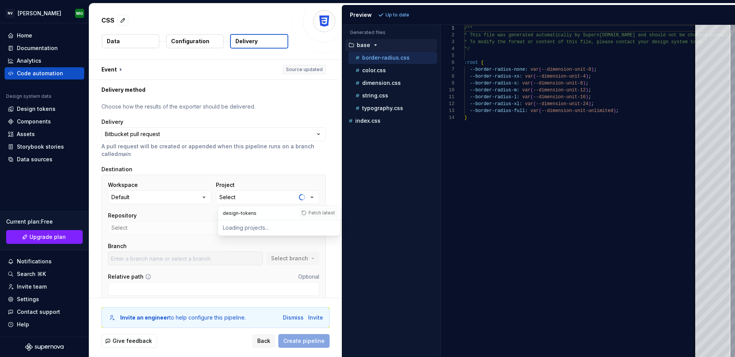
click at [335, 218] on div "Fetch latest" at bounding box center [319, 213] width 41 height 14
click at [328, 212] on div "Fetch latest" at bounding box center [319, 213] width 41 height 14
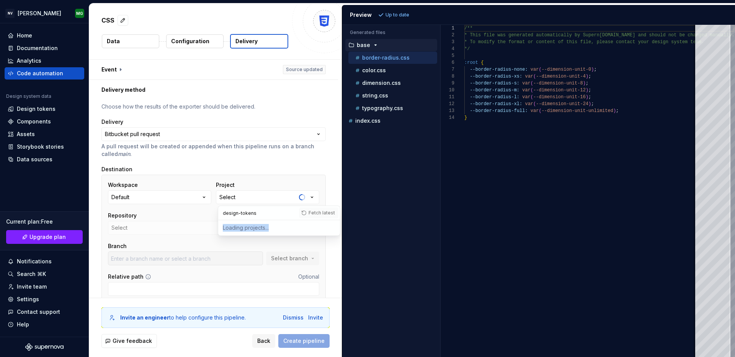
click at [328, 212] on div "Fetch latest" at bounding box center [319, 213] width 41 height 14
click at [211, 266] on div "Workspace Default Project Select Repository Select Branch Select branch Relativ…" at bounding box center [213, 238] width 211 height 115
click at [138, 290] on input "Relative path" at bounding box center [213, 289] width 211 height 14
drag, startPoint x: 167, startPoint y: 265, endPoint x: 176, endPoint y: 270, distance: 10.4
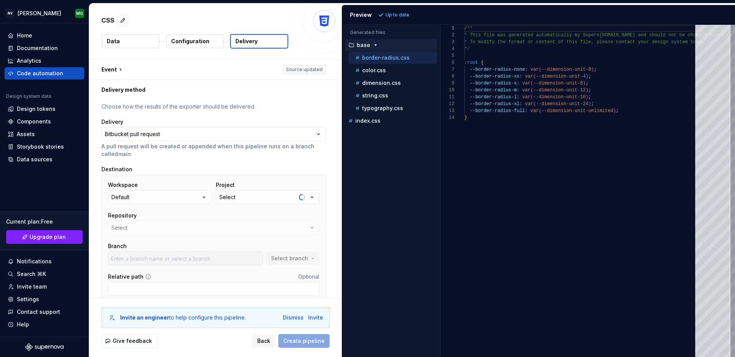
click at [167, 265] on div at bounding box center [185, 259] width 155 height 14
click at [169, 295] on input "Relative path" at bounding box center [213, 289] width 211 height 14
type input "[URL][DOMAIN_NAME][PERSON_NAME]"
click at [209, 292] on input "[URL][DOMAIN_NAME][PERSON_NAME]" at bounding box center [213, 289] width 211 height 14
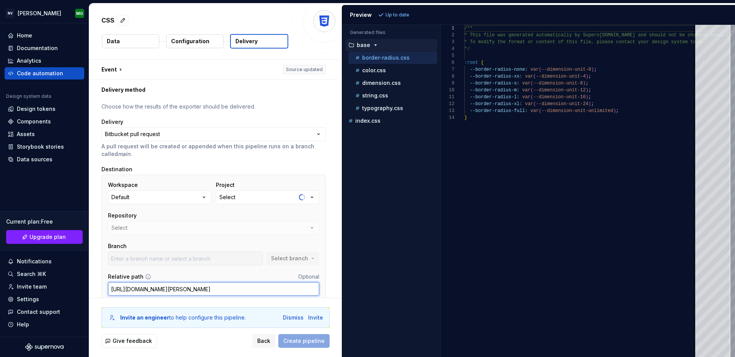
click at [209, 292] on input "[URL][DOMAIN_NAME][PERSON_NAME]" at bounding box center [213, 289] width 211 height 14
drag, startPoint x: 209, startPoint y: 292, endPoint x: 245, endPoint y: 291, distance: 35.6
click at [209, 292] on input "[URL][DOMAIN_NAME][PERSON_NAME]" at bounding box center [213, 289] width 211 height 14
click at [249, 291] on input "[URL][DOMAIN_NAME][PERSON_NAME]" at bounding box center [213, 289] width 211 height 14
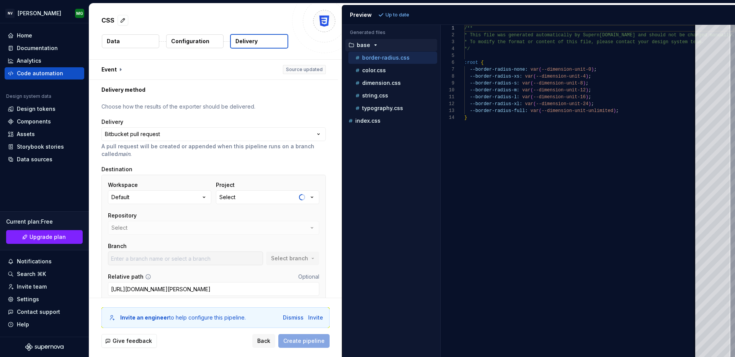
type textarea "**********"
drag, startPoint x: 525, startPoint y: 220, endPoint x: 428, endPoint y: 147, distance: 121.0
click at [524, 220] on div "/** * This file was generated automatically by Supern [DOMAIN_NAME] and should …" at bounding box center [599, 191] width 270 height 332
click at [195, 299] on div "Invite an engineer to help configure this pipeline. Dismiss Invite Give feedbac…" at bounding box center [215, 327] width 252 height 59
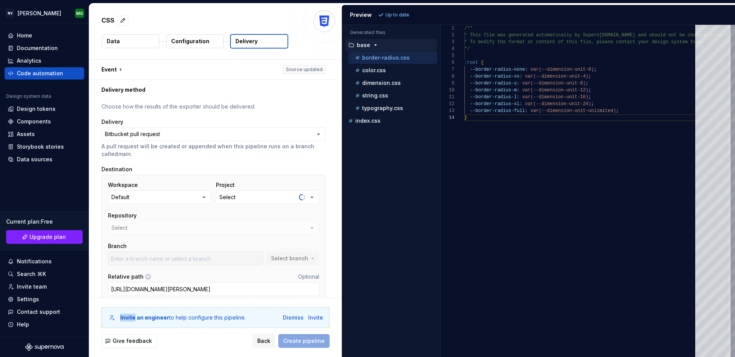
click at [195, 299] on div "Invite an engineer to help configure this pipeline. Dismiss Invite Give feedbac…" at bounding box center [215, 327] width 252 height 59
click at [197, 292] on input "[URL][DOMAIN_NAME][PERSON_NAME]" at bounding box center [213, 289] width 211 height 14
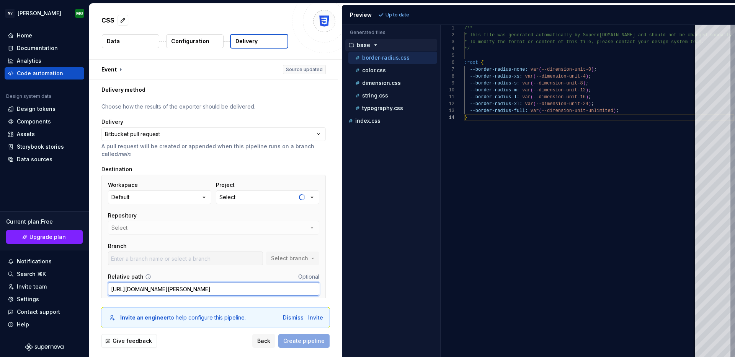
click at [197, 292] on input "[URL][DOMAIN_NAME][PERSON_NAME]" at bounding box center [213, 289] width 211 height 14
click at [36, 309] on div "Contact support" at bounding box center [38, 312] width 43 height 8
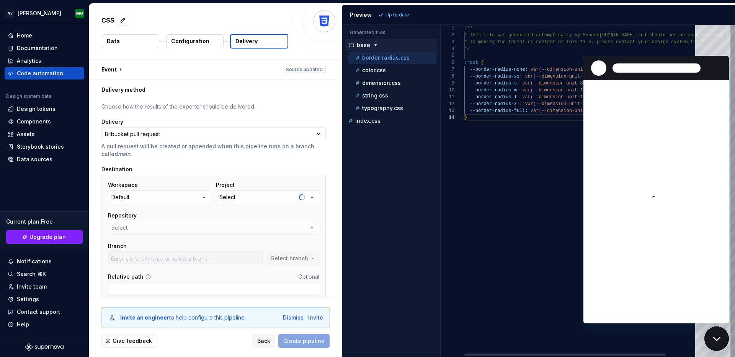
click at [493, 192] on div "/** * This file was generated automatically by Supern [DOMAIN_NAME] and should …" at bounding box center [599, 191] width 270 height 332
type textarea "**********"
click at [624, 40] on div "/** * This file was generated automatically by Supern [DOMAIN_NAME] and should …" at bounding box center [599, 191] width 270 height 332
click at [631, 47] on div "*/" at bounding box center [599, 49] width 270 height 7
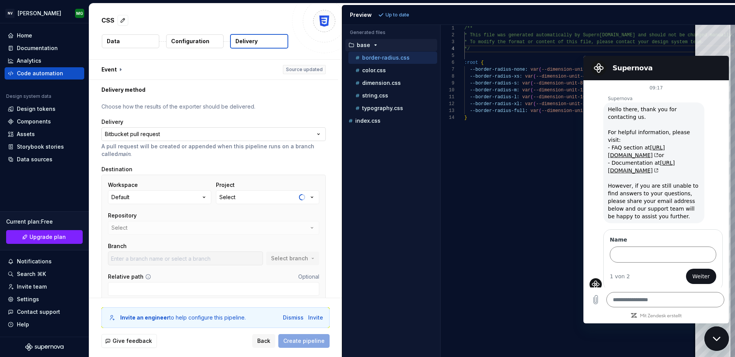
type textarea "*"
click at [84, 23] on button "Collapse sidebar" at bounding box center [83, 23] width 11 height 11
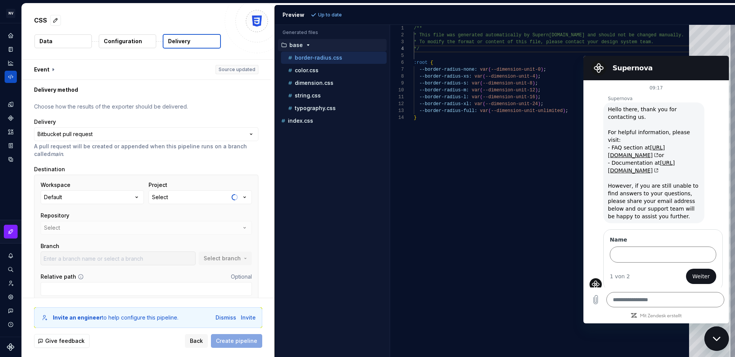
click at [14, 15] on html "**********" at bounding box center [367, 178] width 735 height 357
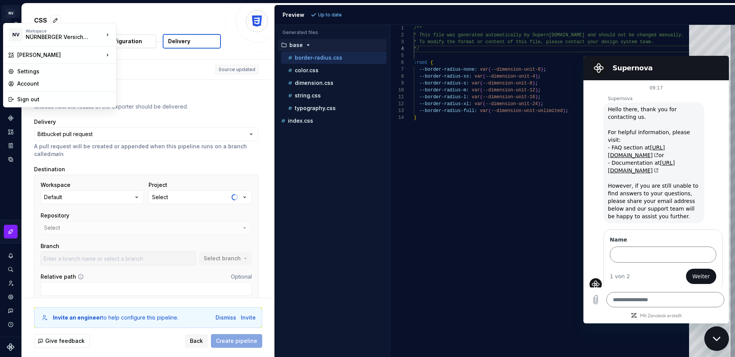
click at [18, 16] on html "**********" at bounding box center [367, 178] width 735 height 357
click at [8, 14] on html "**********" at bounding box center [367, 178] width 735 height 357
click at [26, 73] on div "Settings" at bounding box center [64, 72] width 94 height 8
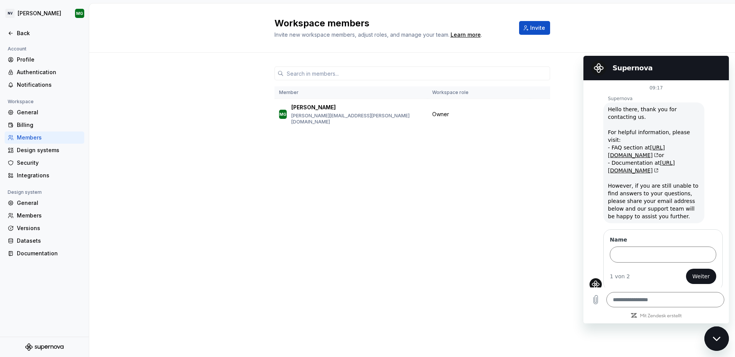
drag, startPoint x: 344, startPoint y: 169, endPoint x: 364, endPoint y: 165, distance: 20.3
click at [347, 169] on div "Workspace members Invite new workspace members, adjust roles, and manage your t…" at bounding box center [411, 180] width 645 height 354
click at [486, 222] on div "Workspace members Invite new workspace members, adjust roles, and manage your t…" at bounding box center [411, 180] width 645 height 354
click at [23, 179] on div "Integrations" at bounding box center [49, 176] width 64 height 8
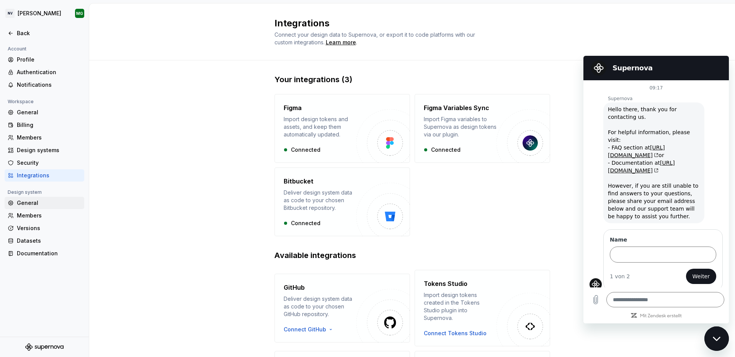
click at [33, 203] on div "General" at bounding box center [49, 203] width 64 height 8
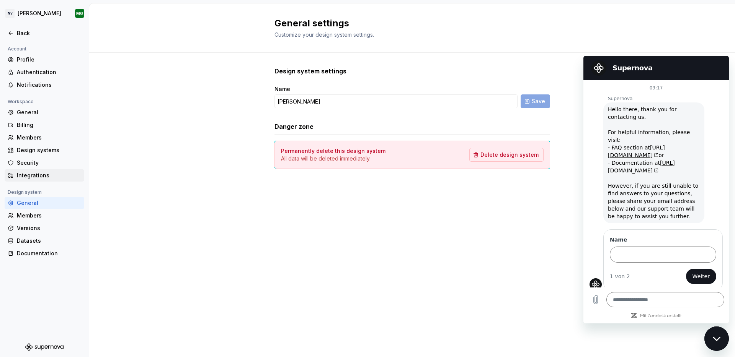
click at [58, 172] on div "Integrations" at bounding box center [49, 176] width 64 height 8
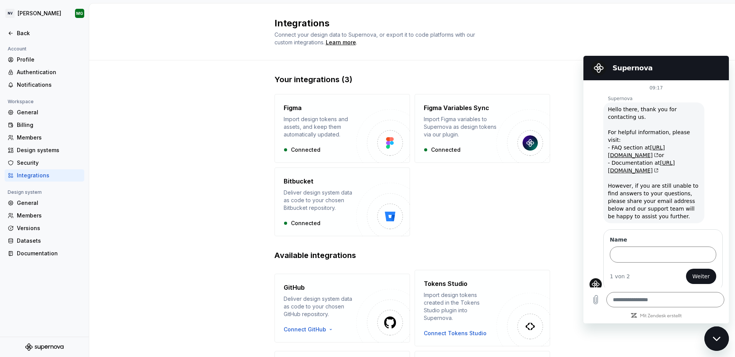
scroll to position [84, 0]
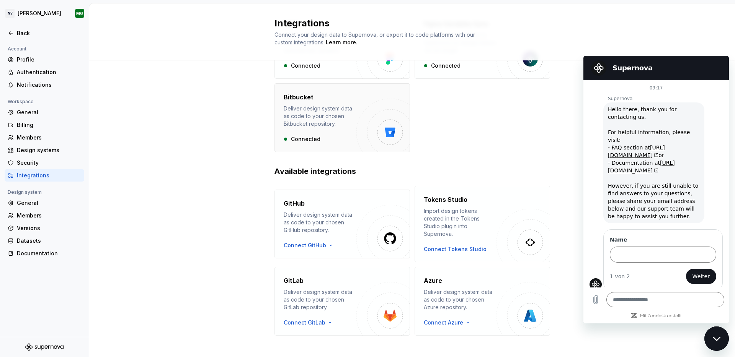
click at [328, 141] on div "Connected" at bounding box center [319, 139] width 73 height 8
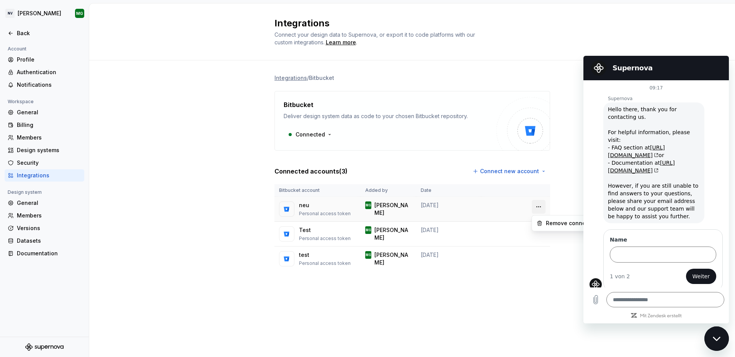
click at [539, 207] on html "NV [PERSON_NAME] Back Account Profile Authentication Notifications Workspace Ge…" at bounding box center [367, 178] width 735 height 357
click at [550, 227] on div "Remove connection" at bounding box center [567, 223] width 68 height 12
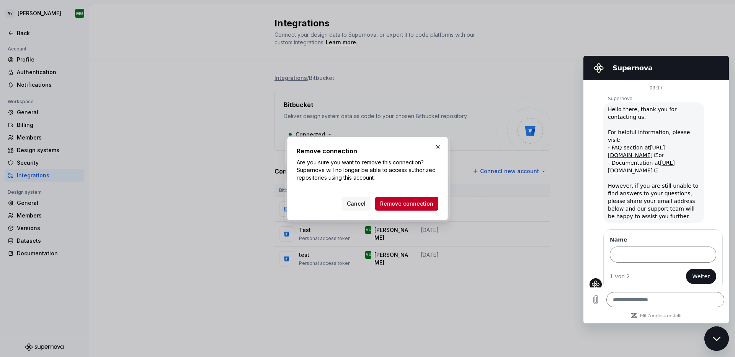
drag, startPoint x: 419, startPoint y: 199, endPoint x: 442, endPoint y: 200, distance: 23.3
click at [419, 199] on button "Remove connection" at bounding box center [406, 204] width 63 height 14
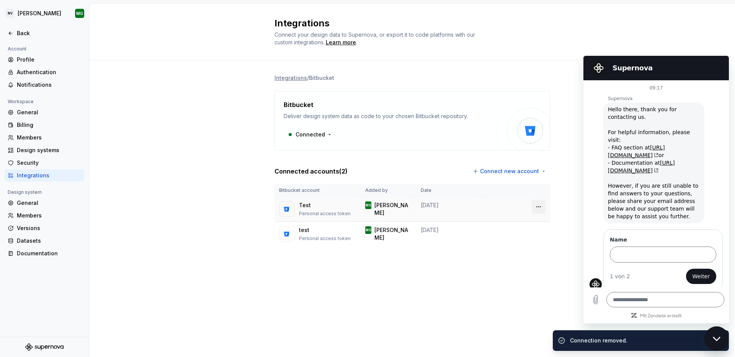
click at [537, 204] on html "NV [PERSON_NAME] Back Account Profile Authentication Notifications Workspace Ge…" at bounding box center [367, 178] width 735 height 357
click at [567, 222] on div "Remove connection" at bounding box center [572, 224] width 53 height 8
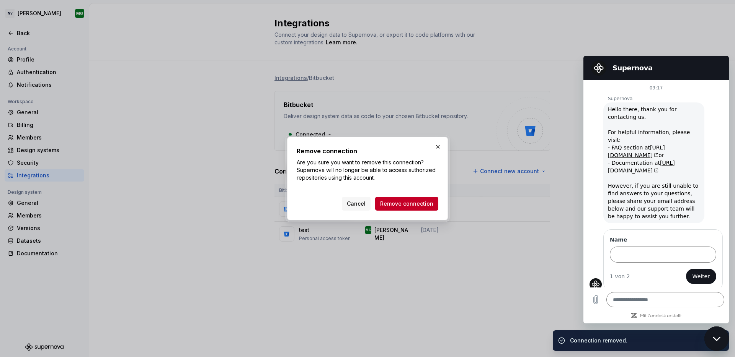
click at [421, 207] on span "Remove connection" at bounding box center [406, 204] width 53 height 8
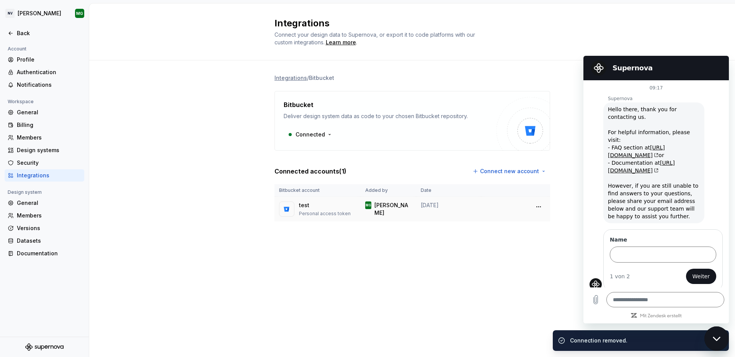
click at [546, 207] on td at bounding box center [515, 209] width 69 height 25
click at [536, 207] on html "NV [PERSON_NAME] Back Account Profile Authentication Notifications Workspace Ge…" at bounding box center [367, 178] width 735 height 357
click at [548, 223] on div "Remove connection" at bounding box center [572, 224] width 53 height 8
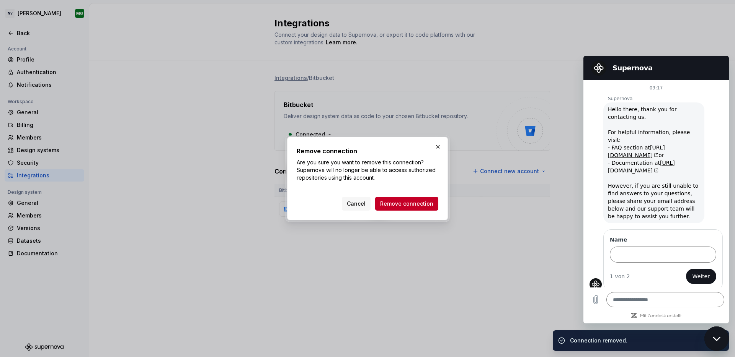
click at [421, 201] on span "Remove connection" at bounding box center [406, 204] width 53 height 8
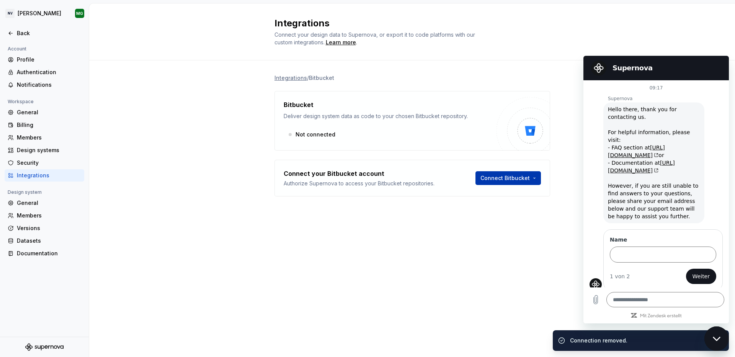
click at [509, 178] on html "NV [PERSON_NAME] Back Account Profile Authentication Notifications Workspace Ge…" at bounding box center [367, 178] width 735 height 357
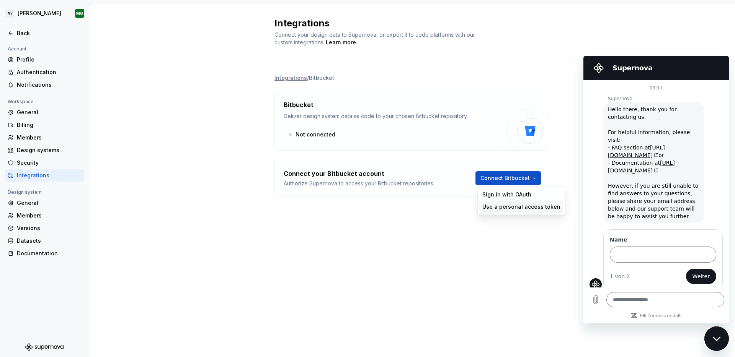
click at [502, 206] on div "Use a personal access token" at bounding box center [521, 207] width 78 height 8
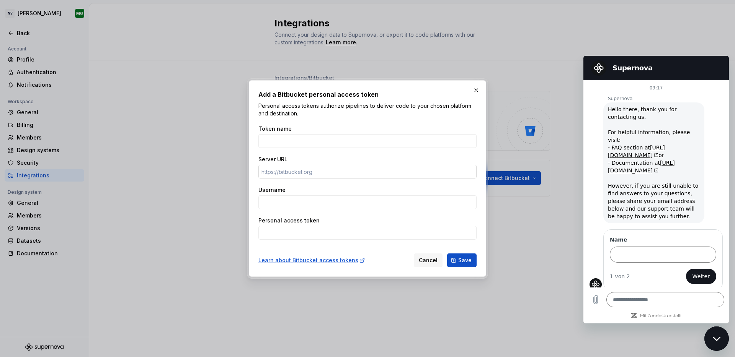
click at [324, 171] on input "Server URL" at bounding box center [367, 172] width 218 height 14
type input "h"
click at [645, 255] on input "Name" at bounding box center [662, 255] width 106 height 16
click at [641, 247] on input "Name" at bounding box center [662, 255] width 106 height 16
type input "********"
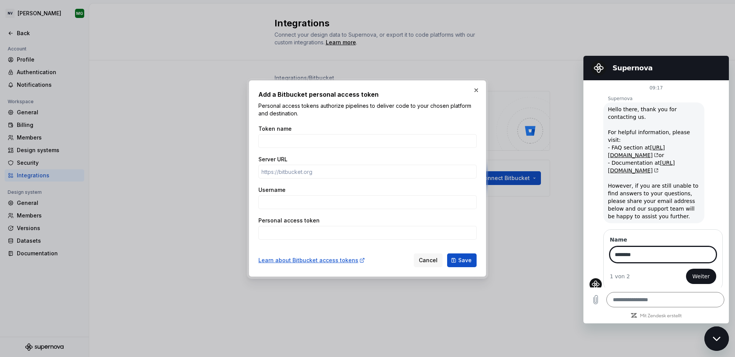
click at [686, 269] on button "Weiter" at bounding box center [701, 276] width 30 height 15
type textarea "*"
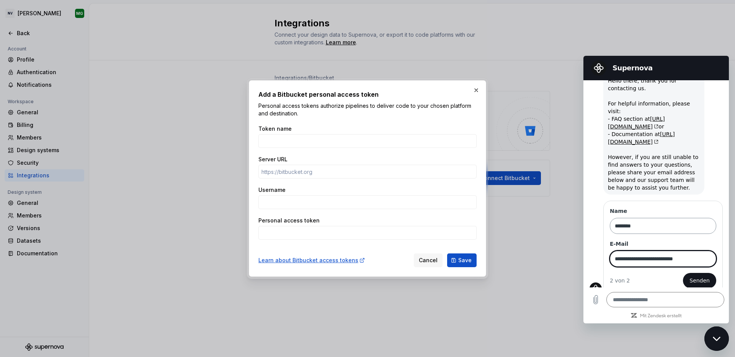
type input "**********"
click at [682, 273] on button "Senden" at bounding box center [698, 280] width 33 height 15
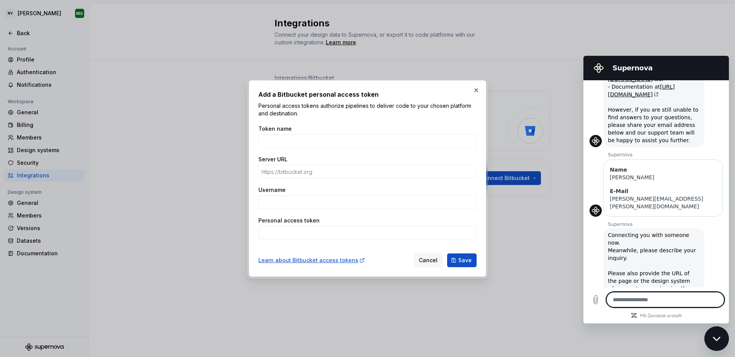
scroll to position [78, 0]
click at [296, 199] on input "Username" at bounding box center [367, 202] width 218 height 14
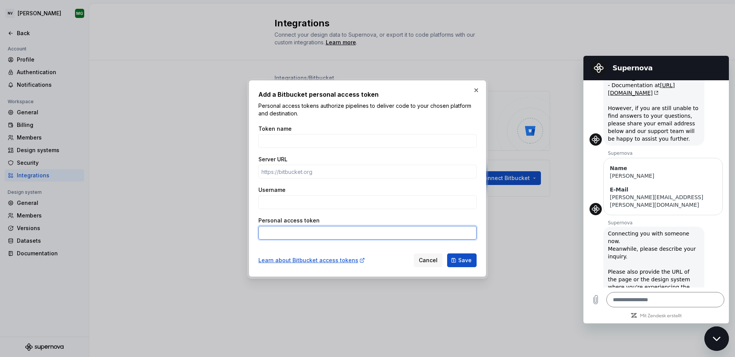
click at [284, 229] on input "Personal access token" at bounding box center [367, 233] width 218 height 14
type textarea "*"
paste input "BBDC-ODY1MDk2MjUyMTAwOnNdoj8zIA8ARAemPJHVeSTk4R8f"
type input "BBDC-ODY1MDk2MjUyMTAwOnNdoj8zIA8ARAemPJHVeSTk4R8f"
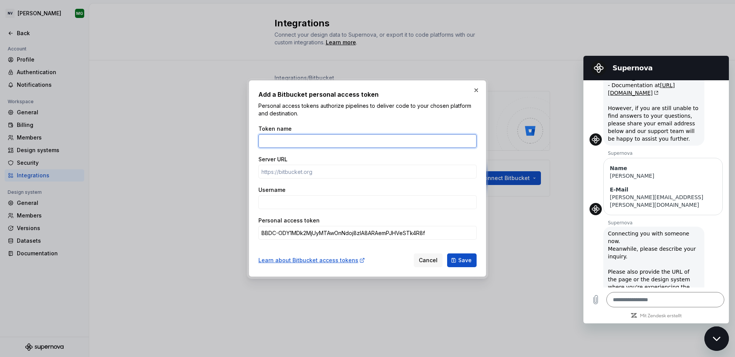
click at [282, 137] on input "Token name" at bounding box center [367, 141] width 218 height 14
type input "[DOMAIN_NAME][PERSON_NAME]"
click at [282, 137] on input "[DOMAIN_NAME][PERSON_NAME]" at bounding box center [367, 141] width 218 height 14
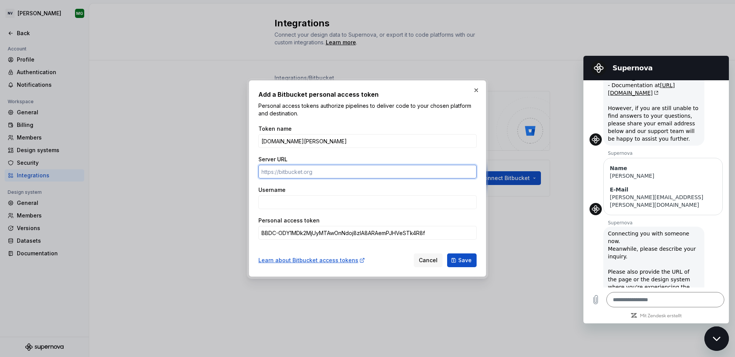
click at [314, 171] on input "Server URL" at bounding box center [367, 172] width 218 height 14
paste input "[URL][DOMAIN_NAME][PERSON_NAME]"
type input "[URL][DOMAIN_NAME][PERSON_NAME]"
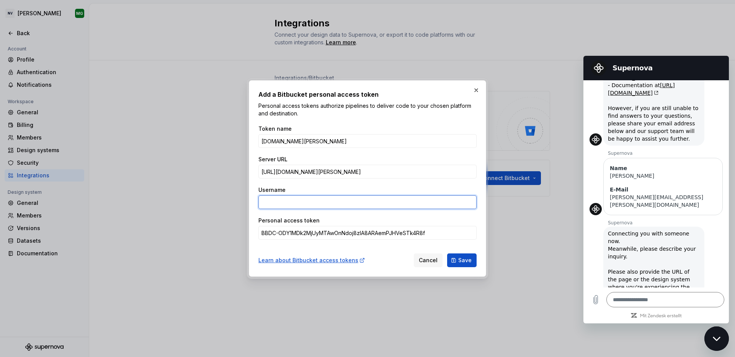
click at [296, 203] on input "Username" at bounding box center [367, 202] width 218 height 14
click at [298, 202] on input "Username" at bounding box center [367, 202] width 218 height 14
type input "[PERSON_NAME][EMAIL_ADDRESS][PERSON_NAME][DOMAIN_NAME]"
click at [447, 254] on button "Save" at bounding box center [461, 261] width 29 height 14
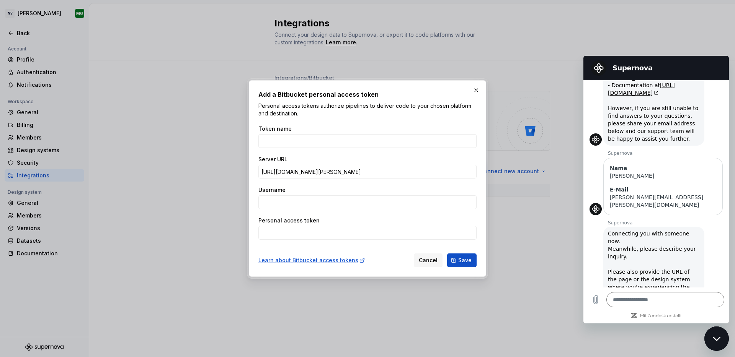
click at [479, 90] on button "button" at bounding box center [476, 90] width 11 height 11
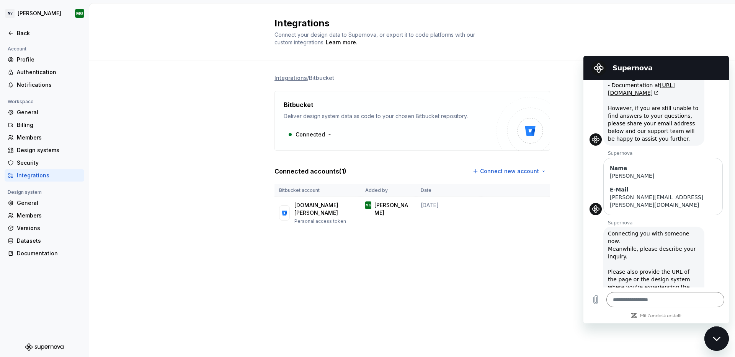
drag, startPoint x: 364, startPoint y: 293, endPoint x: 383, endPoint y: 281, distance: 22.9
click at [365, 292] on div "Integrations Connect your design data to Supernova, or export it to code platfo…" at bounding box center [411, 180] width 645 height 354
click at [483, 207] on td at bounding box center [515, 213] width 69 height 33
click at [543, 204] on html "NV [PERSON_NAME] Back Account Profile Authentication Notifications Workspace Ge…" at bounding box center [367, 178] width 735 height 357
click at [469, 249] on html "NV [PERSON_NAME] Back Account Profile Authentication Notifications Workspace Ge…" at bounding box center [367, 178] width 735 height 357
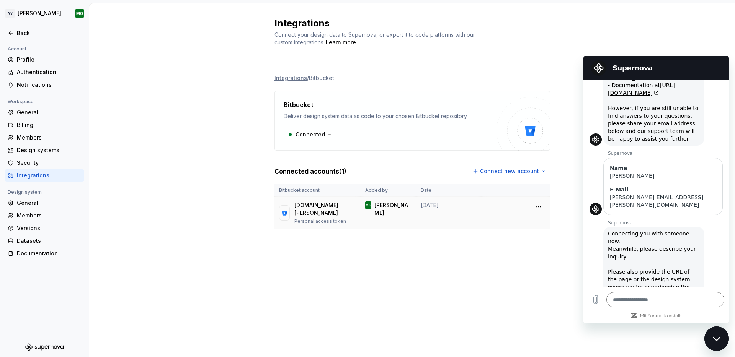
click at [316, 210] on div "[DOMAIN_NAME][PERSON_NAME] Personal access token" at bounding box center [324, 213] width 61 height 23
click at [289, 288] on div "Integrations Connect your design data to Supernova, or export it to code platfo…" at bounding box center [411, 180] width 645 height 354
click at [33, 160] on div "Security" at bounding box center [49, 163] width 64 height 8
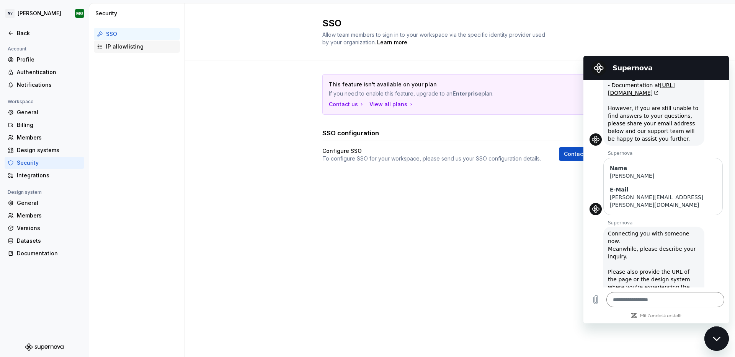
click at [132, 47] on div "IP allowlisting" at bounding box center [141, 47] width 71 height 8
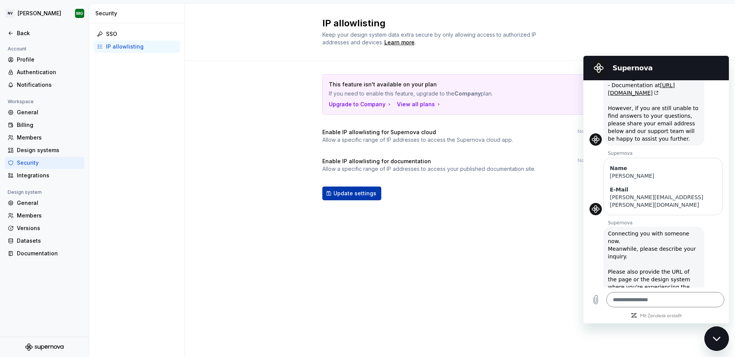
click at [357, 200] on button "Update settings" at bounding box center [351, 194] width 59 height 14
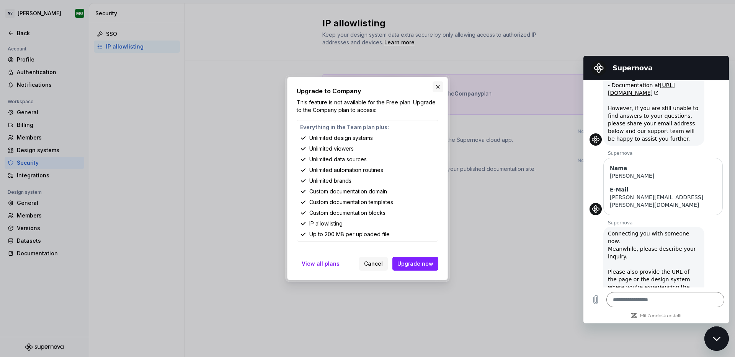
click at [438, 87] on button "button" at bounding box center [437, 86] width 11 height 11
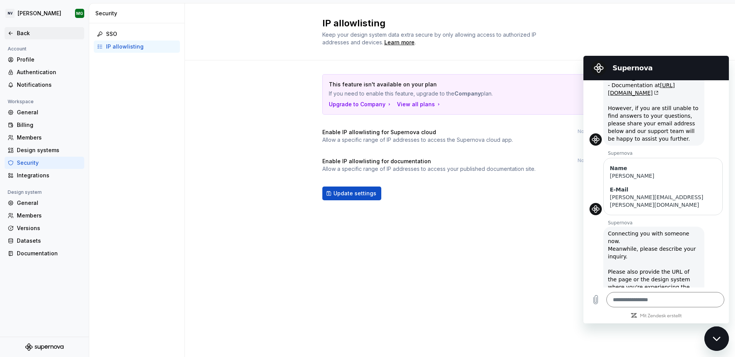
click at [26, 36] on div "Back" at bounding box center [49, 33] width 64 height 8
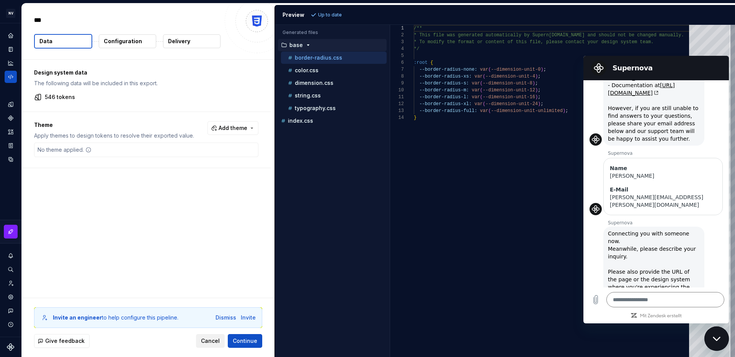
click at [209, 337] on button "Cancel" at bounding box center [210, 341] width 29 height 14
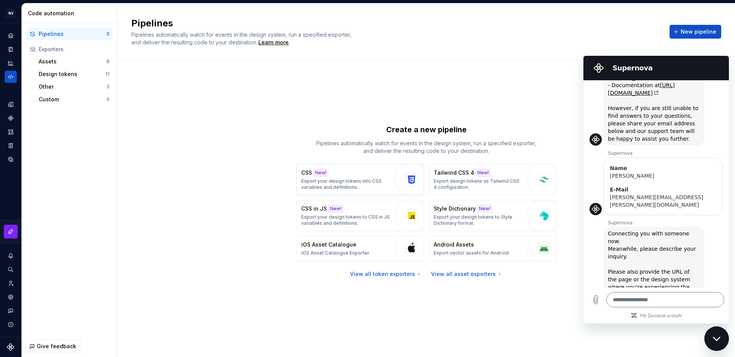
click at [361, 183] on p "Export your design tokens into CSS variables and definitions." at bounding box center [346, 184] width 90 height 12
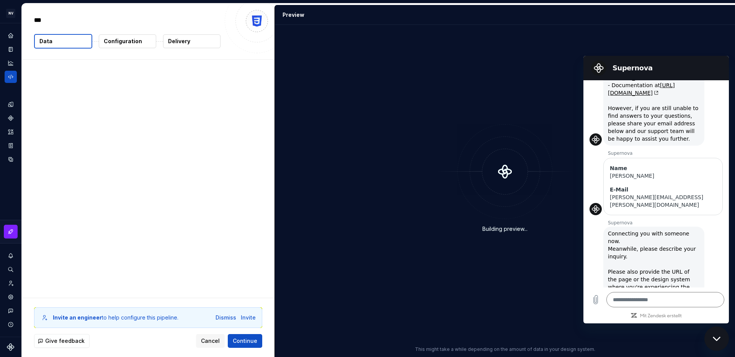
type textarea "*"
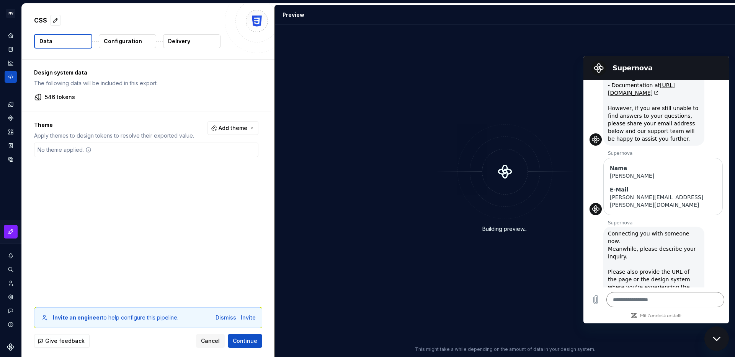
click at [117, 45] on button "Configuration" at bounding box center [127, 41] width 57 height 14
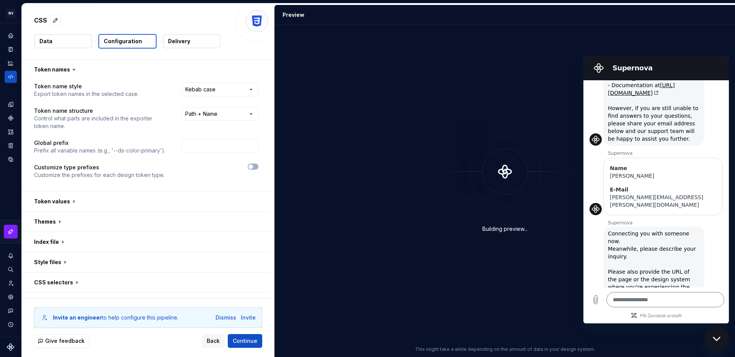
click at [178, 41] on p "Delivery" at bounding box center [179, 41] width 22 height 8
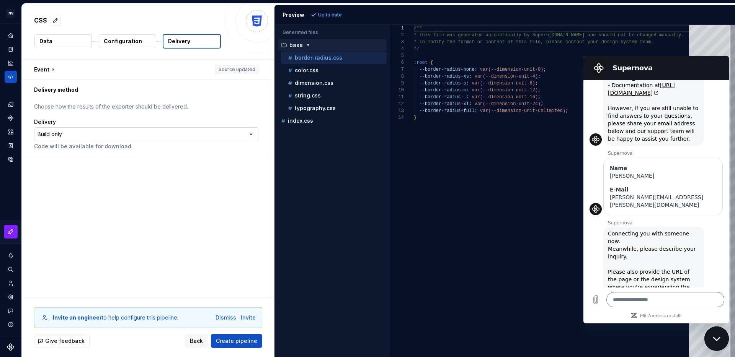
click at [152, 136] on html "**********" at bounding box center [367, 178] width 735 height 357
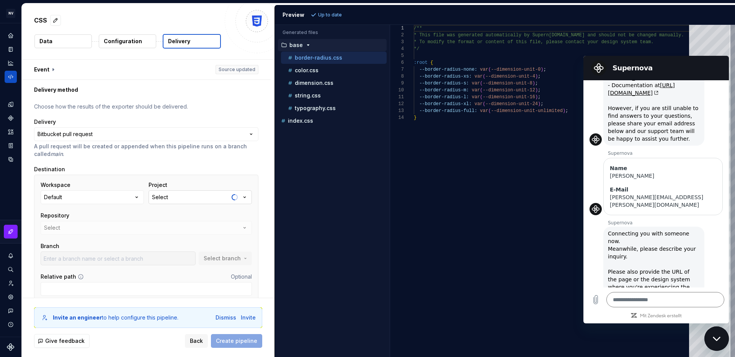
click at [212, 197] on button "Select" at bounding box center [199, 198] width 103 height 14
click at [191, 211] on input "text" at bounding box center [191, 213] width 81 height 14
type input "UX/UI"
click at [116, 284] on input "Relative path" at bounding box center [146, 289] width 211 height 14
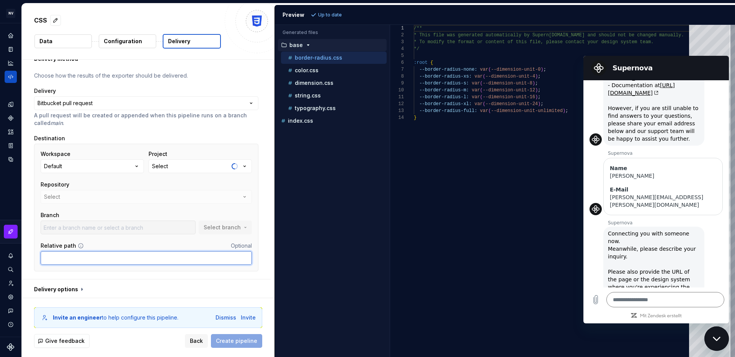
scroll to position [33, 0]
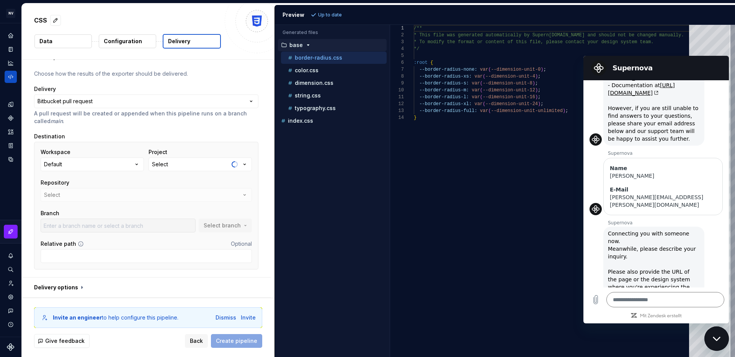
click at [151, 238] on div "Workspace Default Project Select Repository Select Branch Select branch Relativ…" at bounding box center [146, 205] width 211 height 115
click at [123, 249] on input "Relative path" at bounding box center [146, 256] width 211 height 14
click at [109, 255] on input "Relative path" at bounding box center [146, 256] width 211 height 14
paste input "[URL][DOMAIN_NAME][PERSON_NAME]"
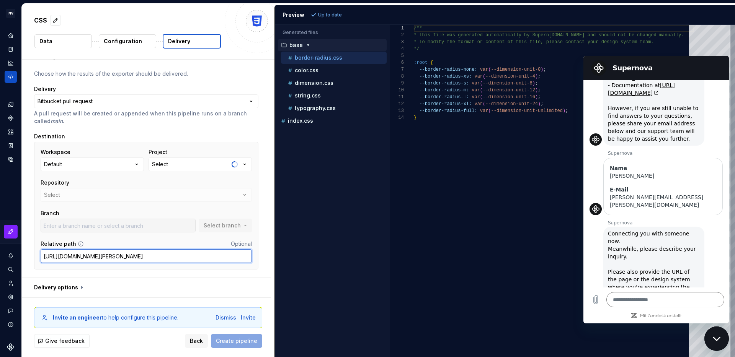
type input "[URL][DOMAIN_NAME][PERSON_NAME]"
click at [239, 269] on div "Workspace Default Project Select Repository Select Branch Select branch Relativ…" at bounding box center [146, 206] width 224 height 128
click at [168, 227] on div at bounding box center [118, 226] width 155 height 14
click at [169, 225] on div at bounding box center [118, 226] width 155 height 14
drag, startPoint x: 169, startPoint y: 225, endPoint x: 196, endPoint y: 223, distance: 27.2
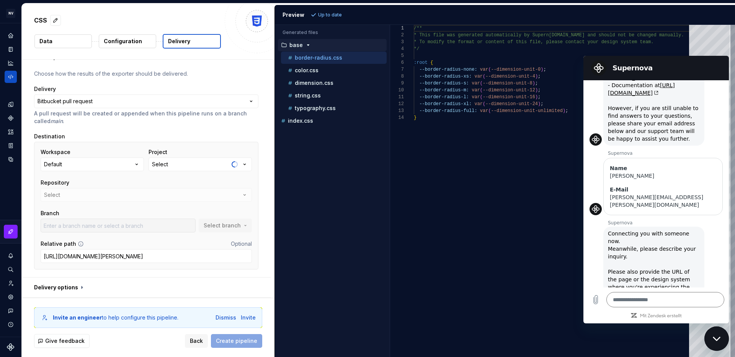
click at [169, 225] on div at bounding box center [118, 226] width 155 height 14
click at [239, 189] on div "Repository Select" at bounding box center [146, 190] width 211 height 23
click at [249, 194] on div "Repository Select" at bounding box center [146, 190] width 211 height 23
click at [249, 195] on div "Repository Select" at bounding box center [146, 190] width 211 height 23
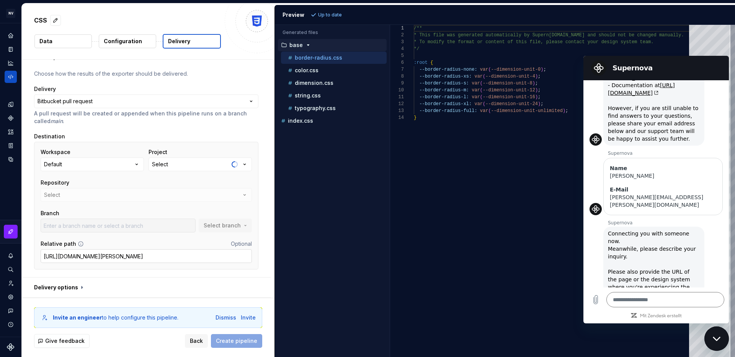
click at [207, 255] on input "[URL][DOMAIN_NAME][PERSON_NAME]" at bounding box center [146, 256] width 211 height 14
click at [249, 338] on div "Back Create pipeline" at bounding box center [223, 341] width 77 height 14
drag, startPoint x: 249, startPoint y: 339, endPoint x: 240, endPoint y: 326, distance: 15.1
click at [249, 338] on div "Back Create pipeline" at bounding box center [223, 341] width 77 height 14
click at [227, 318] on div "Dismiss" at bounding box center [225, 318] width 21 height 8
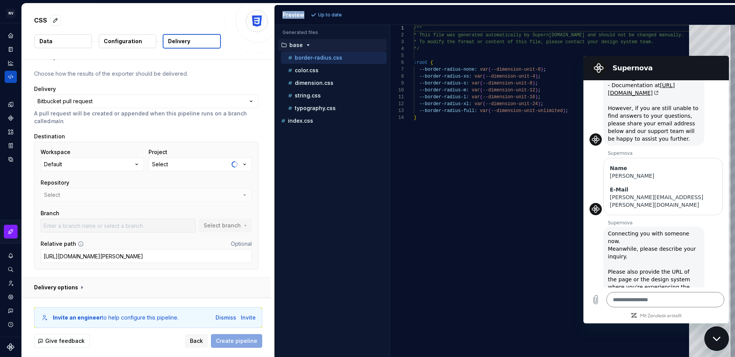
scroll to position [6, 0]
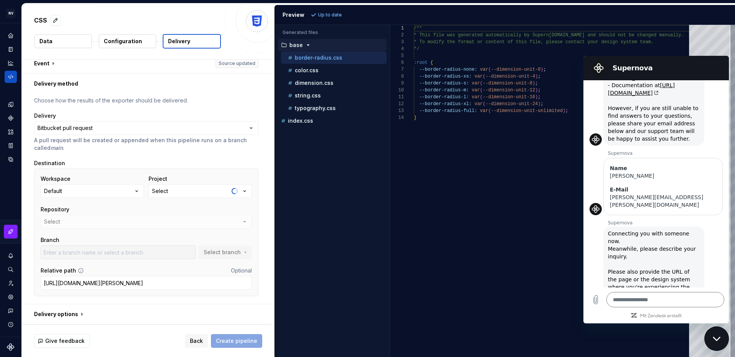
click at [236, 339] on div "Back Create pipeline" at bounding box center [223, 341] width 77 height 14
drag, startPoint x: 72, startPoint y: 315, endPoint x: 78, endPoint y: 307, distance: 10.1
click at [72, 315] on button "button" at bounding box center [146, 315] width 249 height 20
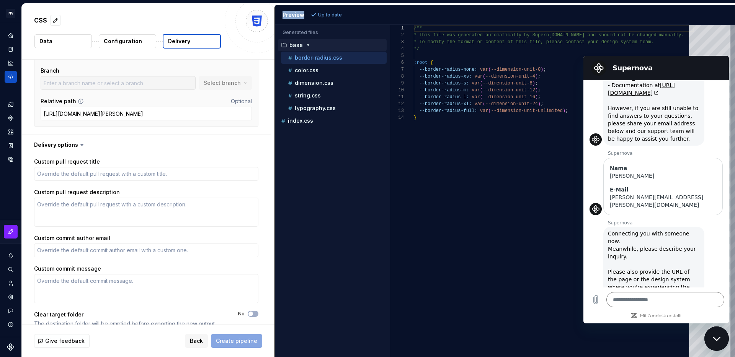
scroll to position [187, 0]
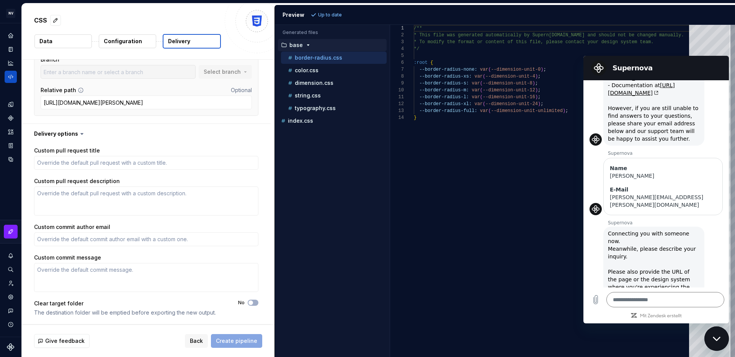
drag, startPoint x: 247, startPoint y: 344, endPoint x: 247, endPoint y: 339, distance: 4.2
click at [247, 344] on div "Back Create pipeline" at bounding box center [223, 341] width 77 height 14
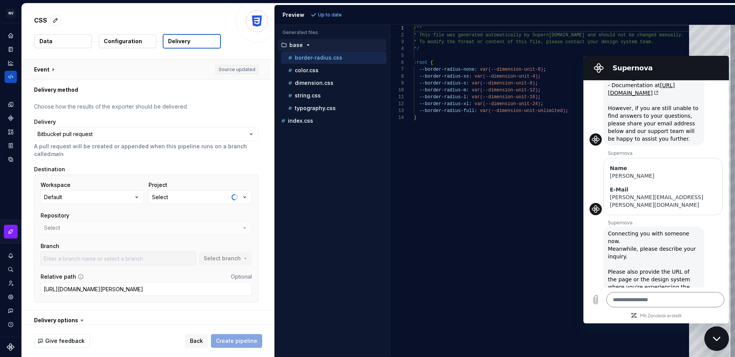
click at [231, 65] on button "button" at bounding box center [146, 70] width 249 height 20
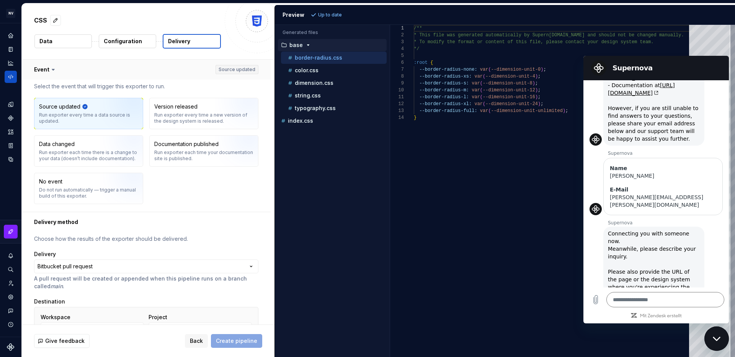
click at [235, 68] on button "button" at bounding box center [146, 70] width 249 height 20
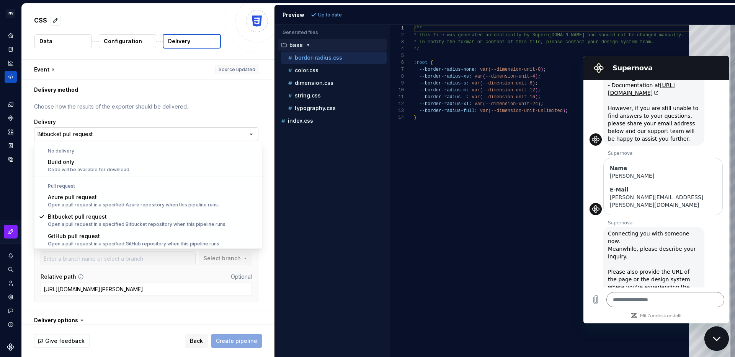
click at [81, 136] on html "**********" at bounding box center [367, 178] width 735 height 357
click at [137, 116] on html "**********" at bounding box center [367, 178] width 735 height 357
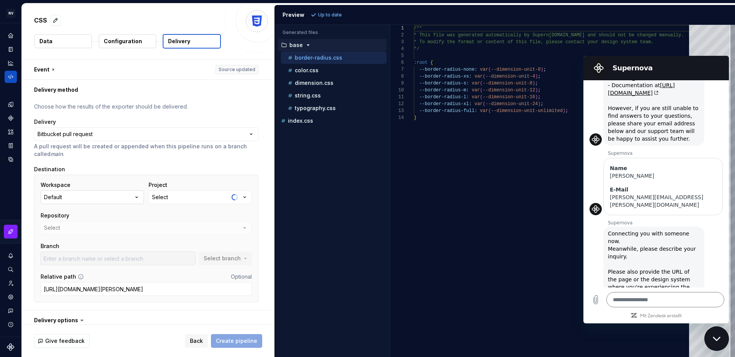
click at [51, 203] on button "Default" at bounding box center [92, 198] width 103 height 14
type textarea "*"
click at [61, 197] on div "Default" at bounding box center [53, 198] width 18 height 8
click at [60, 197] on div "Default" at bounding box center [53, 198] width 18 height 8
click at [85, 257] on div "Add a personal access token" at bounding box center [101, 256] width 78 height 8
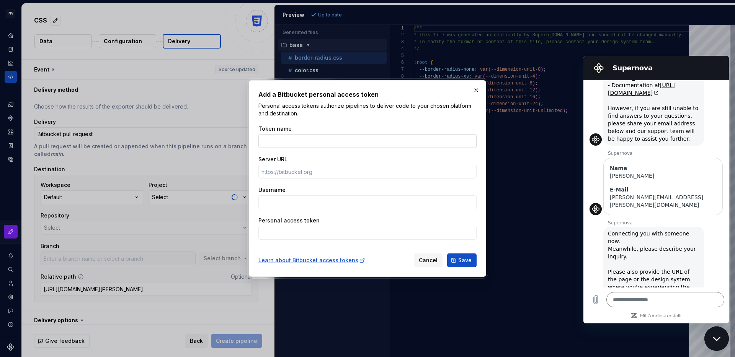
click at [292, 140] on input "Token name" at bounding box center [367, 141] width 218 height 14
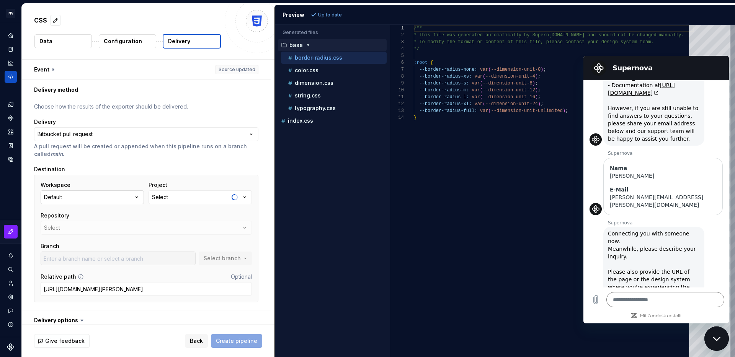
click at [85, 194] on button "Default" at bounding box center [92, 198] width 103 height 14
click at [83, 244] on div "Connect Bitbucket account" at bounding box center [98, 244] width 73 height 8
type textarea "*"
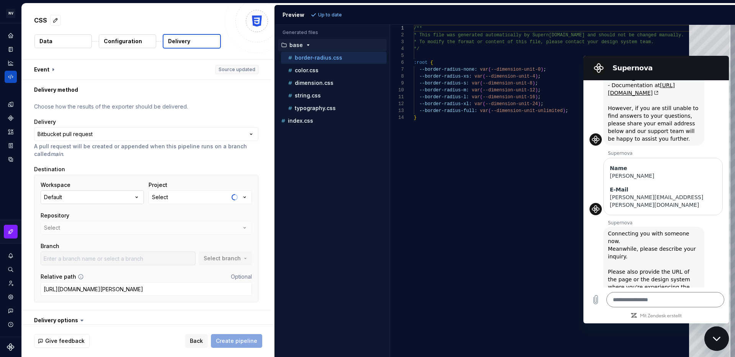
click at [134, 197] on button "Default" at bounding box center [92, 198] width 103 height 14
click at [116, 156] on p "A pull request will be created or appended when this pipeline runs on a branch …" at bounding box center [146, 150] width 224 height 15
click at [99, 195] on button "[PERSON_NAME]" at bounding box center [92, 198] width 103 height 14
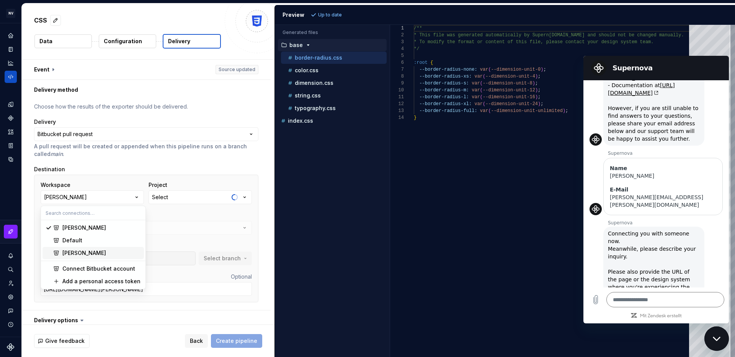
click at [90, 252] on div "[PERSON_NAME]" at bounding box center [84, 253] width 44 height 8
type textarea "*"
type textarea "**********"
drag, startPoint x: 555, startPoint y: 131, endPoint x: 581, endPoint y: 115, distance: 30.8
click at [556, 131] on div "/** * This file was generated automatically by Supern [DOMAIN_NAME] and should …" at bounding box center [554, 191] width 280 height 332
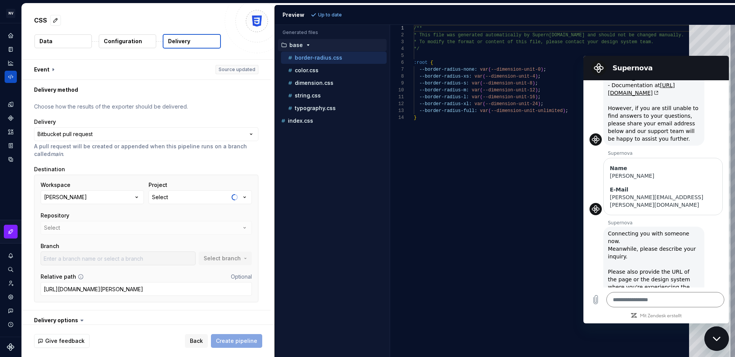
scroll to position [21, 3]
click at [712, 61] on div "Supernova" at bounding box center [654, 67] width 133 height 15
click at [189, 200] on button "Select" at bounding box center [199, 198] width 103 height 14
click at [122, 196] on button "[PERSON_NAME]" at bounding box center [92, 198] width 103 height 14
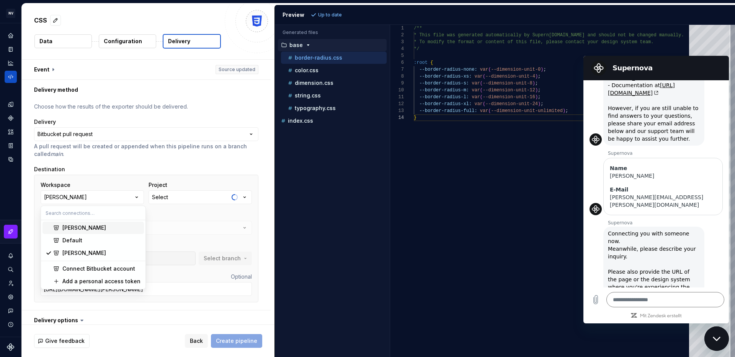
click at [198, 189] on div "Project Select" at bounding box center [199, 192] width 103 height 23
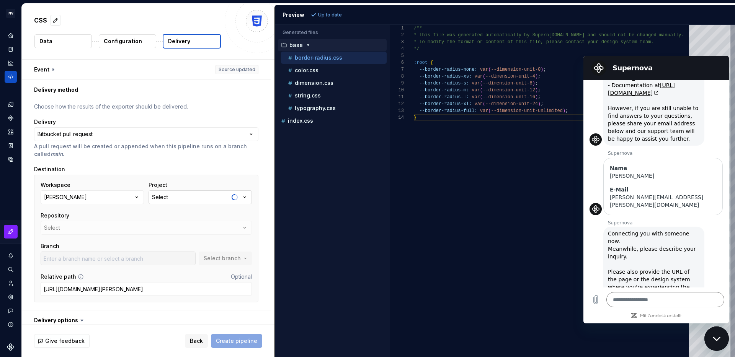
click at [199, 198] on button "Select" at bounding box center [199, 198] width 103 height 14
click at [136, 198] on icon "button" at bounding box center [137, 198] width 8 height 8
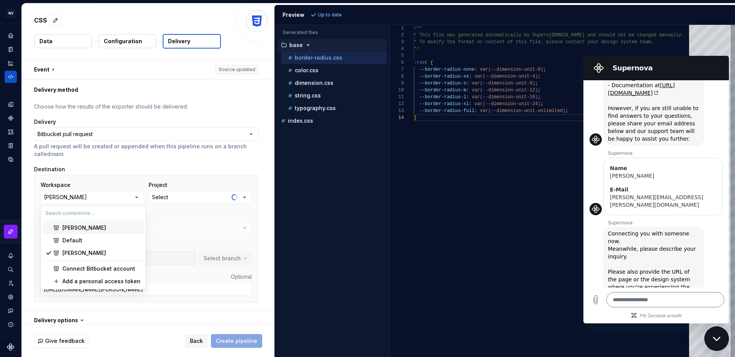
click at [137, 172] on div "Destination" at bounding box center [146, 170] width 224 height 8
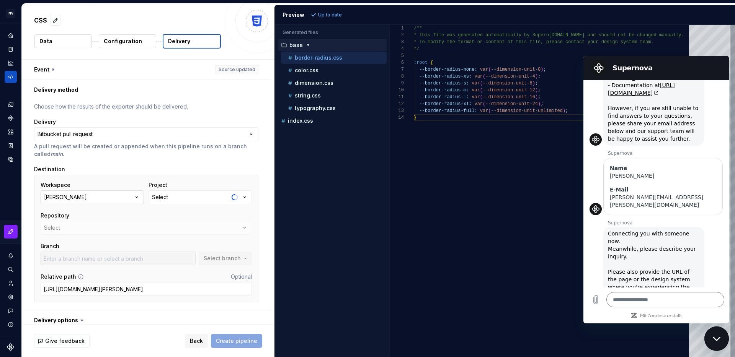
click at [125, 193] on button "[PERSON_NAME]" at bounding box center [92, 198] width 103 height 14
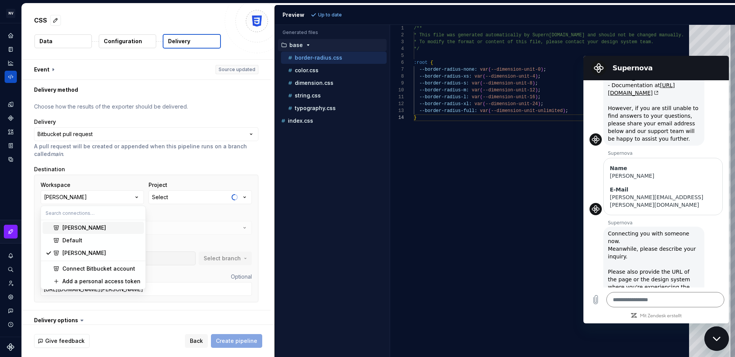
click at [142, 160] on div "**********" at bounding box center [146, 205] width 224 height 204
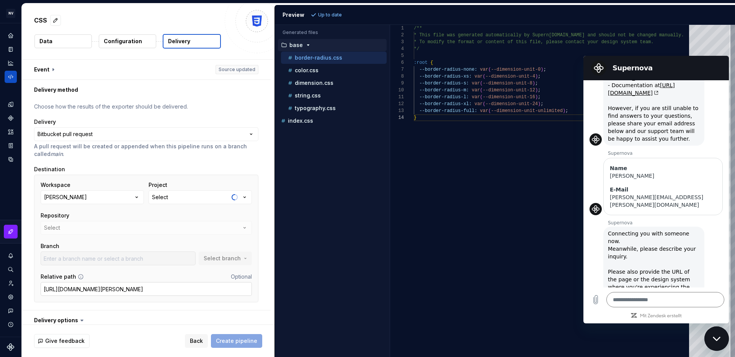
click at [200, 290] on input "[URL][DOMAIN_NAME][PERSON_NAME]" at bounding box center [146, 289] width 211 height 14
click at [202, 293] on input "[URL][DOMAIN_NAME][PERSON_NAME]" at bounding box center [146, 289] width 211 height 14
click at [238, 192] on button "Select" at bounding box center [199, 198] width 103 height 14
click at [99, 196] on button "[PERSON_NAME]" at bounding box center [92, 198] width 103 height 14
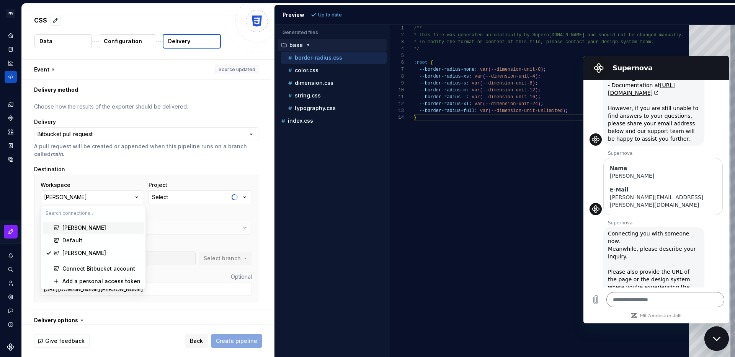
click at [93, 225] on div "[PERSON_NAME]" at bounding box center [84, 228] width 44 height 8
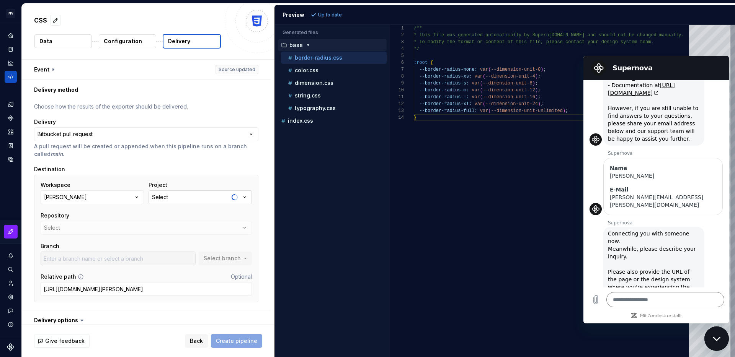
click at [178, 196] on button "Select" at bounding box center [199, 198] width 103 height 14
click at [97, 191] on button "[PERSON_NAME]" at bounding box center [92, 198] width 103 height 14
click at [207, 195] on button "Select" at bounding box center [199, 198] width 103 height 14
click at [111, 199] on button "[PERSON_NAME]" at bounding box center [92, 198] width 103 height 14
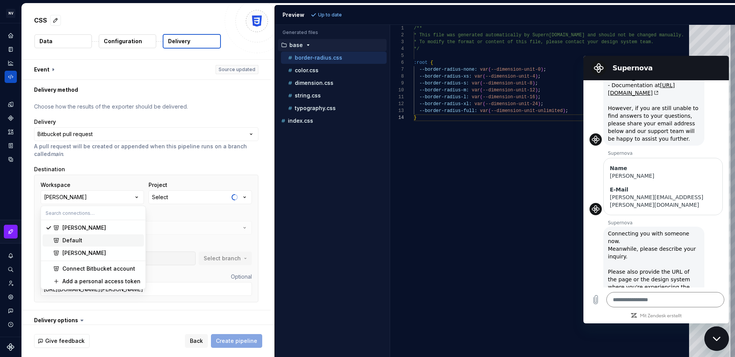
click at [104, 244] on div "Default" at bounding box center [101, 241] width 78 height 8
type textarea "*"
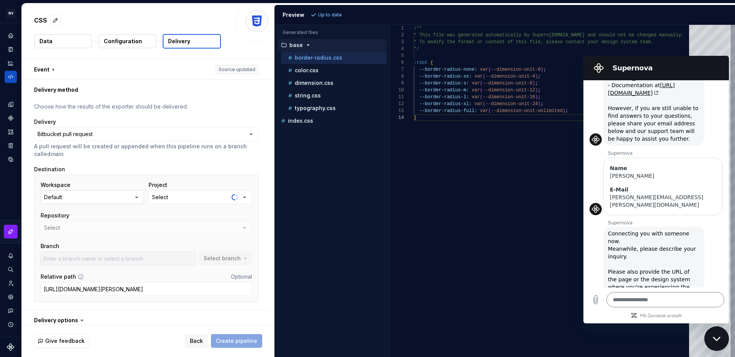
click at [110, 197] on button "Default" at bounding box center [92, 198] width 103 height 14
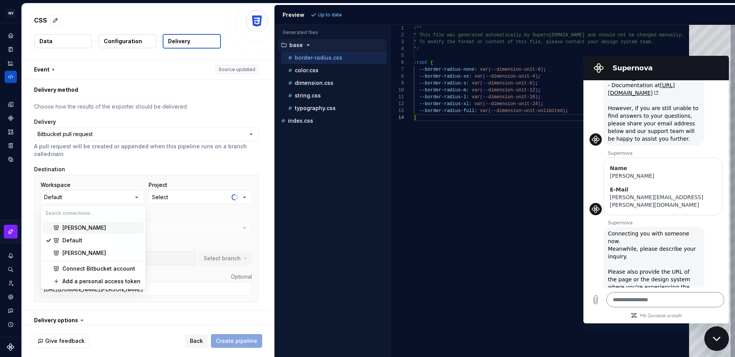
click at [225, 224] on div "Repository Select" at bounding box center [146, 223] width 211 height 23
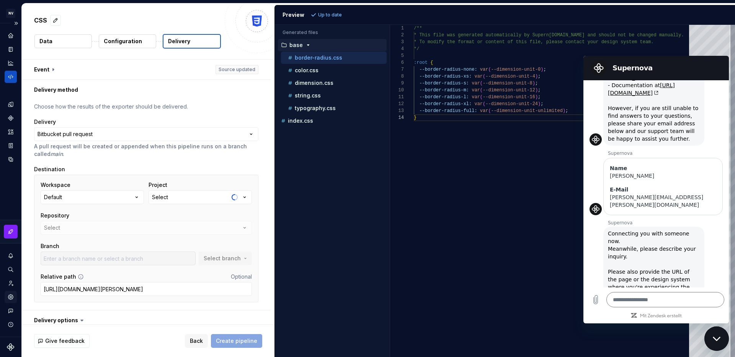
click at [11, 300] on icon "Settings" at bounding box center [10, 297] width 7 height 7
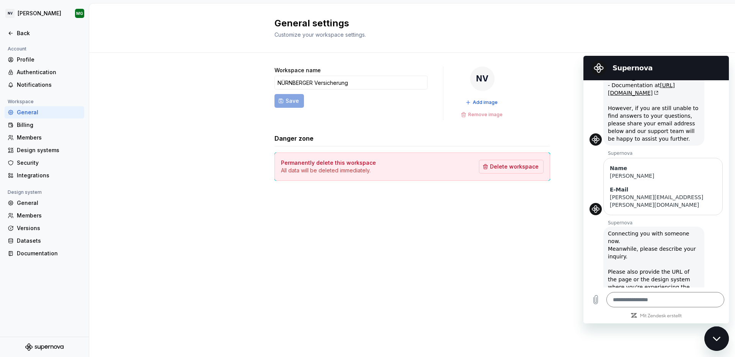
click at [464, 204] on div "Workspace name NÜRNBERGER Versicherung Save NV Add image Remove image Danger zo…" at bounding box center [411, 131] width 275 height 157
click at [715, 63] on div "Supernova" at bounding box center [654, 67] width 133 height 15
click at [710, 339] on div "Messaging-Fenster schließen" at bounding box center [716, 338] width 23 height 23
type textarea "*"
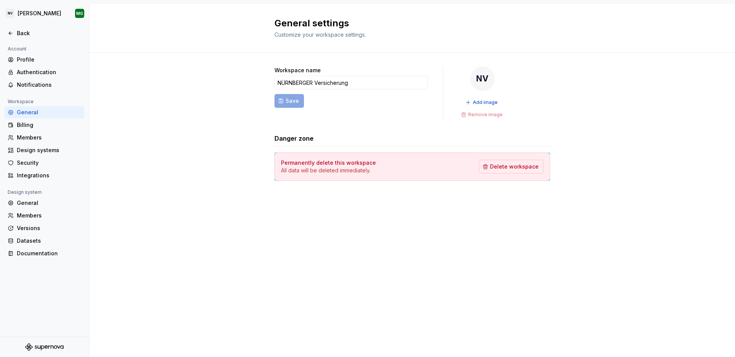
click at [451, 318] on div "General settings Customize your workspace settings. Workspace name NÜRNBERGER V…" at bounding box center [411, 180] width 645 height 354
click at [36, 174] on div "Integrations" at bounding box center [49, 176] width 64 height 8
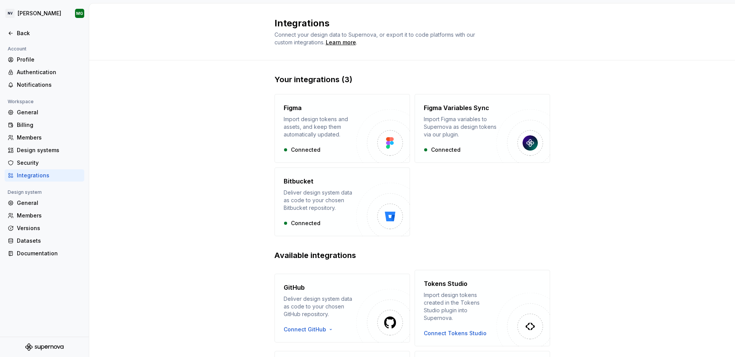
drag, startPoint x: 510, startPoint y: 208, endPoint x: 424, endPoint y: 200, distance: 86.4
click at [510, 208] on div "Figma Import design tokens and assets, and keep them automatically updated. Con…" at bounding box center [411, 165] width 275 height 142
click at [283, 192] on div "Deliver design system data as code to your chosen Bitbucket repository." at bounding box center [319, 200] width 73 height 23
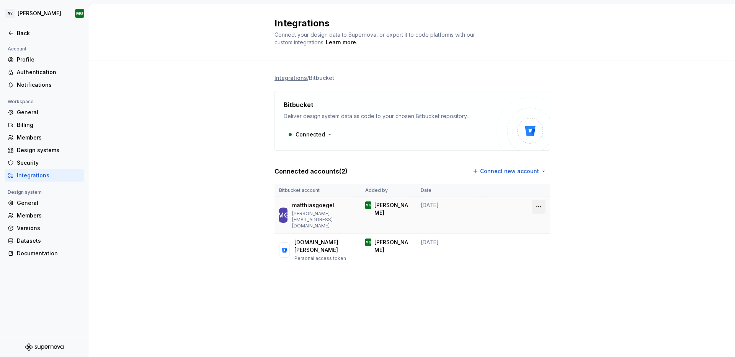
click at [536, 205] on html "NV [PERSON_NAME] Back Account Profile Authentication Notifications Workspace Ge…" at bounding box center [367, 178] width 735 height 357
click at [547, 225] on div "Remove connection" at bounding box center [572, 224] width 53 height 8
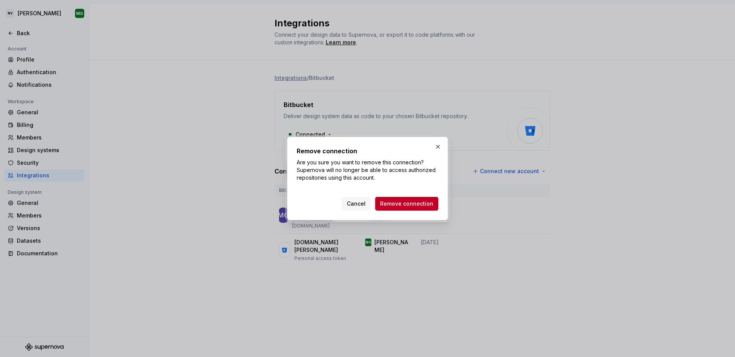
click at [387, 200] on span "Remove connection" at bounding box center [406, 204] width 53 height 8
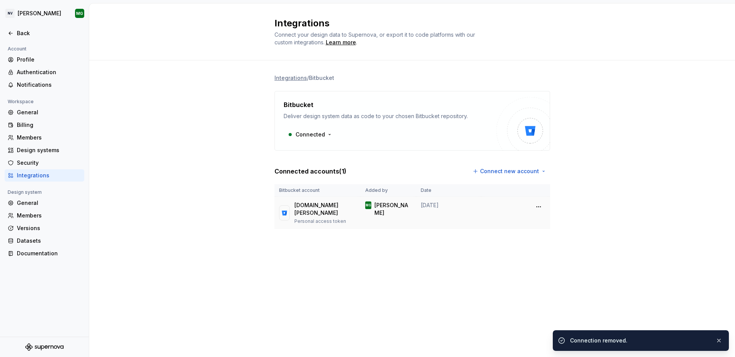
click at [321, 218] on p "Personal access token" at bounding box center [324, 221] width 61 height 6
click at [540, 205] on html "NV [PERSON_NAME] Back Account Profile Authentication Notifications Workspace Ge…" at bounding box center [367, 178] width 735 height 357
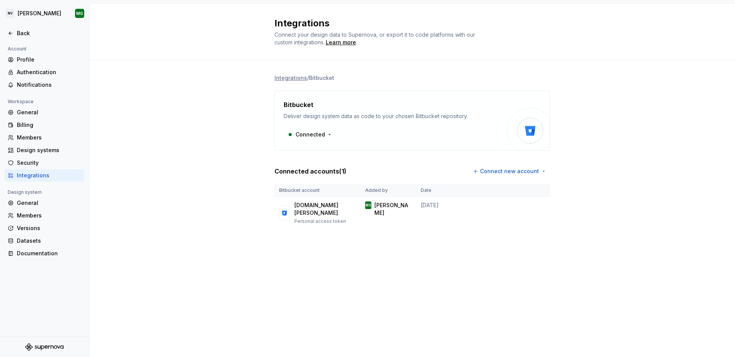
drag, startPoint x: 541, startPoint y: 205, endPoint x: 650, endPoint y: 205, distance: 109.4
click at [541, 205] on html "NV [PERSON_NAME] Back Account Profile Authentication Notifications Workspace Ge…" at bounding box center [367, 178] width 735 height 357
click at [701, 208] on div "Integrations / Bitbucket Bitbucket Deliver design system data as code to your c…" at bounding box center [411, 159] width 645 height 198
click at [21, 28] on div "Back" at bounding box center [45, 33] width 80 height 12
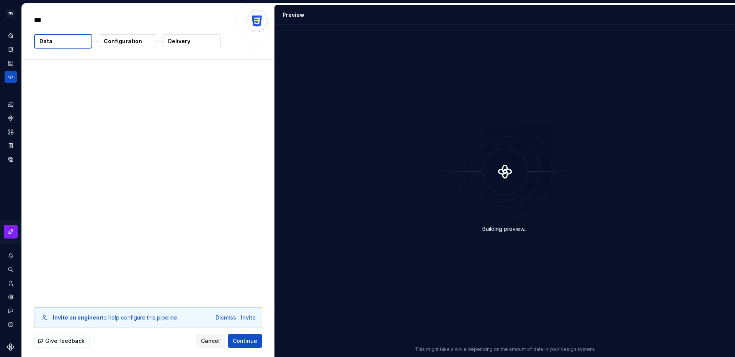
type textarea "*"
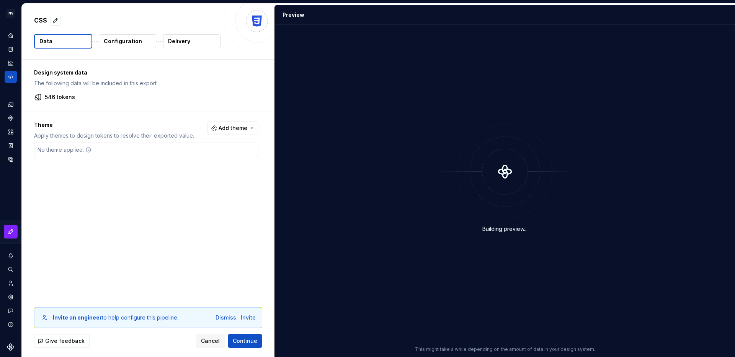
click at [132, 48] on div "Configuration" at bounding box center [127, 41] width 58 height 15
click at [165, 40] on button "Delivery" at bounding box center [191, 41] width 57 height 14
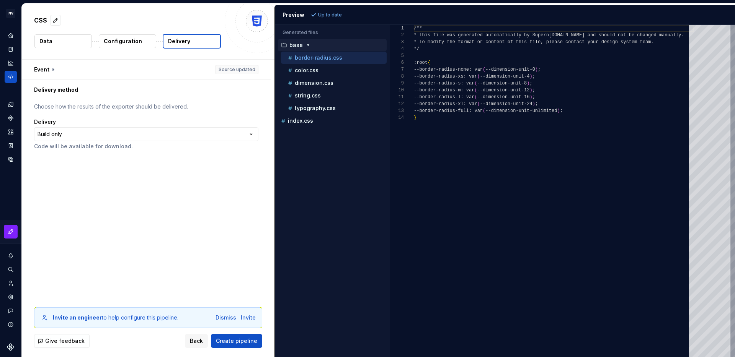
click at [80, 143] on p "Code will be available for download." at bounding box center [146, 147] width 224 height 8
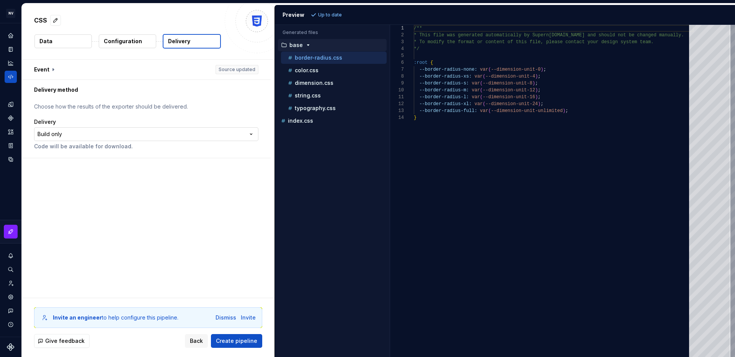
click at [83, 133] on html "**********" at bounding box center [367, 178] width 735 height 357
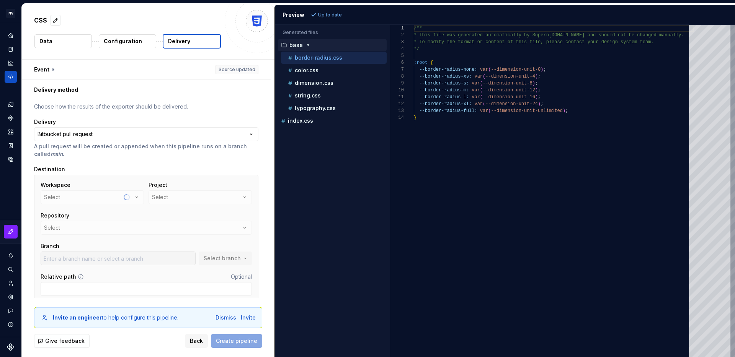
click at [88, 197] on div "Workspace Select" at bounding box center [92, 192] width 103 height 23
click at [164, 201] on div "Select" at bounding box center [160, 198] width 16 height 8
click at [168, 230] on div "Loading projects..." at bounding box center [212, 227] width 122 height 15
click at [122, 203] on button "Default" at bounding box center [92, 198] width 103 height 14
click at [114, 197] on button "Default" at bounding box center [92, 198] width 103 height 14
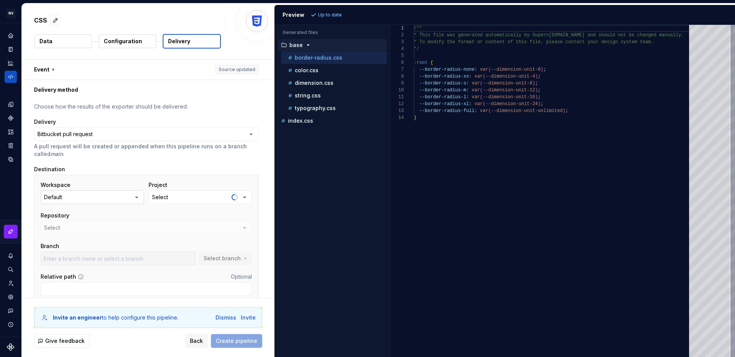
drag, startPoint x: 114, startPoint y: 197, endPoint x: 110, endPoint y: 202, distance: 6.3
click at [114, 197] on button "Default" at bounding box center [92, 198] width 103 height 14
click at [96, 257] on div "Add a personal access token" at bounding box center [101, 256] width 78 height 8
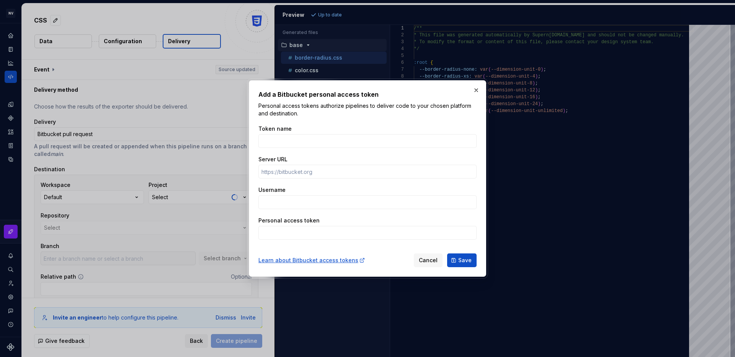
drag, startPoint x: 426, startPoint y: 264, endPoint x: 424, endPoint y: 260, distance: 4.3
click at [426, 264] on span "Cancel" at bounding box center [428, 261] width 19 height 8
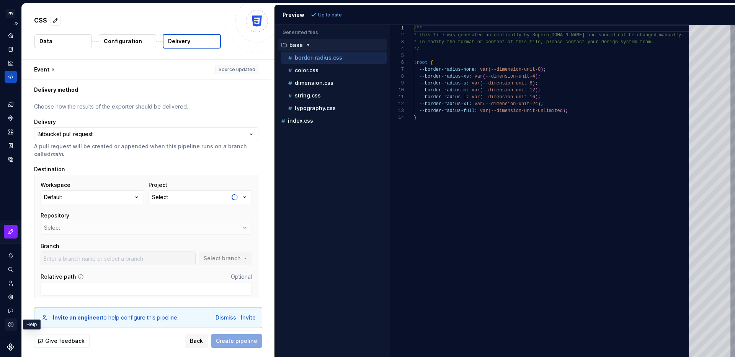
click at [11, 326] on icon "button" at bounding box center [10, 324] width 7 height 7
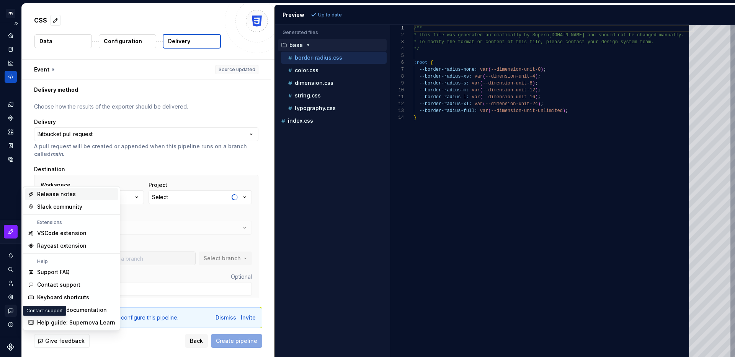
click at [10, 309] on icon "Contact support" at bounding box center [10, 311] width 7 height 7
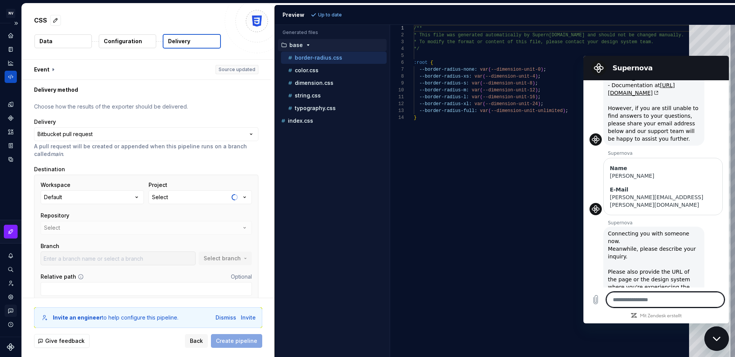
click at [11, 310] on icon "Contact support" at bounding box center [10, 311] width 7 height 7
click at [637, 296] on textarea at bounding box center [665, 299] width 118 height 15
click at [634, 298] on textarea at bounding box center [665, 299] width 118 height 15
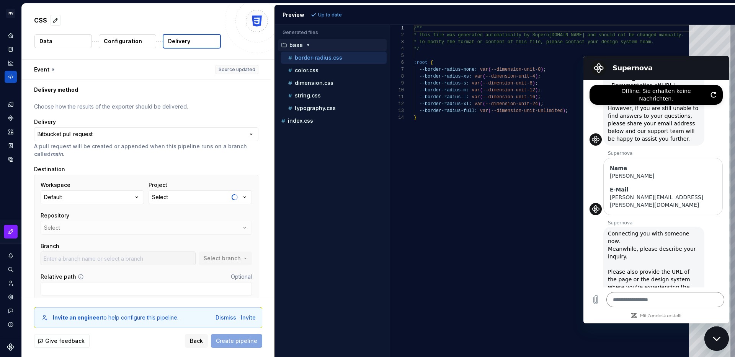
type textarea "*"
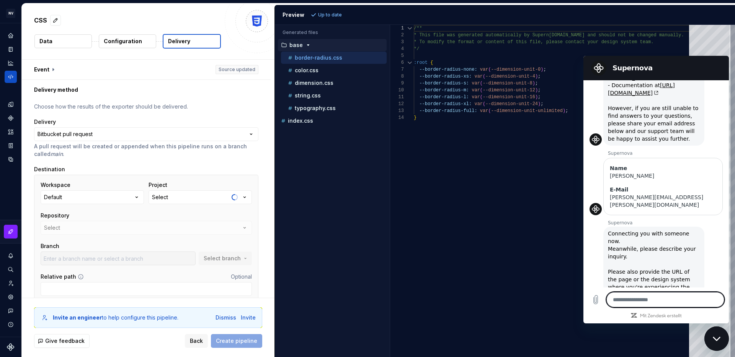
type textarea "**********"
click at [401, 196] on div "1 2 3 4 5 6 7 8 9 10 11 12 13 14" at bounding box center [402, 191] width 24 height 332
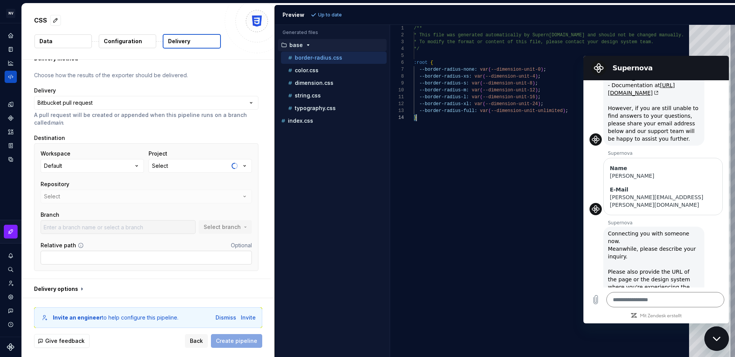
scroll to position [33, 0]
drag, startPoint x: 75, startPoint y: 223, endPoint x: 102, endPoint y: 196, distance: 37.9
click at [75, 223] on div at bounding box center [118, 226] width 155 height 14
type textarea "*"
paste textarea "**********"
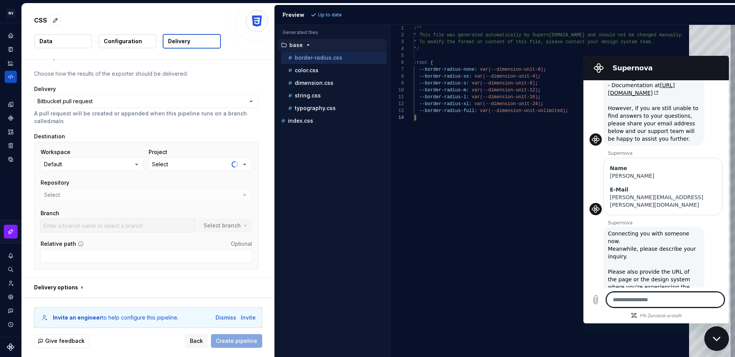
type textarea "**********"
type textarea "*"
type textarea "**********"
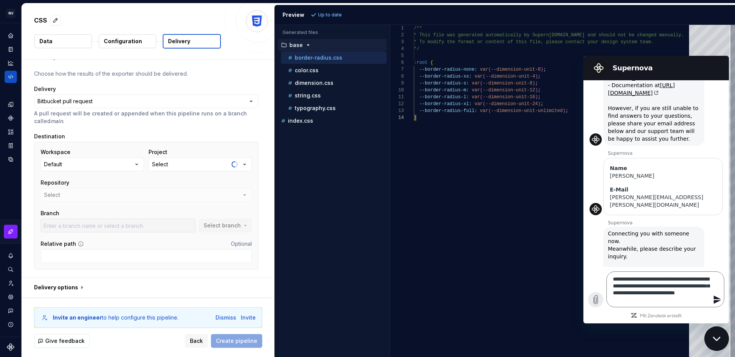
click at [595, 305] on button "Datei hochladen" at bounding box center [595, 299] width 15 height 15
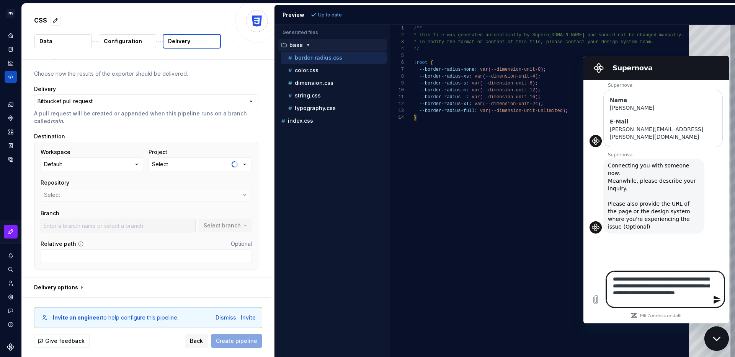
type textarea "*"
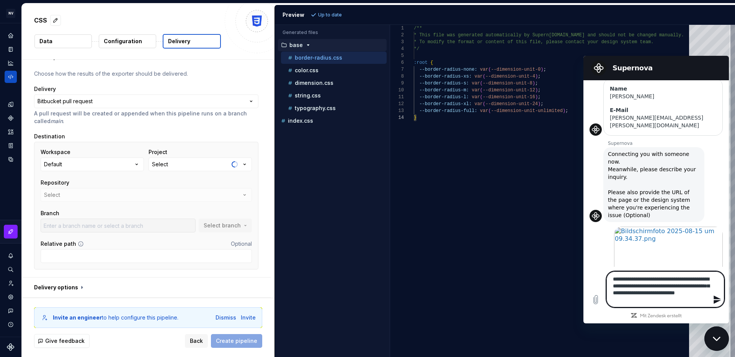
click at [723, 301] on button "Nachricht senden" at bounding box center [715, 299] width 15 height 15
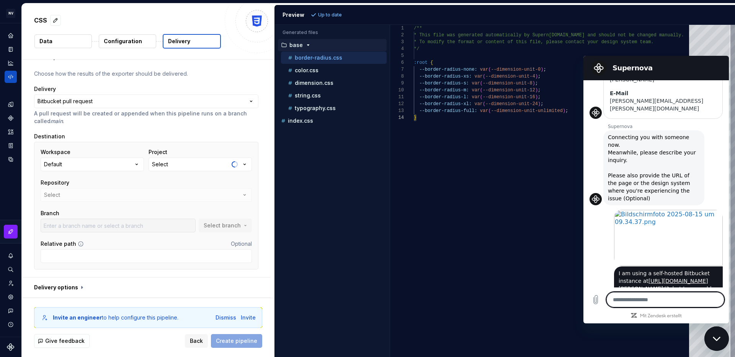
scroll to position [176, 0]
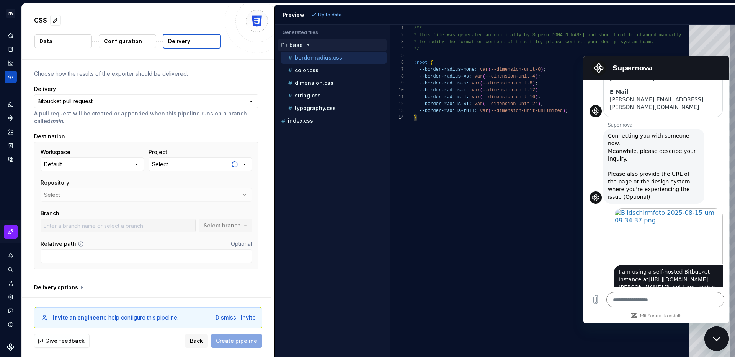
click at [107, 192] on div "Repository Select" at bounding box center [146, 190] width 211 height 23
drag, startPoint x: 95, startPoint y: 200, endPoint x: 88, endPoint y: 164, distance: 37.4
click at [94, 200] on div "Repository Select" at bounding box center [146, 190] width 211 height 23
click at [88, 163] on button "Default" at bounding box center [92, 165] width 103 height 14
click at [101, 226] on div "Add a personal access token" at bounding box center [101, 224] width 78 height 8
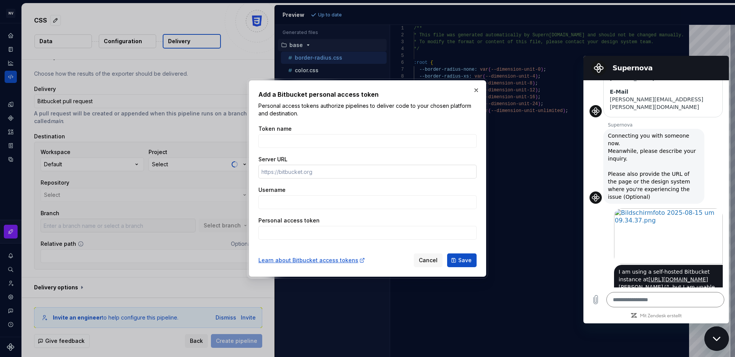
drag, startPoint x: 297, startPoint y: 181, endPoint x: 296, endPoint y: 175, distance: 6.5
click at [297, 181] on div "Token name Server URL Username Personal access token" at bounding box center [367, 183] width 218 height 124
click at [296, 172] on input "Server URL" at bounding box center [367, 172] width 218 height 14
click at [281, 137] on input "Token name" at bounding box center [367, 141] width 218 height 14
click at [292, 205] on input "Username" at bounding box center [367, 202] width 218 height 14
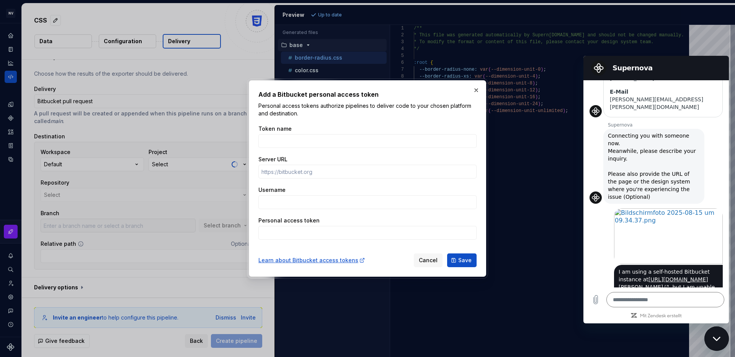
click at [266, 191] on label "Username" at bounding box center [271, 190] width 27 height 8
click at [266, 195] on input "Username" at bounding box center [367, 202] width 218 height 14
click at [266, 191] on label "Username" at bounding box center [271, 190] width 27 height 8
click at [266, 195] on input "Username" at bounding box center [367, 202] width 218 height 14
click at [266, 192] on label "Username" at bounding box center [271, 190] width 27 height 8
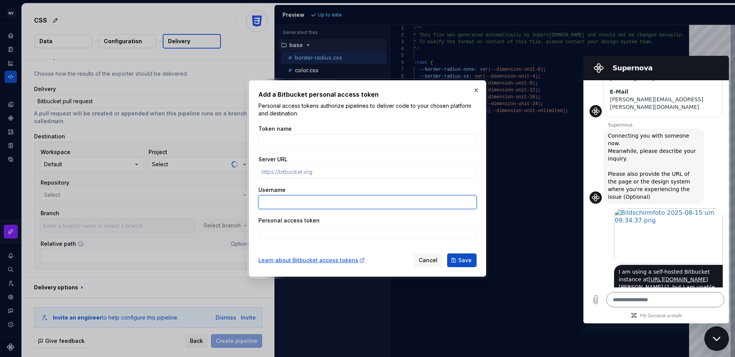
click at [266, 195] on input "Username" at bounding box center [367, 202] width 218 height 14
click at [477, 90] on button "button" at bounding box center [476, 90] width 11 height 11
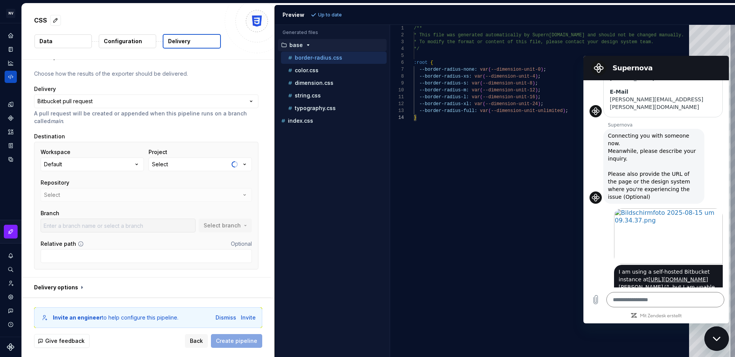
drag, startPoint x: 712, startPoint y: 63, endPoint x: 704, endPoint y: 65, distance: 8.3
click at [712, 63] on div "Supernova" at bounding box center [654, 67] width 133 height 15
click at [716, 340] on icon "Messaging-Fenster schließen" at bounding box center [716, 339] width 8 height 4
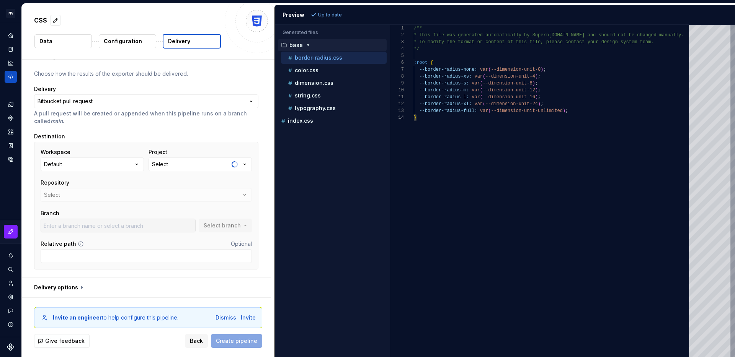
type textarea "*"
click at [76, 45] on button "Data" at bounding box center [62, 41] width 57 height 14
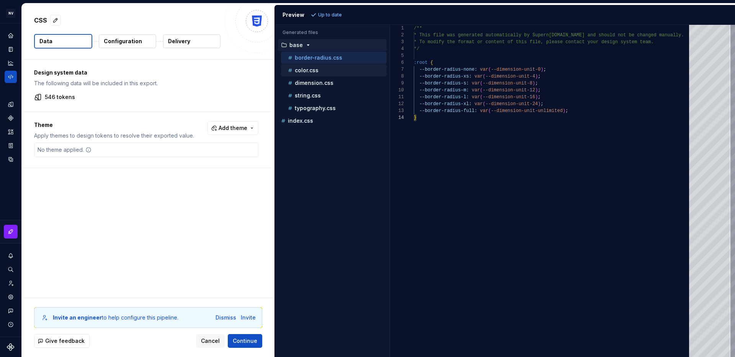
click at [308, 71] on p "color.css" at bounding box center [307, 70] width 24 height 6
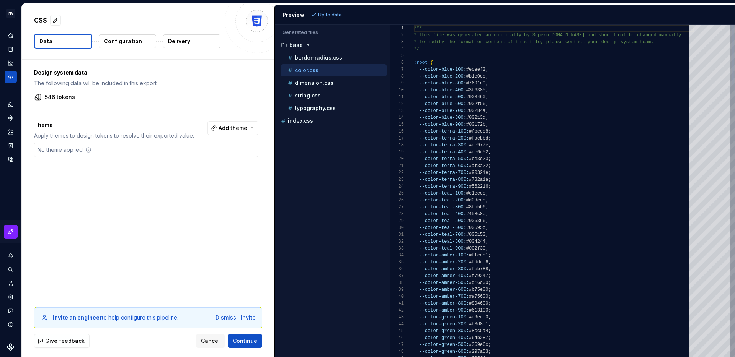
scroll to position [69, 0]
click at [314, 84] on p "dimension.css" at bounding box center [314, 83] width 39 height 6
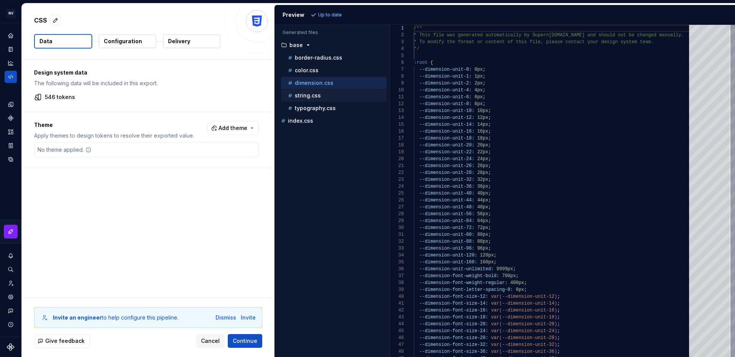
click at [311, 97] on p "string.css" at bounding box center [308, 96] width 26 height 6
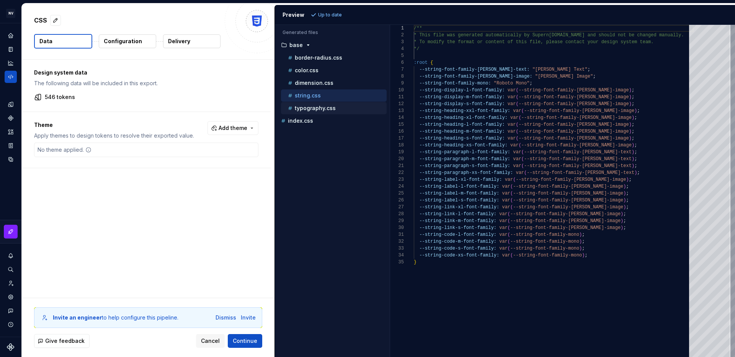
click at [311, 109] on p "typography.css" at bounding box center [315, 108] width 41 height 6
type textarea "**********"
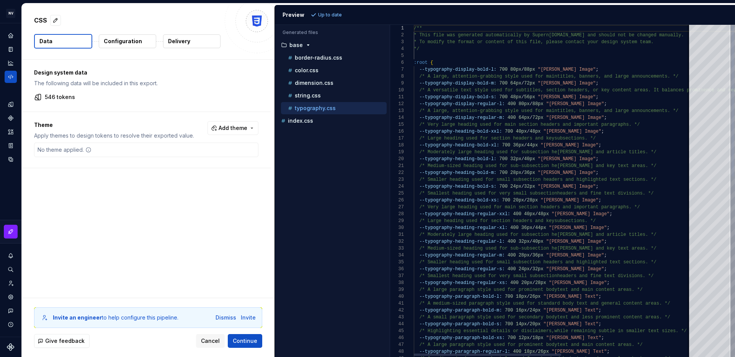
scroll to position [62, 0]
click at [137, 45] on p "Configuration" at bounding box center [123, 41] width 38 height 8
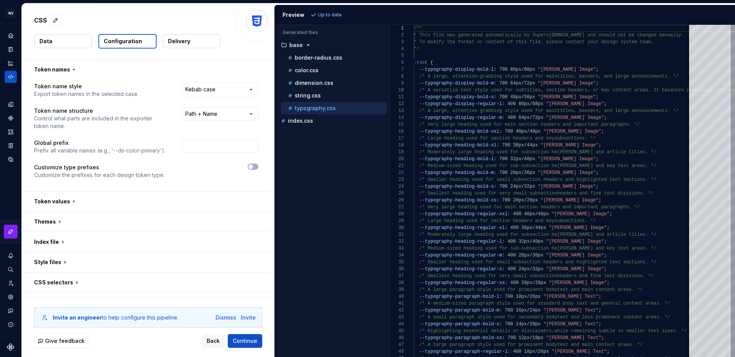
click at [189, 41] on p "Delivery" at bounding box center [179, 41] width 22 height 8
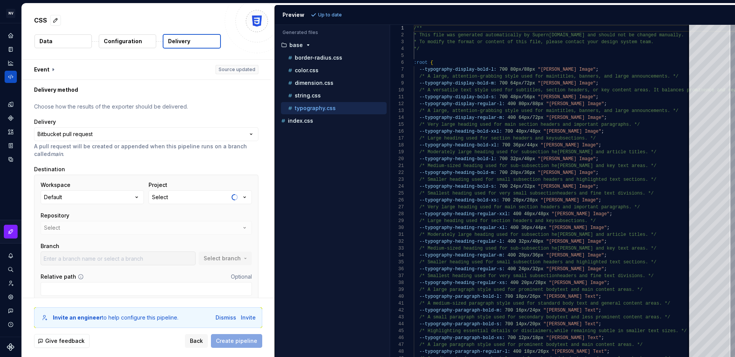
scroll to position [2, 0]
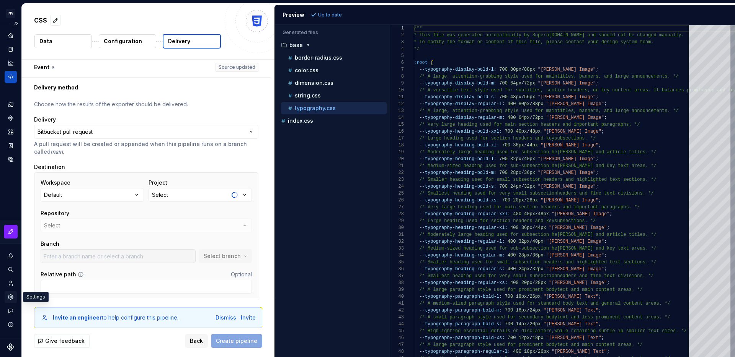
click at [11, 300] on icon "Settings" at bounding box center [10, 297] width 5 height 5
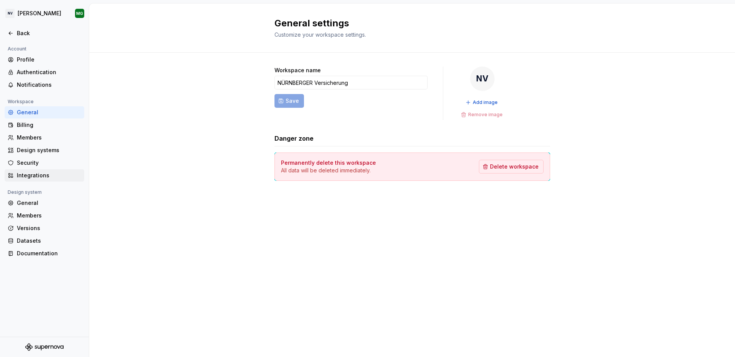
click at [36, 176] on div "Integrations" at bounding box center [49, 176] width 64 height 8
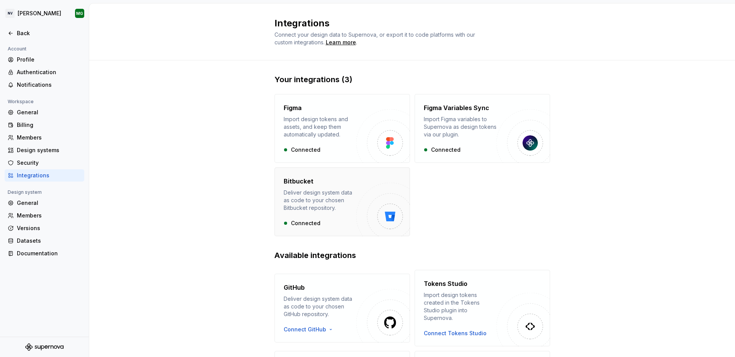
click at [333, 204] on div "Deliver design system data as code to your chosen Bitbucket repository." at bounding box center [319, 200] width 73 height 23
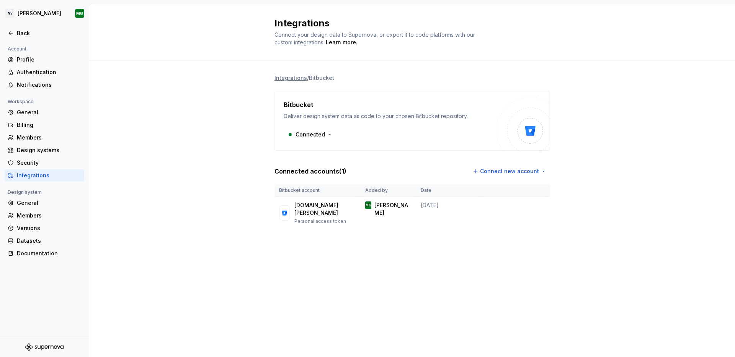
click at [603, 257] on div "Integrations Connect your design data to Supernova, or export it to code platfo…" at bounding box center [411, 180] width 645 height 354
click at [520, 173] on html "NV [PERSON_NAME] Back Account Profile Authentication Notifications Workspace Ge…" at bounding box center [367, 178] width 735 height 357
click at [505, 203] on div "Use a personal access token" at bounding box center [515, 200] width 78 height 8
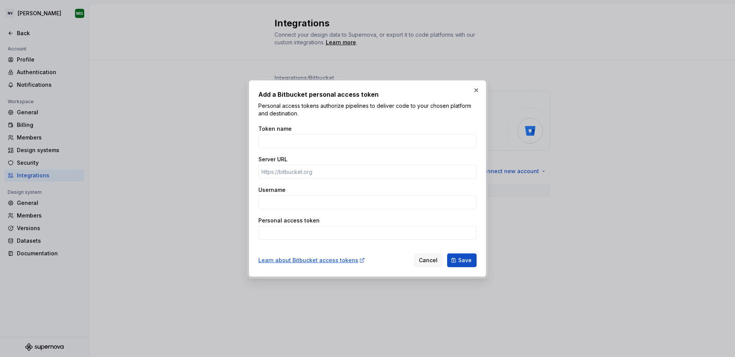
type textarea "*"
click at [431, 264] on span "Cancel" at bounding box center [428, 261] width 19 height 8
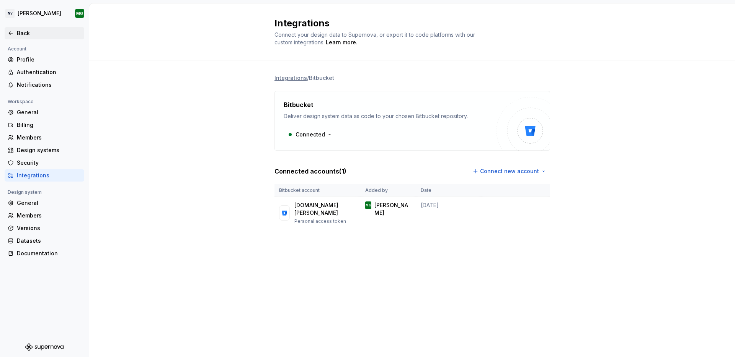
click at [27, 36] on div "Back" at bounding box center [49, 33] width 64 height 8
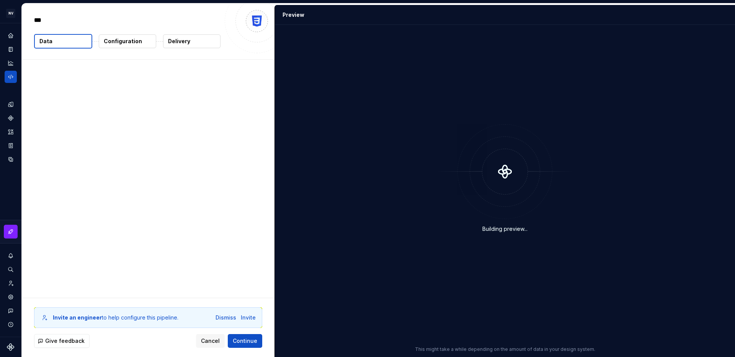
type textarea "*"
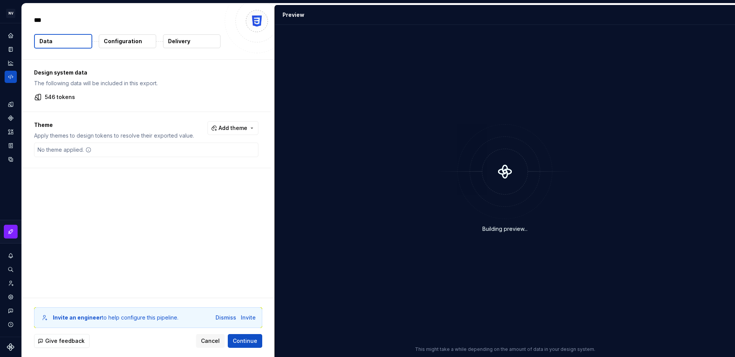
click at [195, 43] on button "Delivery" at bounding box center [191, 41] width 57 height 14
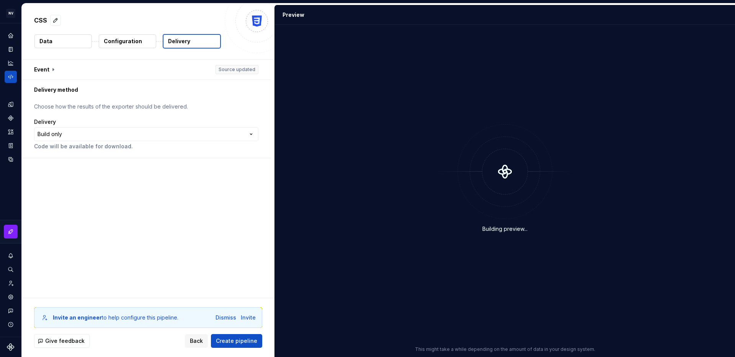
click at [136, 42] on p "Configuration" at bounding box center [123, 41] width 38 height 8
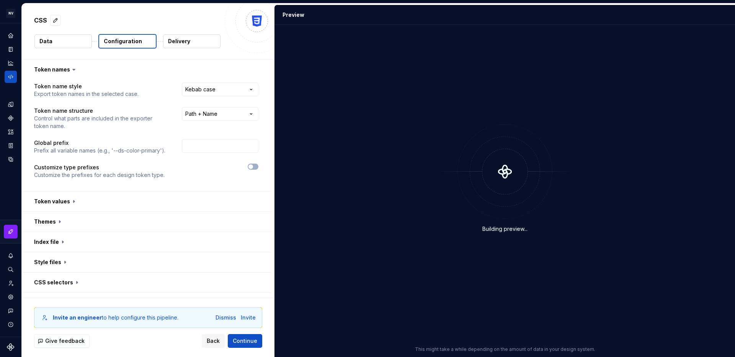
click at [183, 41] on p "Delivery" at bounding box center [179, 41] width 22 height 8
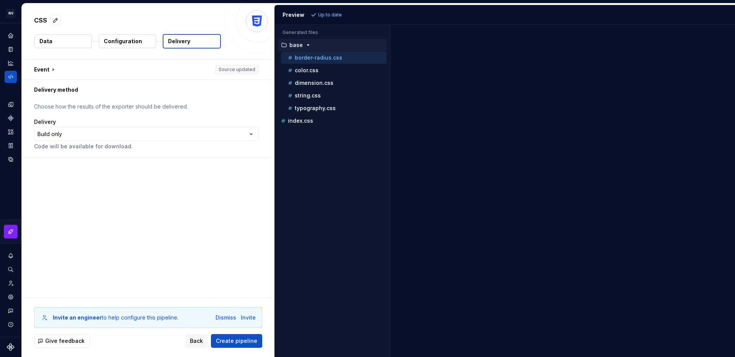
click at [193, 126] on div "**********" at bounding box center [146, 134] width 224 height 32
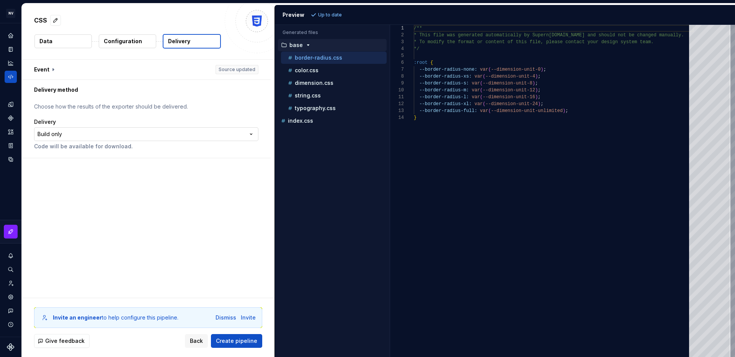
click at [189, 130] on html "**********" at bounding box center [367, 178] width 735 height 357
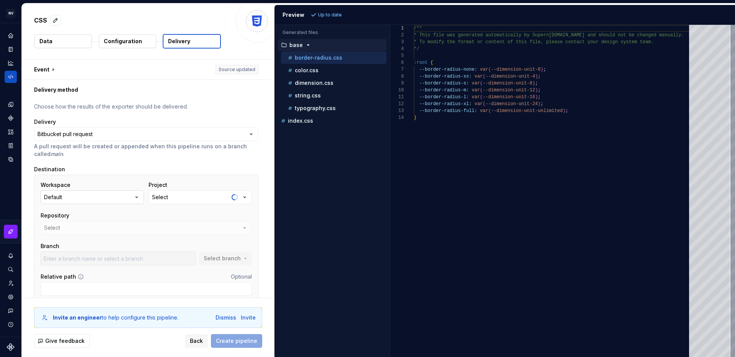
click at [99, 194] on button "Default" at bounding box center [92, 198] width 103 height 14
drag, startPoint x: 164, startPoint y: 113, endPoint x: 154, endPoint y: 126, distance: 16.5
click at [164, 113] on div "**********" at bounding box center [146, 205] width 224 height 204
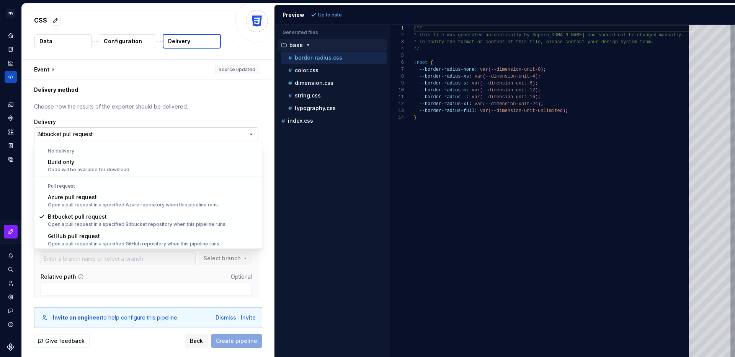
click at [145, 137] on html "**********" at bounding box center [367, 178] width 735 height 357
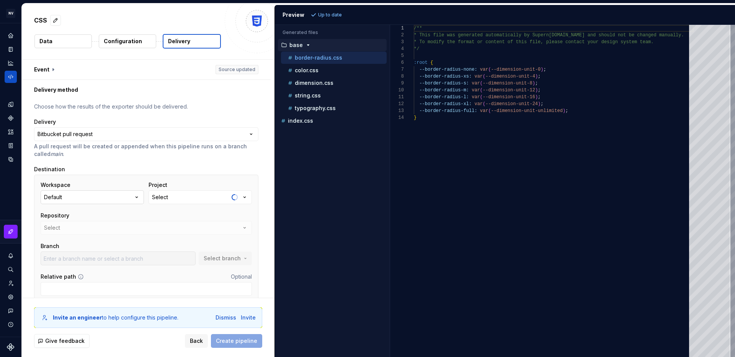
click at [91, 199] on button "Default" at bounding box center [92, 198] width 103 height 14
click at [114, 168] on div "Destination" at bounding box center [146, 170] width 224 height 8
click at [84, 197] on button "Default" at bounding box center [92, 198] width 103 height 14
click at [155, 197] on div "Select" at bounding box center [160, 198] width 16 height 8
click at [136, 171] on div "Destination" at bounding box center [146, 170] width 224 height 8
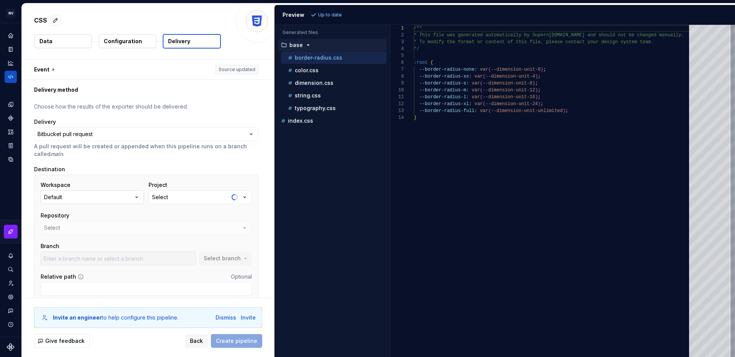
click at [71, 197] on button "Default" at bounding box center [92, 198] width 103 height 14
click at [62, 196] on div "Default" at bounding box center [53, 198] width 18 height 8
click at [77, 197] on button "Default" at bounding box center [92, 198] width 103 height 14
drag, startPoint x: 151, startPoint y: 155, endPoint x: 141, endPoint y: 148, distance: 12.1
click at [149, 153] on p "A pull request will be created or appended when this pipeline runs on a branch …" at bounding box center [146, 150] width 224 height 15
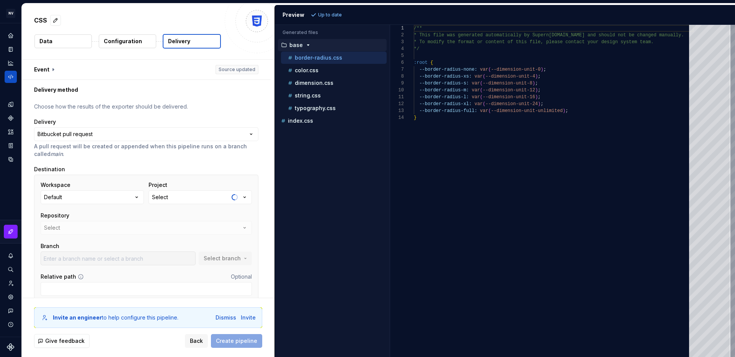
click at [113, 133] on html "**********" at bounding box center [367, 178] width 735 height 357
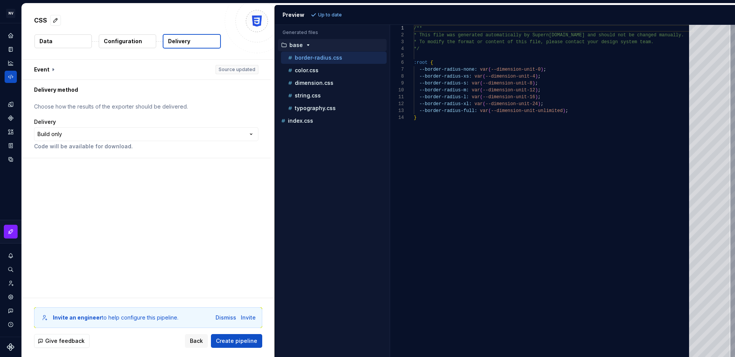
type textarea "*"
click at [165, 127] on html "**********" at bounding box center [367, 178] width 735 height 357
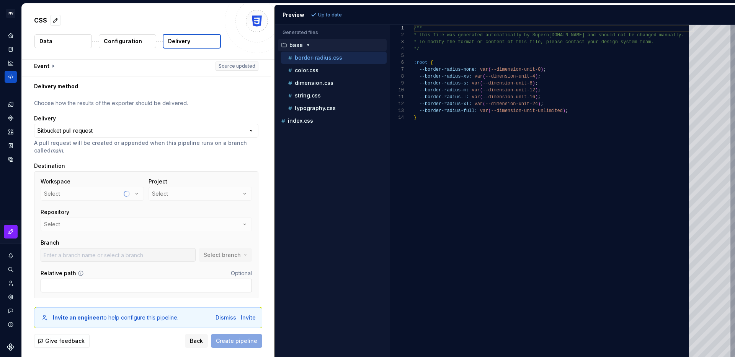
scroll to position [33, 0]
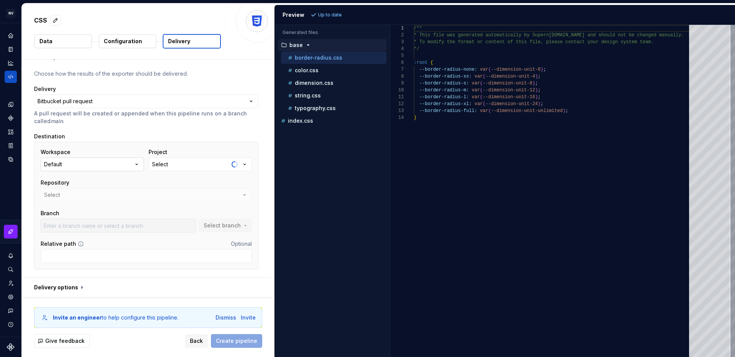
click at [125, 166] on button "Default" at bounding box center [92, 165] width 103 height 14
click at [97, 224] on div "Add a personal access token" at bounding box center [101, 224] width 78 height 8
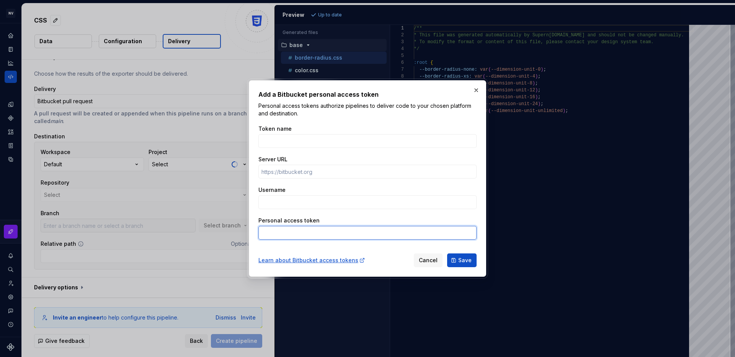
click at [286, 233] on input "Personal access token" at bounding box center [367, 233] width 218 height 14
paste input "BBDC-Nzk5MjU1NjQzODM4Oroz8eE40ekHx6rLO6qnK5sJq5Of"
type input "BBDC-Nzk5MjU1NjQzODM4Oroz8eE40ekHx6rLO6qnK5sJq5Of"
click at [390, 165] on input "Server URL" at bounding box center [367, 172] width 218 height 14
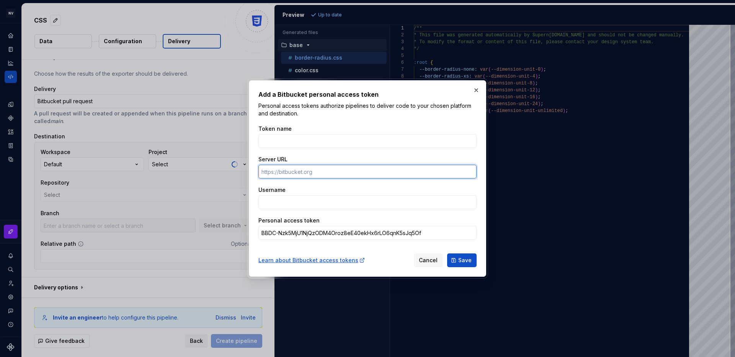
click at [349, 166] on input "Server URL" at bounding box center [367, 172] width 218 height 14
click at [336, 174] on input "Server URL" at bounding box center [367, 172] width 218 height 14
type textarea "*"
click at [299, 175] on input "Server URL" at bounding box center [367, 172] width 218 height 14
type textarea "*"
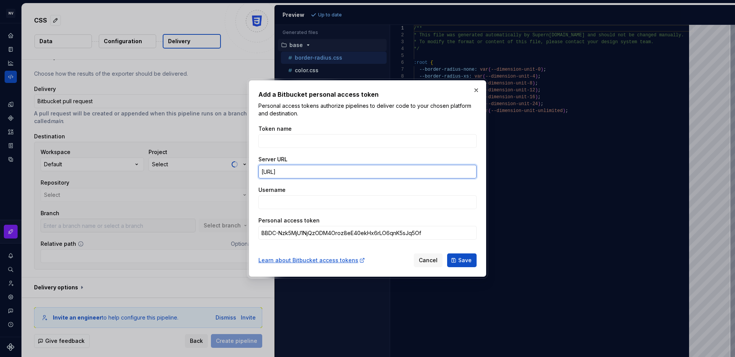
type input "[URL]."
type input "[URL][DOMAIN_NAME][PERSON_NAME]"
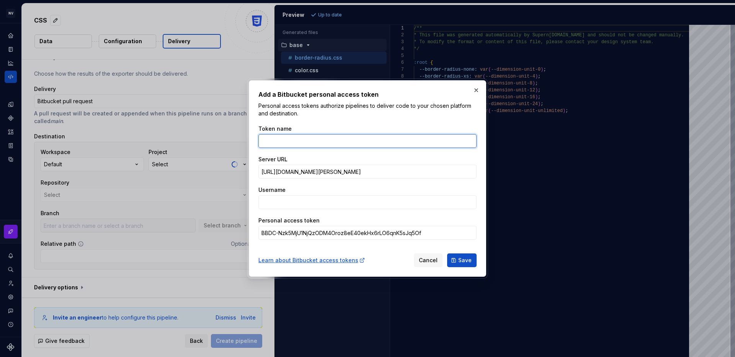
click at [318, 141] on input "Token name" at bounding box center [367, 141] width 218 height 14
type input "Test"
click at [305, 142] on input "Test" at bounding box center [367, 141] width 218 height 14
click at [288, 205] on input "Username" at bounding box center [367, 202] width 218 height 14
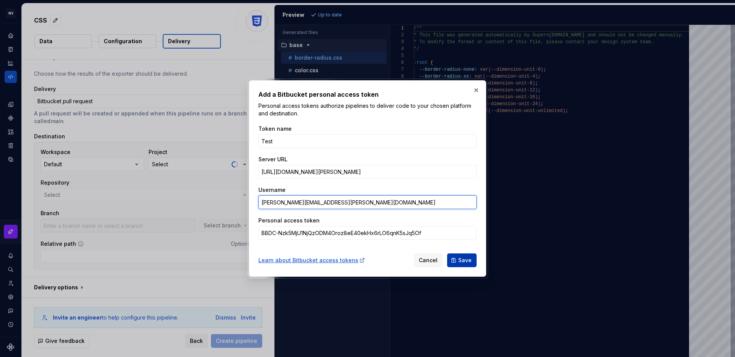
type input "[PERSON_NAME][EMAIL_ADDRESS][PERSON_NAME][DOMAIN_NAME]"
click at [460, 261] on span "Save" at bounding box center [464, 261] width 13 height 8
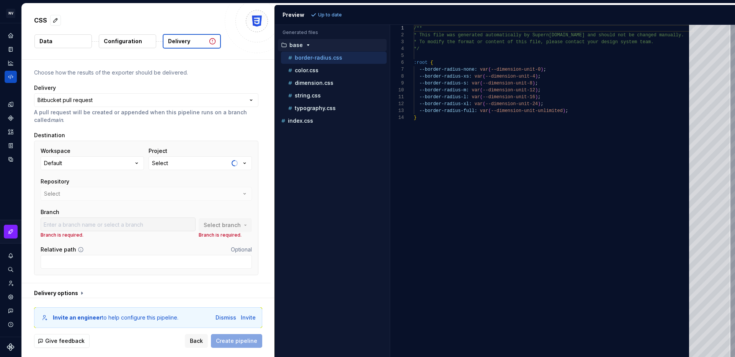
scroll to position [34, 0]
click at [82, 161] on button "Default" at bounding box center [92, 164] width 103 height 14
click at [85, 223] on div "Add a personal access token" at bounding box center [101, 223] width 78 height 8
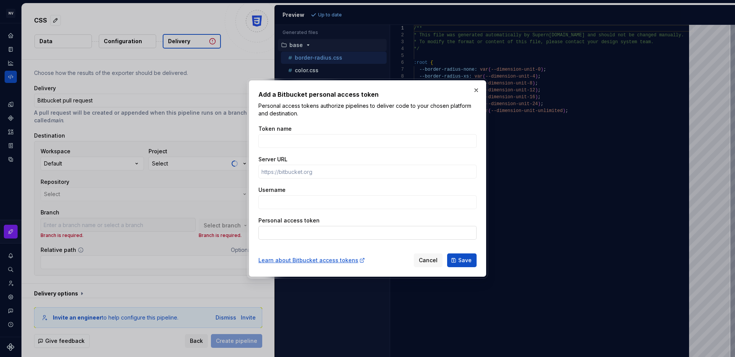
click at [271, 230] on input "Personal access token" at bounding box center [367, 233] width 218 height 14
paste input "BBDC-Nzk5MjU1NjQzODM4Oroz8eE40ekHx6rLO6qnK5sJq5Of"
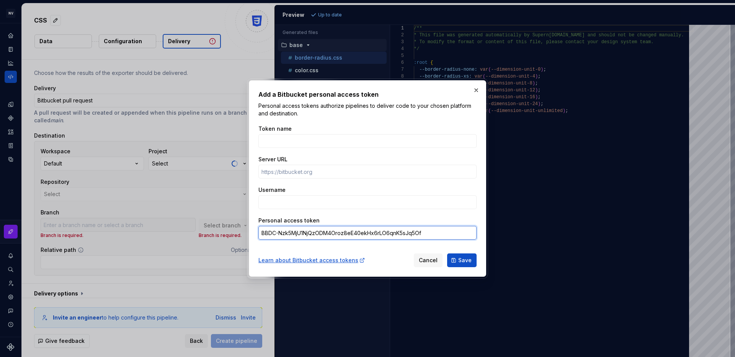
type input "BBDC-Nzk5MjU1NjQzODM4Oroz8eE40ekHx6rLO6qnK5sJq5Of"
click at [321, 174] on input "Server URL" at bounding box center [367, 172] width 218 height 14
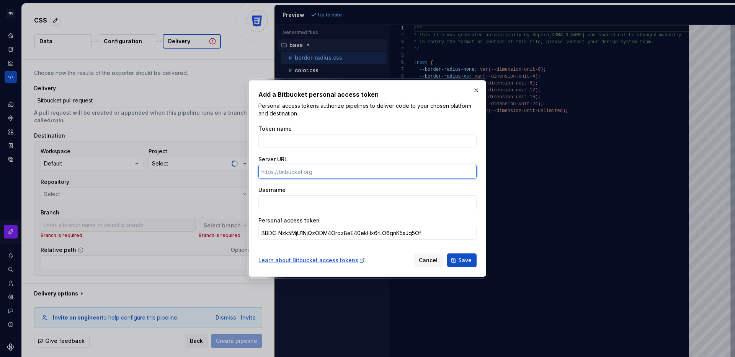
type textarea "*"
click at [272, 171] on input "Server URL" at bounding box center [367, 172] width 218 height 14
paste input "[URL][DOMAIN_NAME][PERSON_NAME]"
type input "[URL][DOMAIN_NAME][PERSON_NAME]"
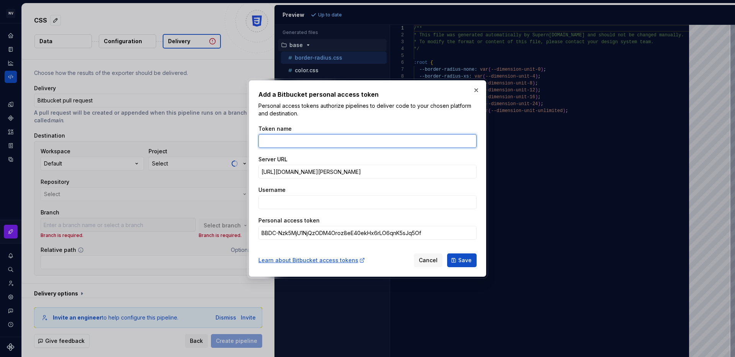
click at [329, 142] on input "Token name" at bounding box center [367, 141] width 218 height 14
type input "Projekt - token test"
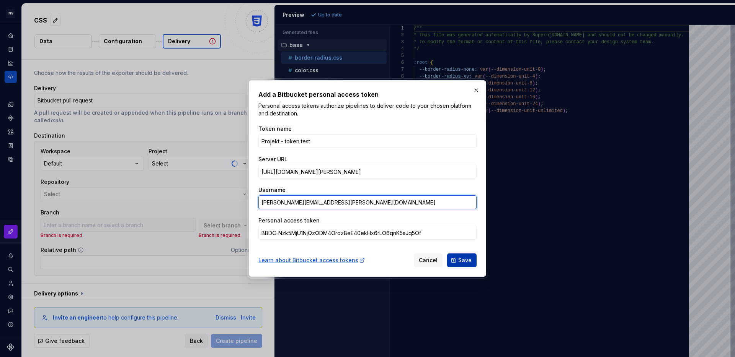
type input "[PERSON_NAME][EMAIL_ADDRESS][PERSON_NAME][DOMAIN_NAME]"
click at [462, 259] on span "Save" at bounding box center [464, 261] width 13 height 8
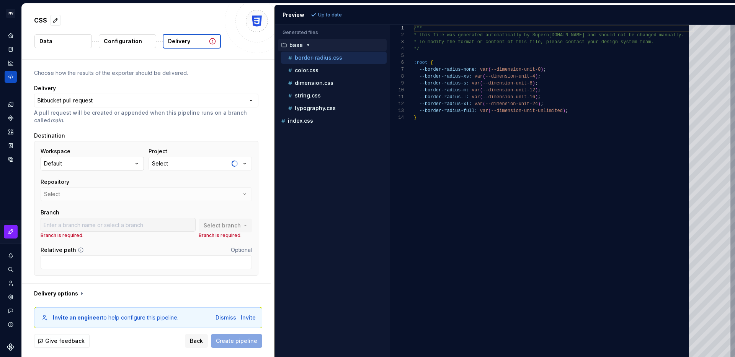
click at [53, 164] on div "Default" at bounding box center [53, 164] width 18 height 8
click at [92, 141] on div "Workspace Default Project Select Repository Select Branch Branch is required. S…" at bounding box center [146, 208] width 224 height 135
click at [63, 168] on button "Default" at bounding box center [92, 164] width 103 height 14
click at [149, 129] on div "**********" at bounding box center [146, 174] width 224 height 211
click at [180, 161] on button "Select" at bounding box center [199, 164] width 103 height 14
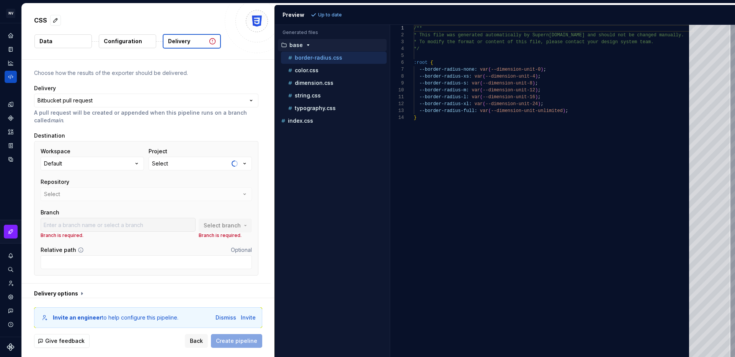
click at [181, 122] on p "A pull request will be created or appended when this pipeline runs on a branch …" at bounding box center [146, 116] width 224 height 15
click at [178, 161] on button "Select" at bounding box center [199, 164] width 103 height 14
click at [198, 132] on div "Destination" at bounding box center [146, 136] width 224 height 8
click at [69, 160] on button "Default" at bounding box center [92, 164] width 103 height 14
click at [72, 222] on div "Add a personal access token" at bounding box center [101, 223] width 78 height 8
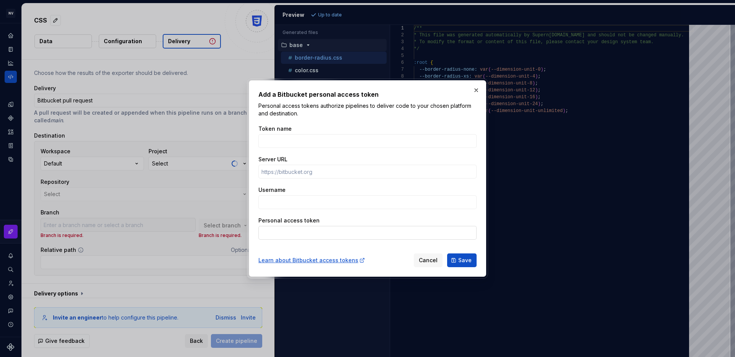
click at [293, 229] on input "Personal access token" at bounding box center [367, 233] width 218 height 14
paste input "[URL][DOMAIN_NAME][PERSON_NAME]"
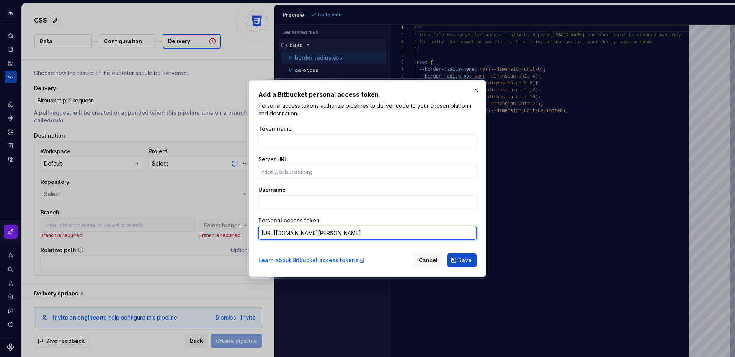
type input "[URL][DOMAIN_NAME][PERSON_NAME]"
click at [292, 212] on div "Token name Server URL Username Personal access token [URL][DOMAIN_NAME][PERSON_…" at bounding box center [367, 183] width 218 height 124
click at [285, 194] on div "Username" at bounding box center [367, 197] width 218 height 23
click at [282, 203] on input "Username" at bounding box center [367, 202] width 218 height 14
click at [311, 235] on input "[URL][DOMAIN_NAME][PERSON_NAME]" at bounding box center [367, 233] width 218 height 14
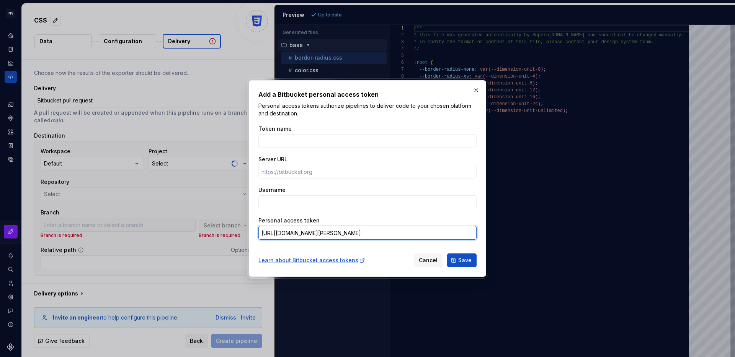
click at [311, 235] on input "[URL][DOMAIN_NAME][PERSON_NAME]" at bounding box center [367, 233] width 218 height 14
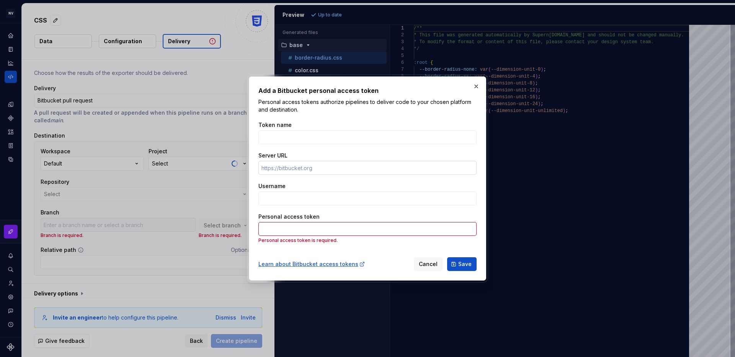
click at [300, 163] on input "Server URL" at bounding box center [367, 168] width 218 height 14
paste input "[URL][DOMAIN_NAME][PERSON_NAME]"
type input "[URL][DOMAIN_NAME][PERSON_NAME]"
click at [298, 202] on input "Username" at bounding box center [367, 199] width 218 height 14
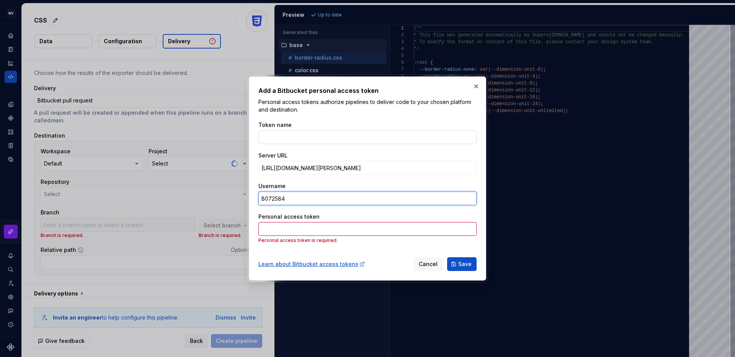
type input "B072584"
click at [300, 141] on input "Token name" at bounding box center [367, 137] width 218 height 14
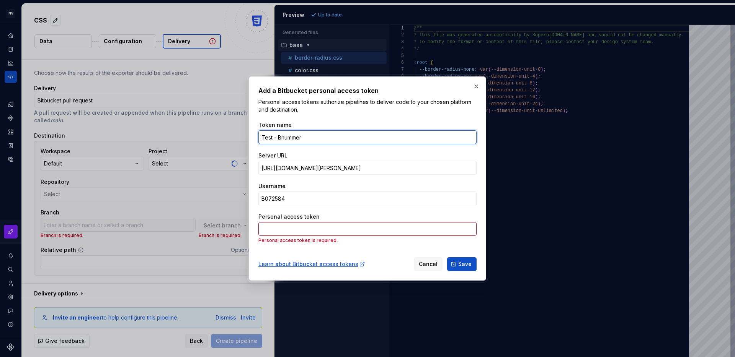
type input "Test - Bnummer"
click at [410, 230] on input "Personal access token" at bounding box center [367, 229] width 218 height 14
paste input "BBDC-Nzk5MjU1NjQzODM4Oroz8eE40ekHx6rLO6qnK5sJq5Of"
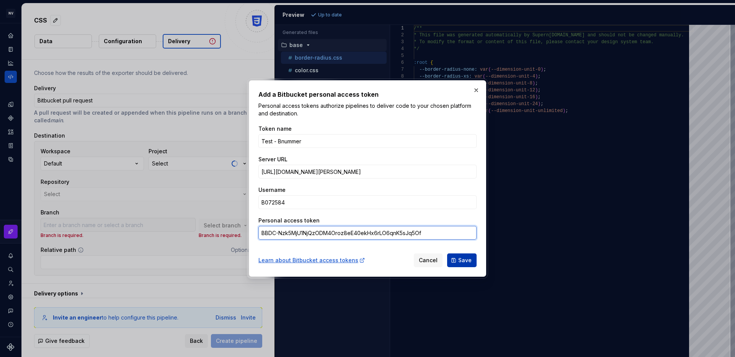
type input "BBDC-Nzk5MjU1NjQzODM4Oroz8eE40ekHx6rLO6qnK5sJq5Of"
click at [462, 258] on span "Save" at bounding box center [464, 261] width 13 height 8
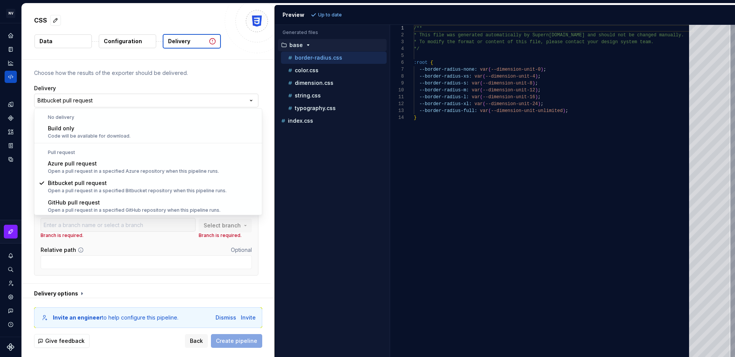
click at [164, 99] on html "**********" at bounding box center [367, 178] width 735 height 357
click at [182, 84] on html "**********" at bounding box center [367, 178] width 735 height 357
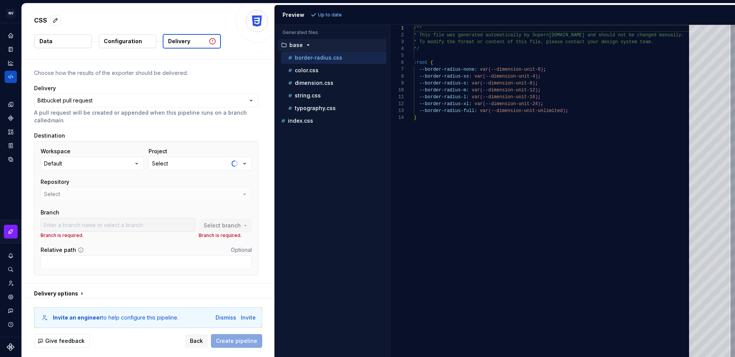
scroll to position [40, 0]
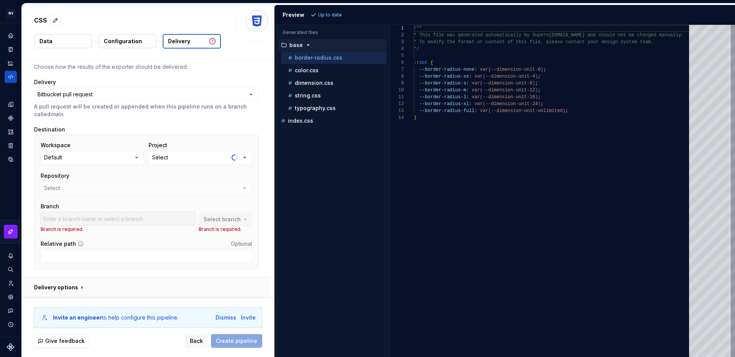
click at [76, 290] on button "button" at bounding box center [146, 288] width 249 height 20
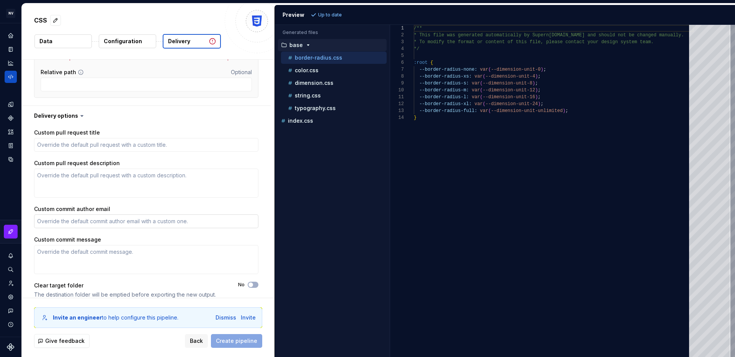
scroll to position [220, 0]
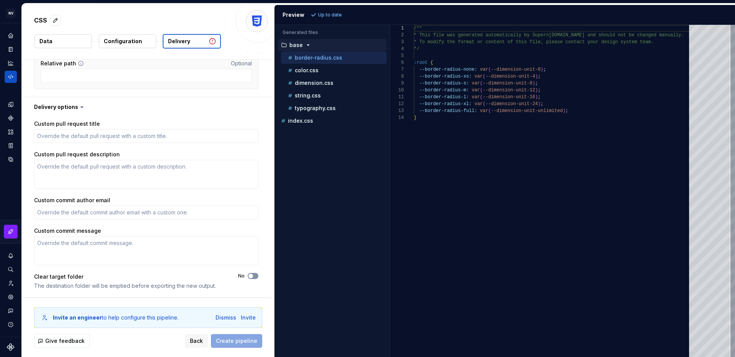
click at [253, 276] on span "button" at bounding box center [250, 276] width 5 height 5
click at [257, 277] on span "button" at bounding box center [255, 276] width 5 height 5
type textarea "*"
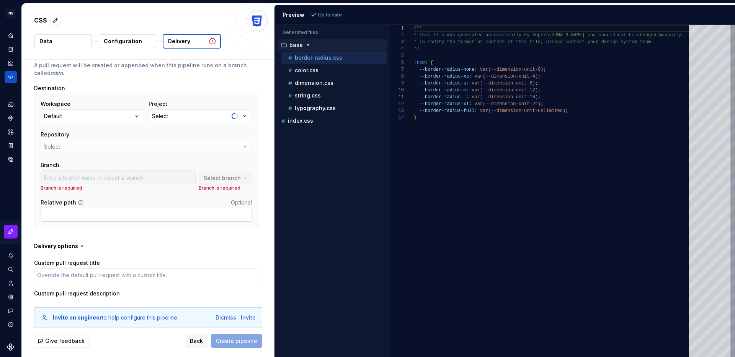
scroll to position [22, 0]
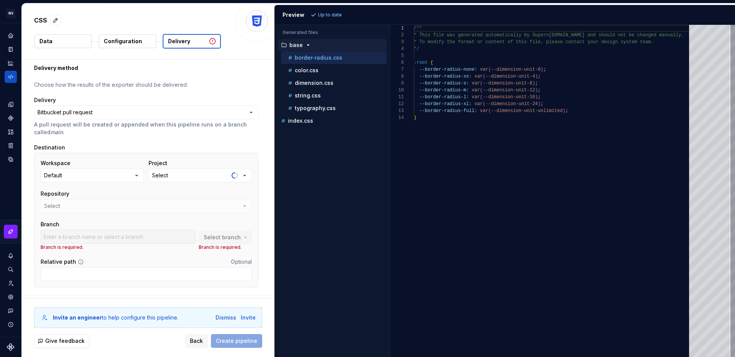
click at [87, 115] on html "**********" at bounding box center [367, 178] width 735 height 357
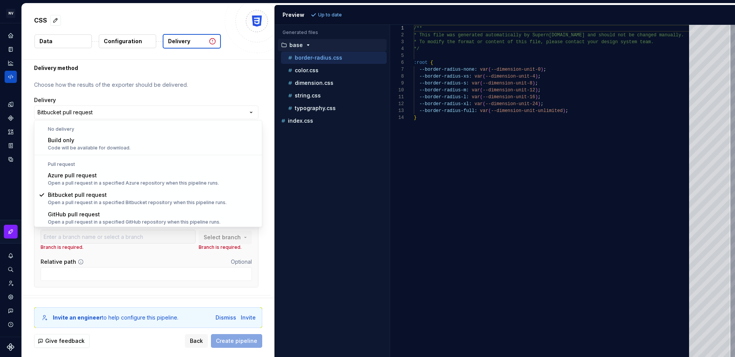
scroll to position [0, 0]
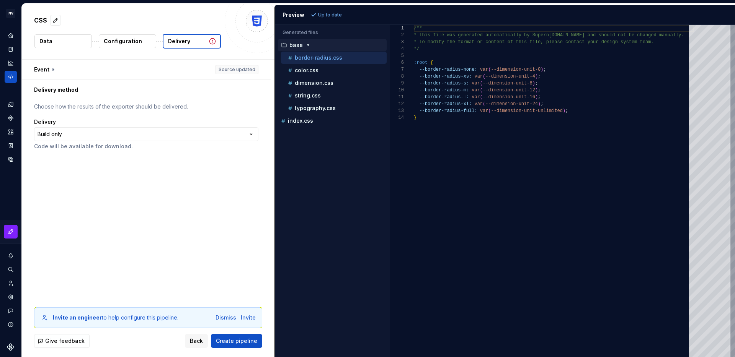
click at [147, 200] on div "**********" at bounding box center [148, 179] width 252 height 238
drag, startPoint x: 116, startPoint y: 123, endPoint x: 115, endPoint y: 132, distance: 9.6
click at [116, 123] on div "Delivery" at bounding box center [146, 122] width 224 height 8
click at [113, 139] on html "**********" at bounding box center [367, 178] width 735 height 357
click at [11, 299] on icon "Settings" at bounding box center [10, 297] width 5 height 5
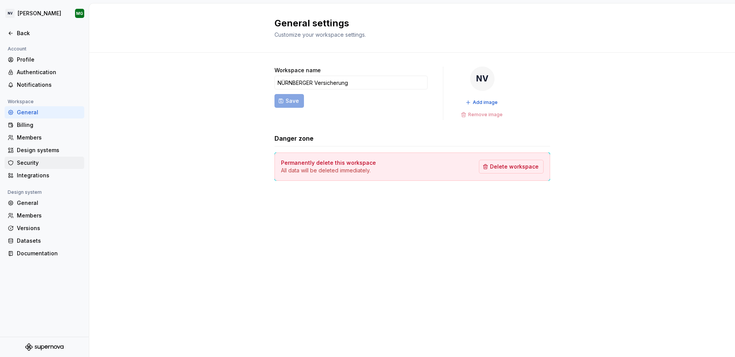
click at [28, 165] on div "Security" at bounding box center [49, 163] width 64 height 8
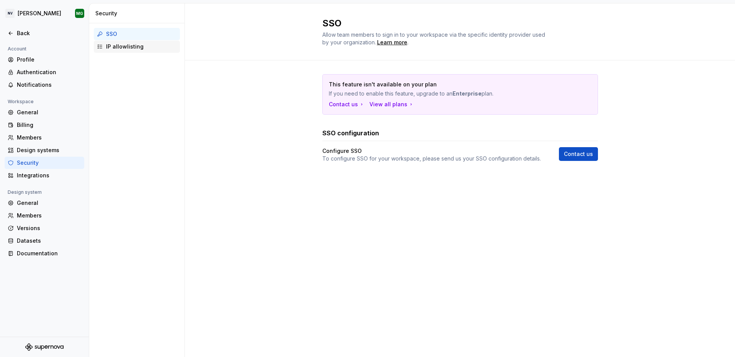
click at [132, 49] on div "IP allowlisting" at bounding box center [141, 47] width 71 height 8
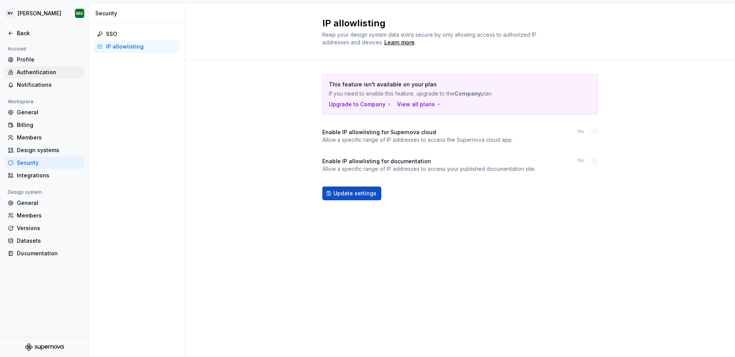
click at [37, 68] on div "Authentication" at bounding box center [49, 72] width 64 height 8
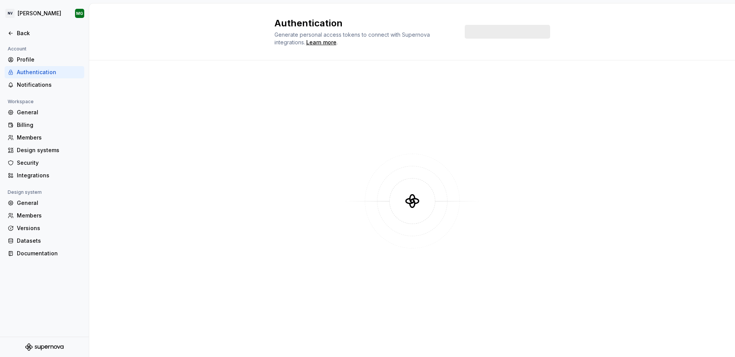
click at [38, 75] on div "Authentication" at bounding box center [49, 72] width 64 height 8
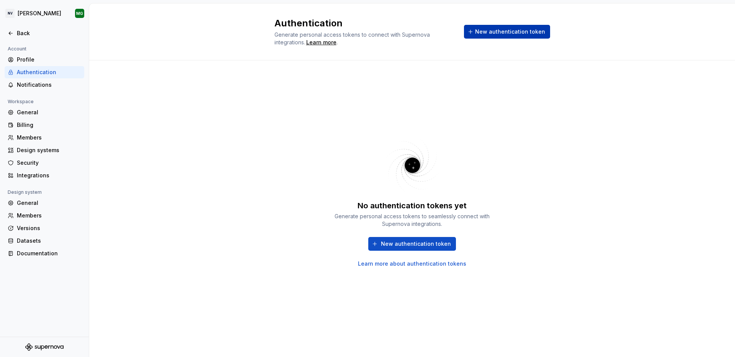
click at [517, 33] on span "New authentication token" at bounding box center [510, 32] width 70 height 8
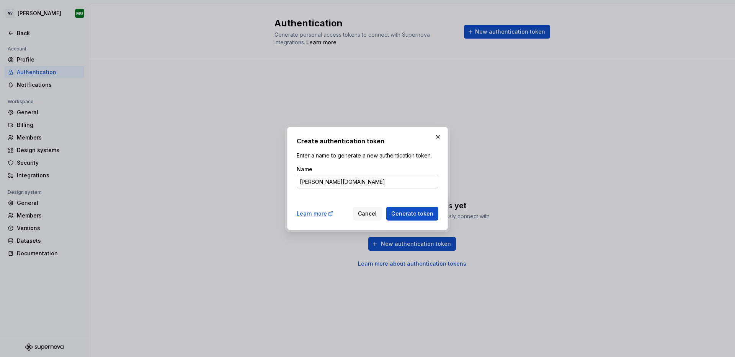
type input "[PERSON_NAME][DOMAIN_NAME]"
click at [386, 207] on button "Generate token" at bounding box center [412, 214] width 52 height 14
click at [415, 220] on button "Generate token" at bounding box center [412, 214] width 52 height 14
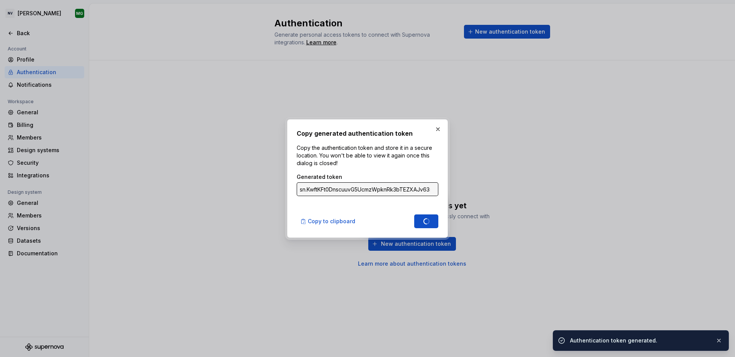
type input "sn.PAceoKgiwexj6yj8qdJ9wBSCAF1tYUxXYoQxjo5U5QYEmayM7BWKkyNXuICVV8Ov0cDJRQ4xkNf3…"
click at [346, 191] on input "sn.PAceoKgiwexj6yj8qdJ9wBSCAF1tYUxXYoQxjo5U5QYEmayM7BWKkyNXuICVV8Ov0cDJRQ4xkNf3…" at bounding box center [367, 189] width 142 height 14
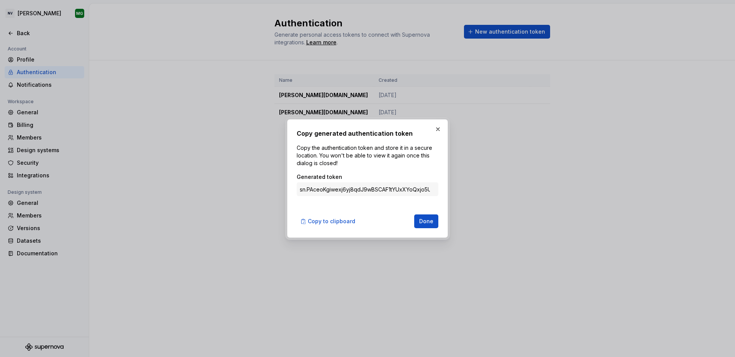
drag, startPoint x: 423, startPoint y: 218, endPoint x: 378, endPoint y: 197, distance: 49.8
click at [378, 197] on div "Copy generated authentication token Copy the authentication token and store it …" at bounding box center [367, 178] width 142 height 99
click at [326, 226] on button "Copy to clipboard" at bounding box center [328, 222] width 64 height 14
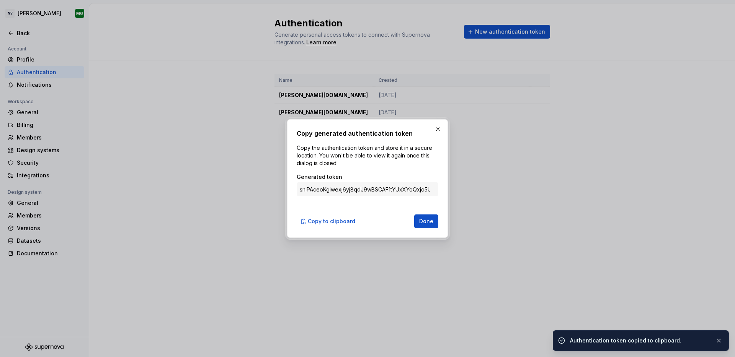
click at [430, 224] on span "Done" at bounding box center [426, 222] width 14 height 8
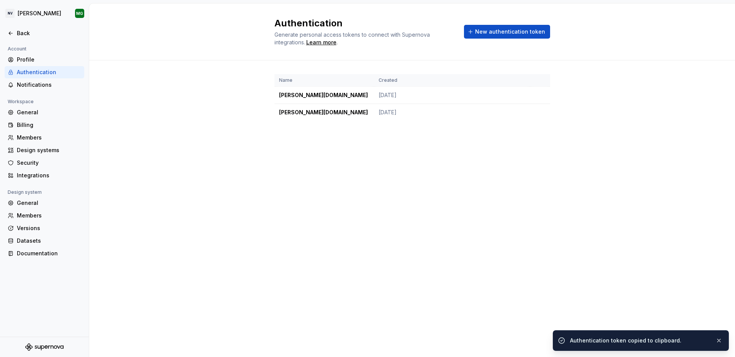
click at [547, 217] on div "Authentication Generate personal access tokens to connect with Supernova integr…" at bounding box center [411, 180] width 645 height 354
click at [573, 116] on div "Name Created [PERSON_NAME][DOMAIN_NAME] [DATE] [PERSON_NAME][DOMAIN_NAME] [DATE]" at bounding box center [411, 105] width 645 height 90
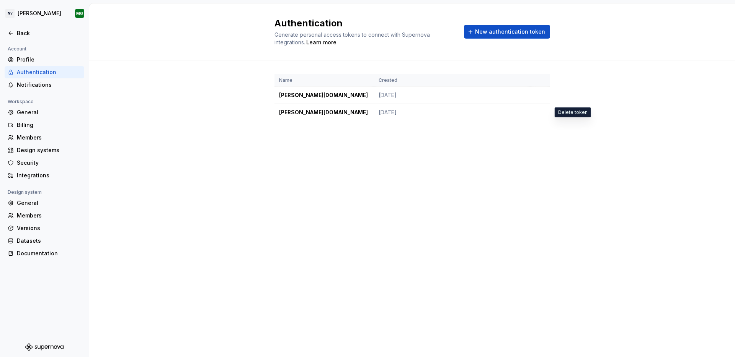
click at [536, 172] on div "Authentication Generate personal access tokens to connect with Supernova integr…" at bounding box center [411, 180] width 645 height 354
click at [326, 42] on div "Learn more" at bounding box center [321, 43] width 30 height 8
type textarea "*"
drag, startPoint x: 524, startPoint y: 186, endPoint x: 515, endPoint y: 175, distance: 13.9
click at [521, 183] on div "Authentication Generate personal access tokens to connect with Supernova integr…" at bounding box center [411, 180] width 645 height 354
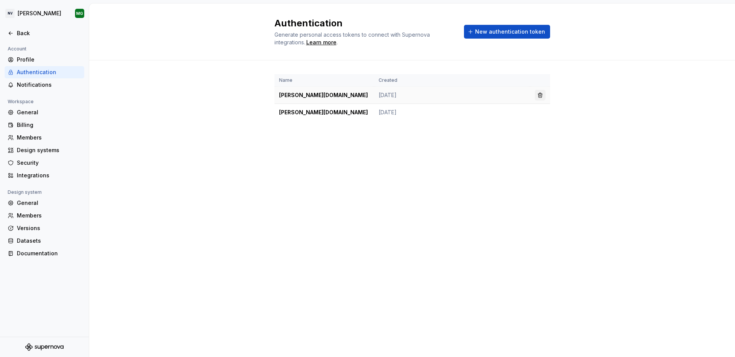
click at [540, 93] on button "button" at bounding box center [539, 95] width 11 height 11
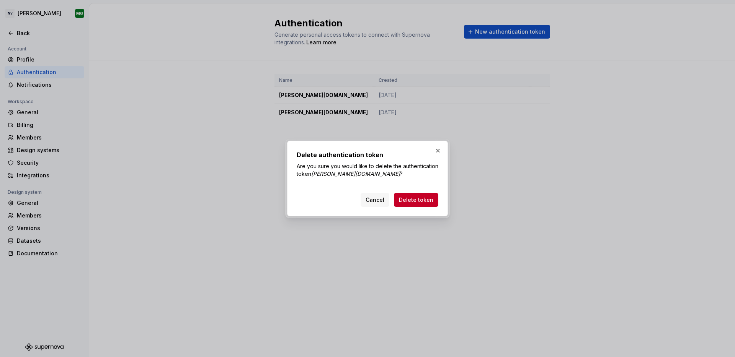
drag, startPoint x: 431, startPoint y: 197, endPoint x: 478, endPoint y: 164, distance: 57.7
click at [431, 197] on span "Delete token" at bounding box center [416, 200] width 34 height 8
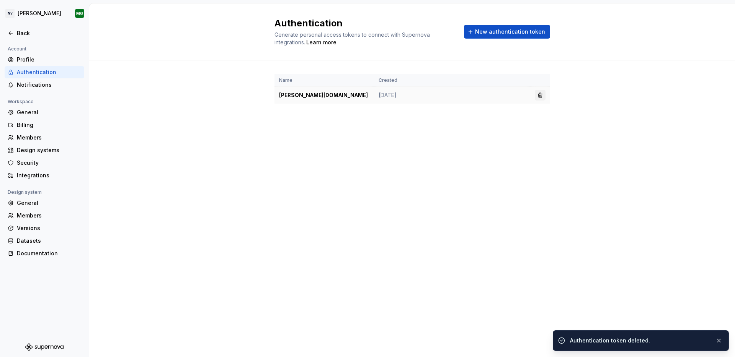
click at [538, 96] on button "button" at bounding box center [539, 95] width 11 height 11
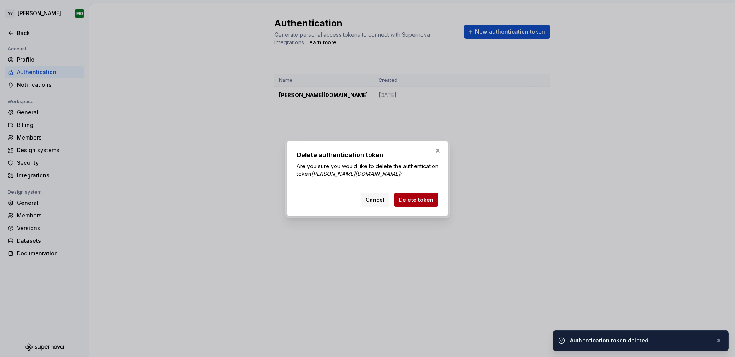
click at [411, 199] on span "Delete token" at bounding box center [416, 200] width 34 height 8
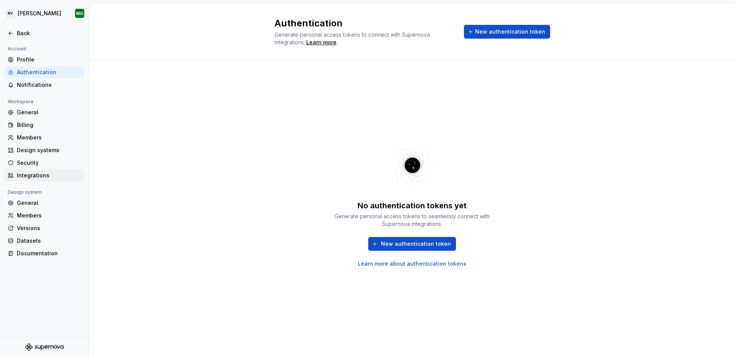
click at [37, 172] on div "Integrations" at bounding box center [49, 176] width 64 height 8
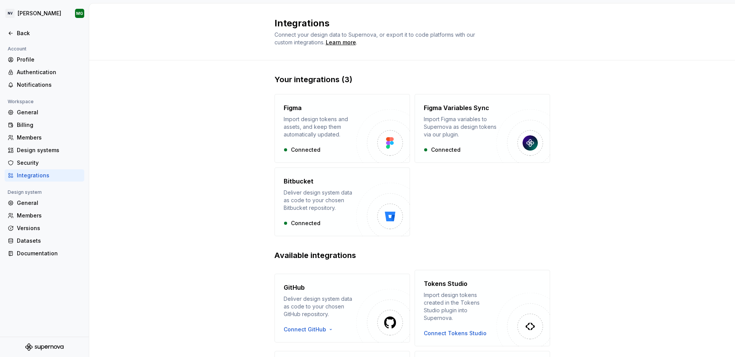
click at [647, 197] on div "Your integrations (3) Figma Import design tokens and assets, and keep them auto…" at bounding box center [411, 254] width 645 height 389
